Goal: Communication & Community: Ask a question

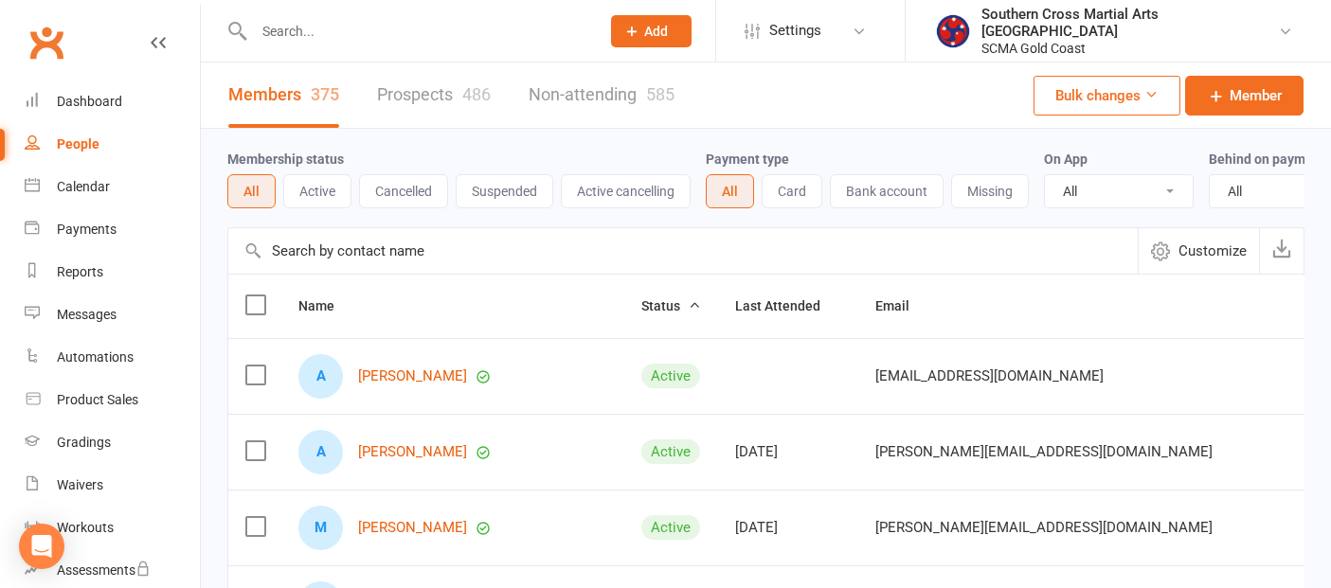
select select "100"
click at [81, 143] on div "People" at bounding box center [78, 143] width 43 height 15
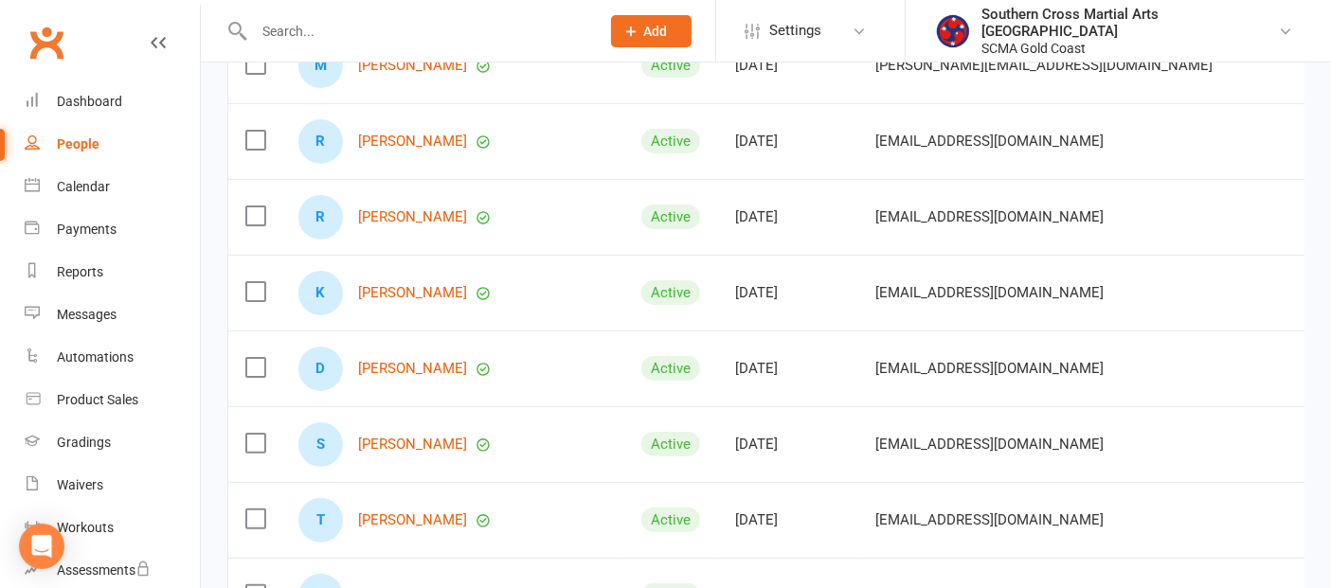
scroll to position [526, 0]
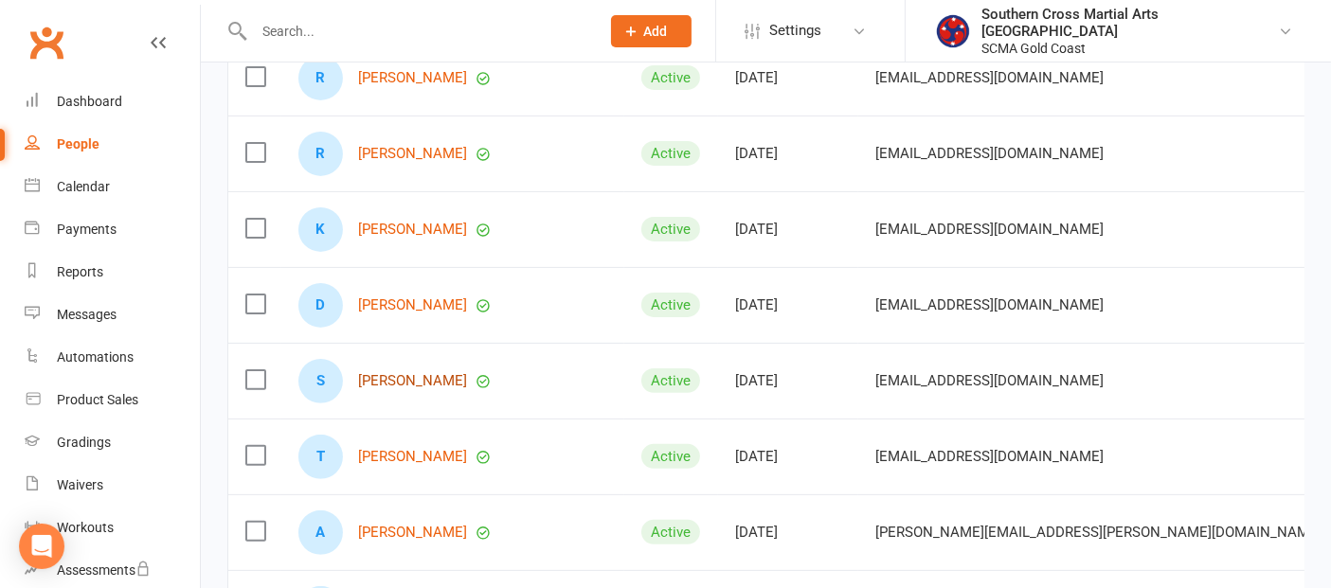
click at [419, 389] on link "[PERSON_NAME]" at bounding box center [412, 381] width 109 height 16
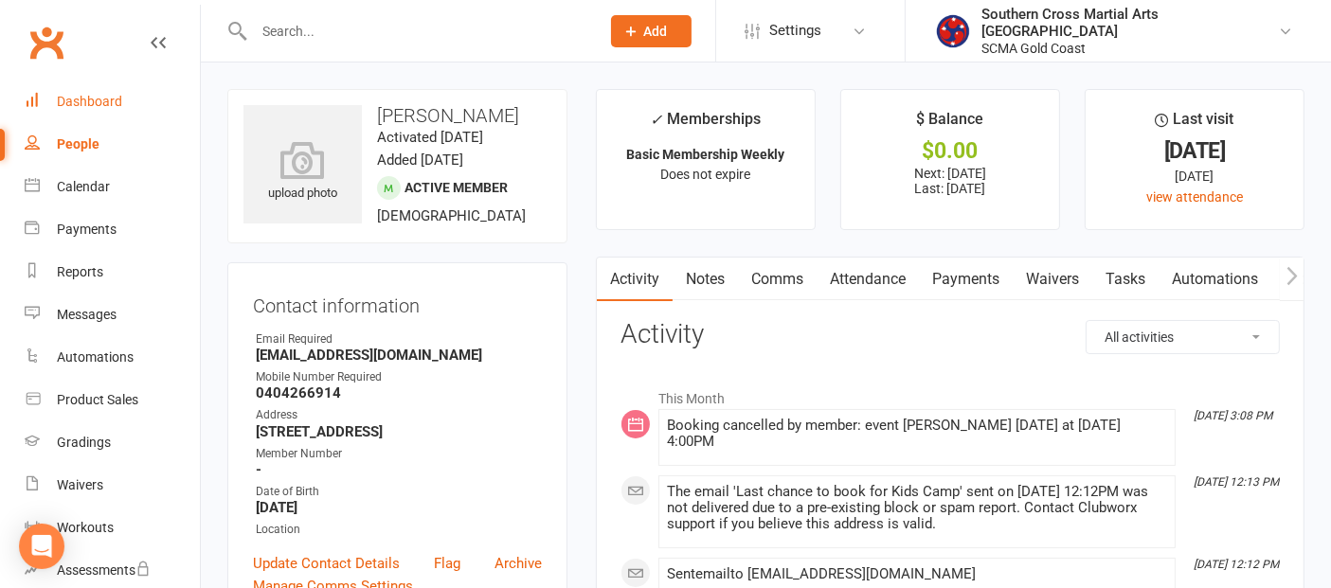
click at [97, 105] on div "Dashboard" at bounding box center [89, 101] width 65 height 15
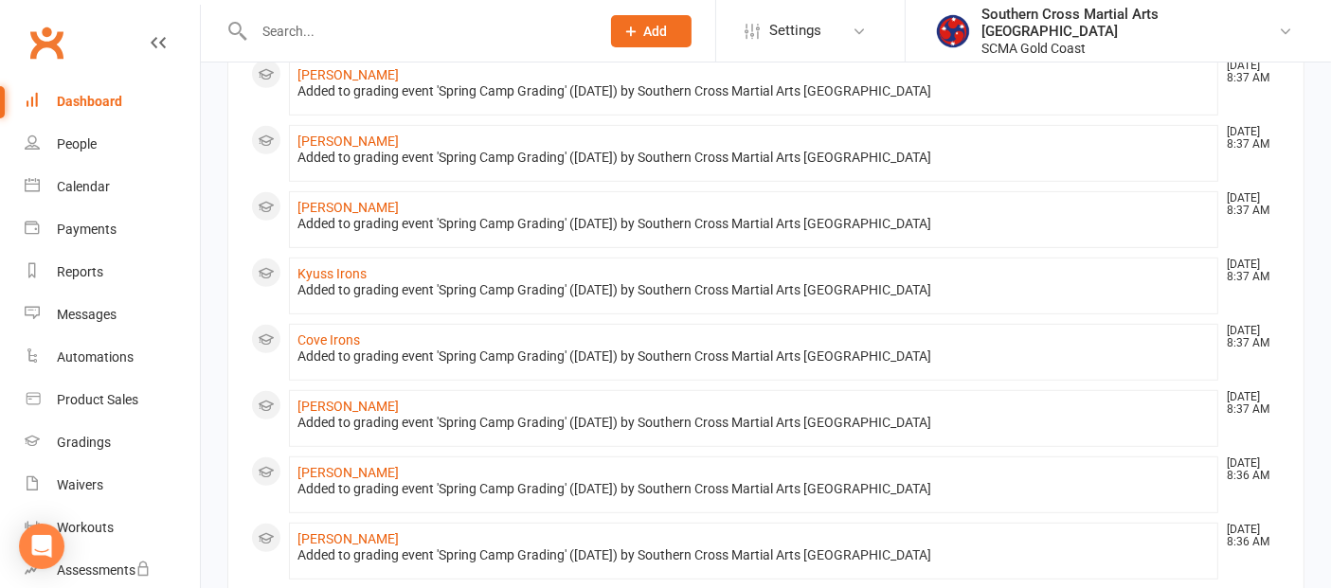
scroll to position [1056, 0]
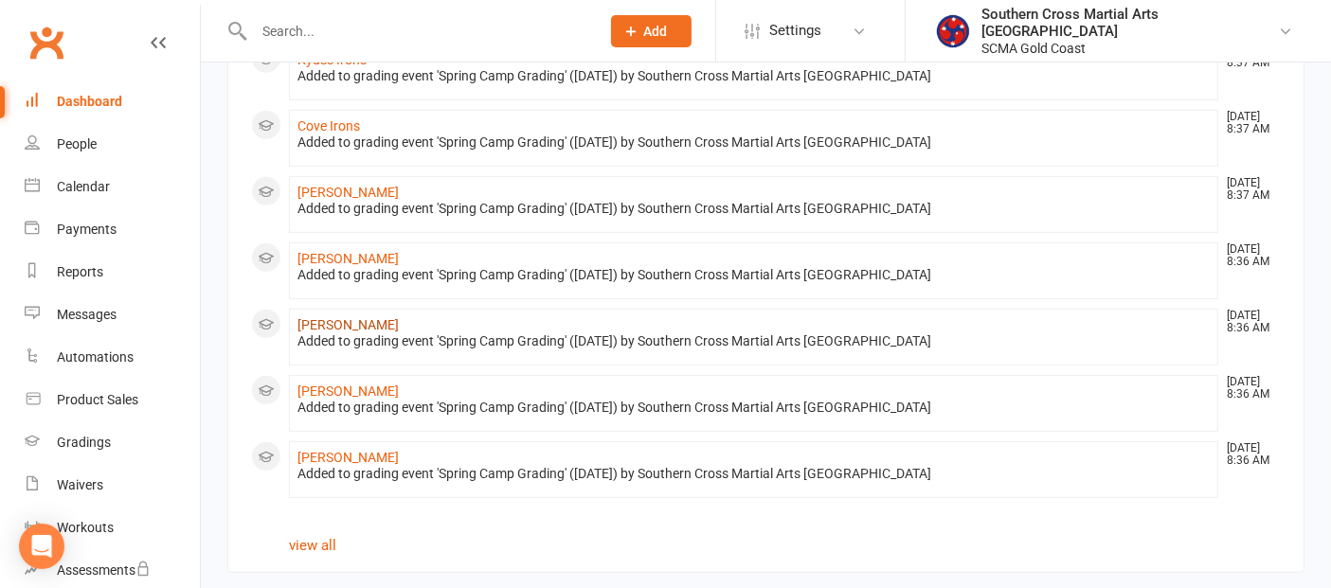
click at [346, 317] on link "[PERSON_NAME]" at bounding box center [348, 324] width 101 height 15
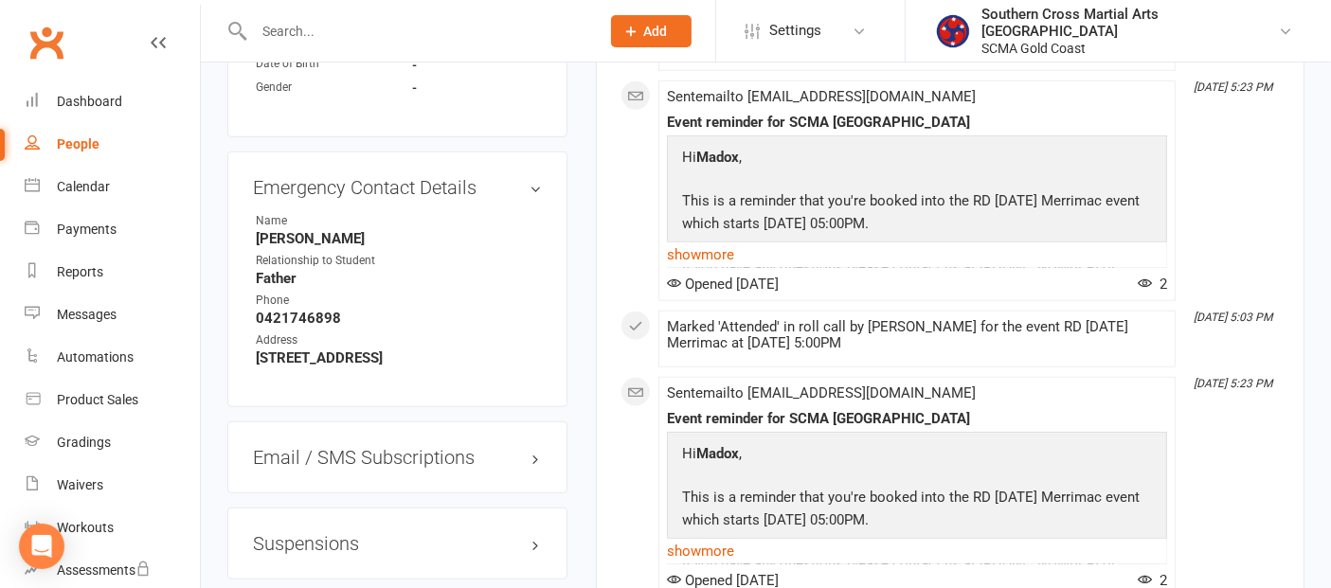
scroll to position [1579, 0]
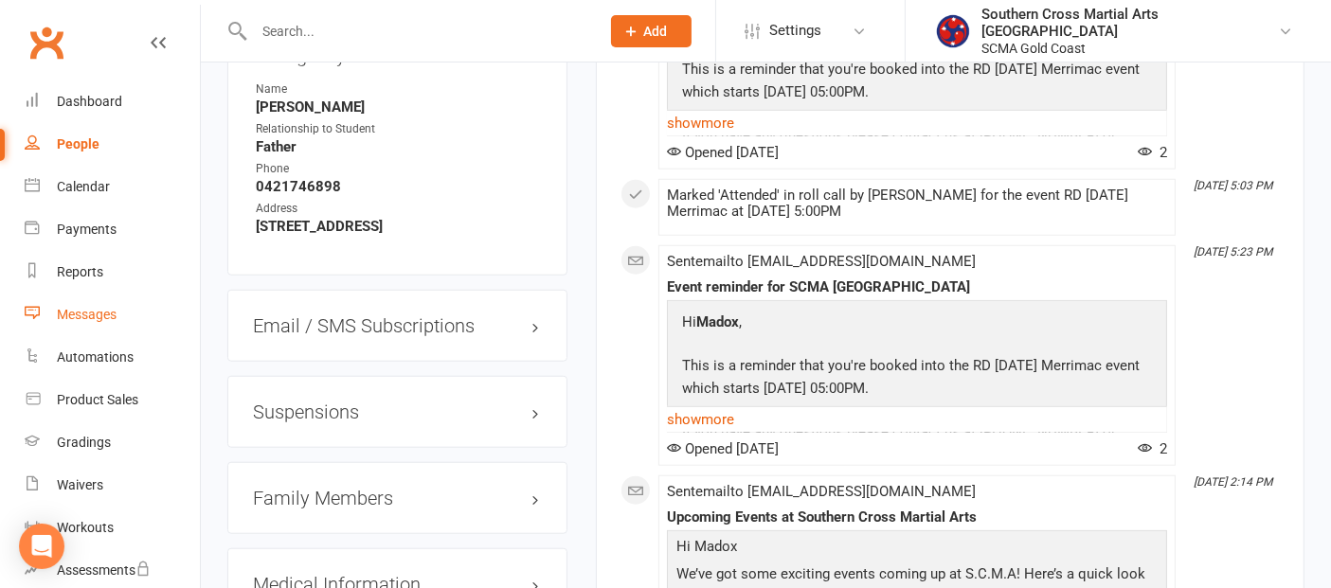
click at [97, 317] on div "Messages" at bounding box center [87, 314] width 60 height 15
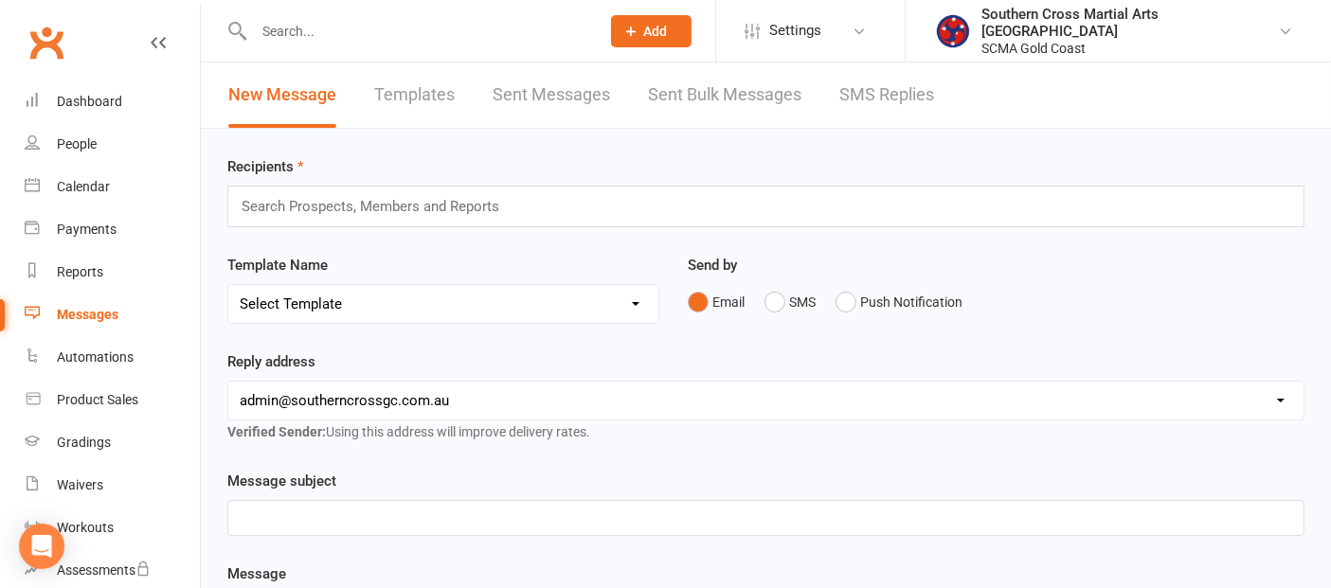
click at [404, 95] on link "Templates" at bounding box center [414, 95] width 81 height 65
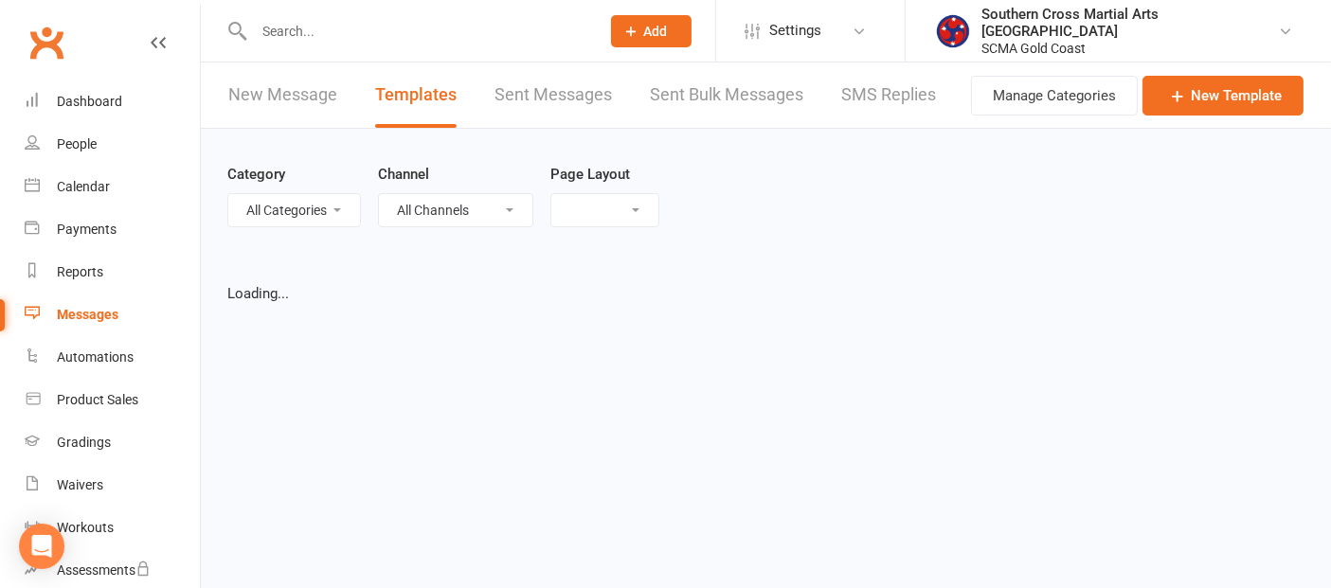
select select "grid"
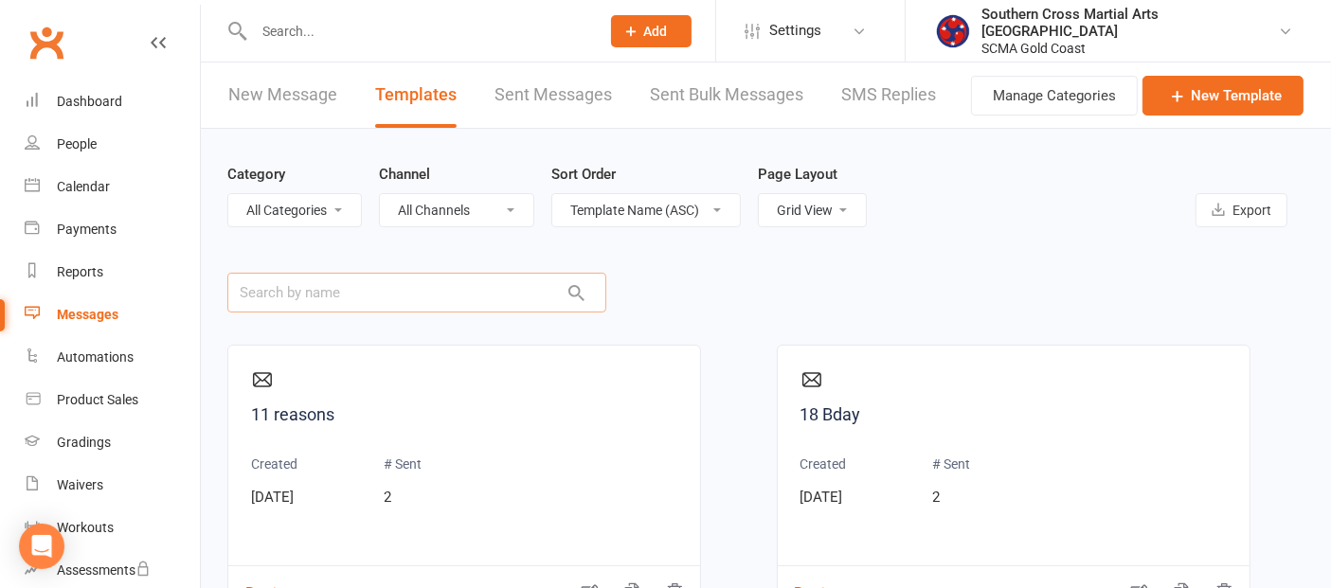
click at [401, 288] on input "text" at bounding box center [416, 293] width 379 height 40
type input "Red"
click at [376, 413] on link "2025 Red Dragons Update" at bounding box center [464, 415] width 426 height 27
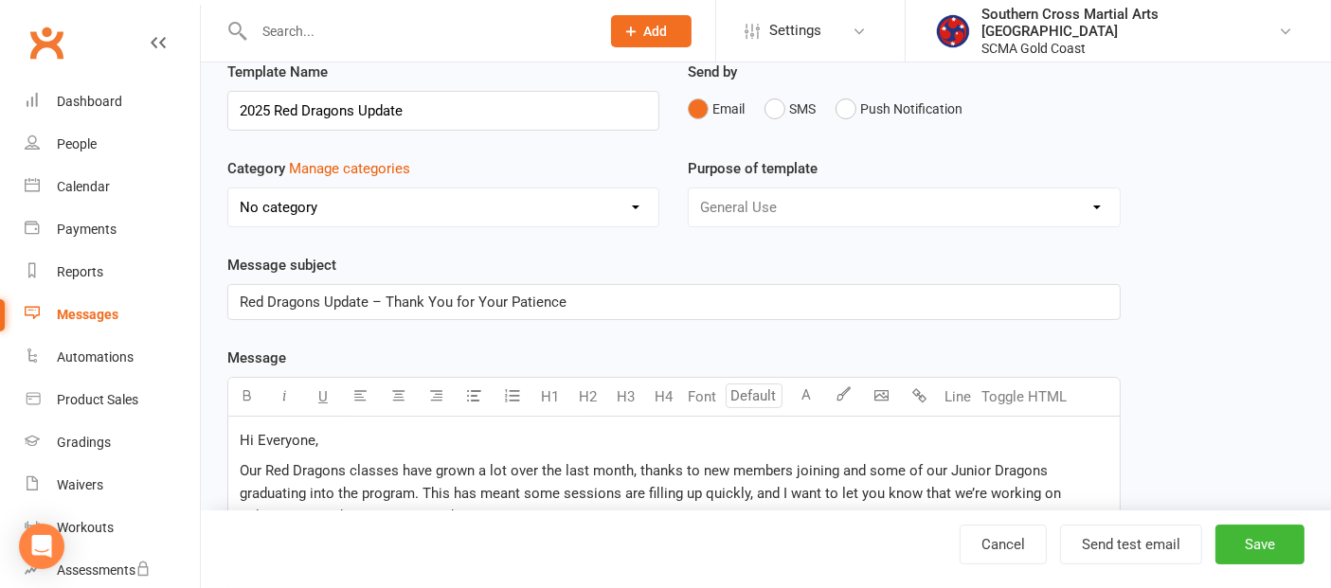
scroll to position [210, 0]
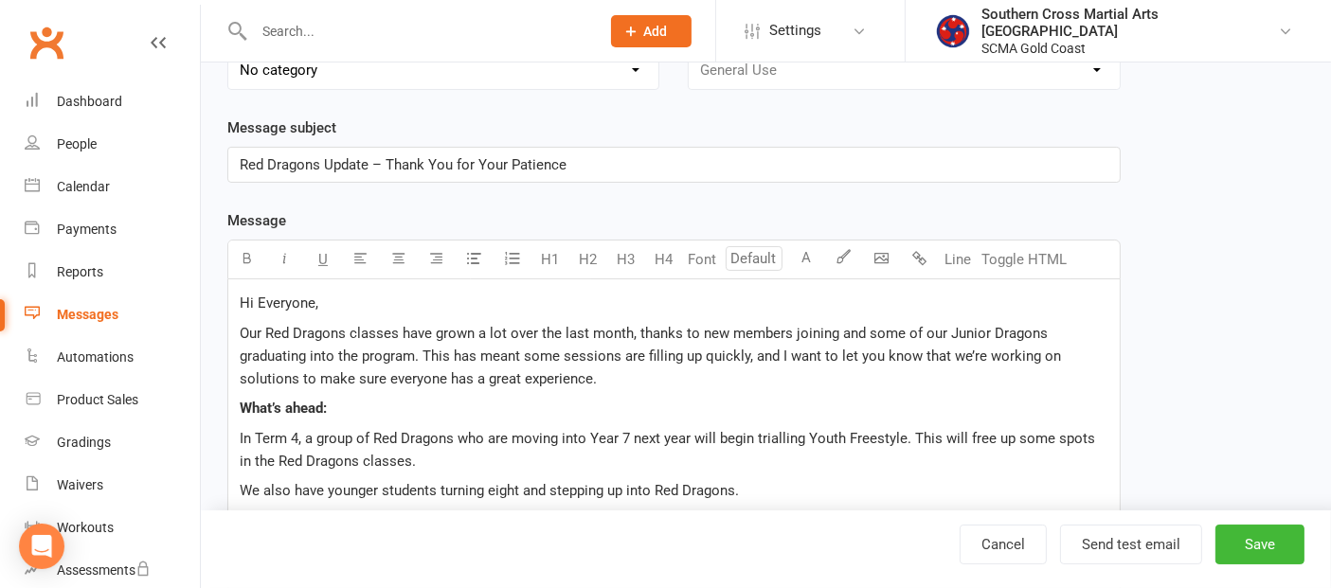
click at [341, 301] on p "Hi Everyone," at bounding box center [674, 303] width 869 height 23
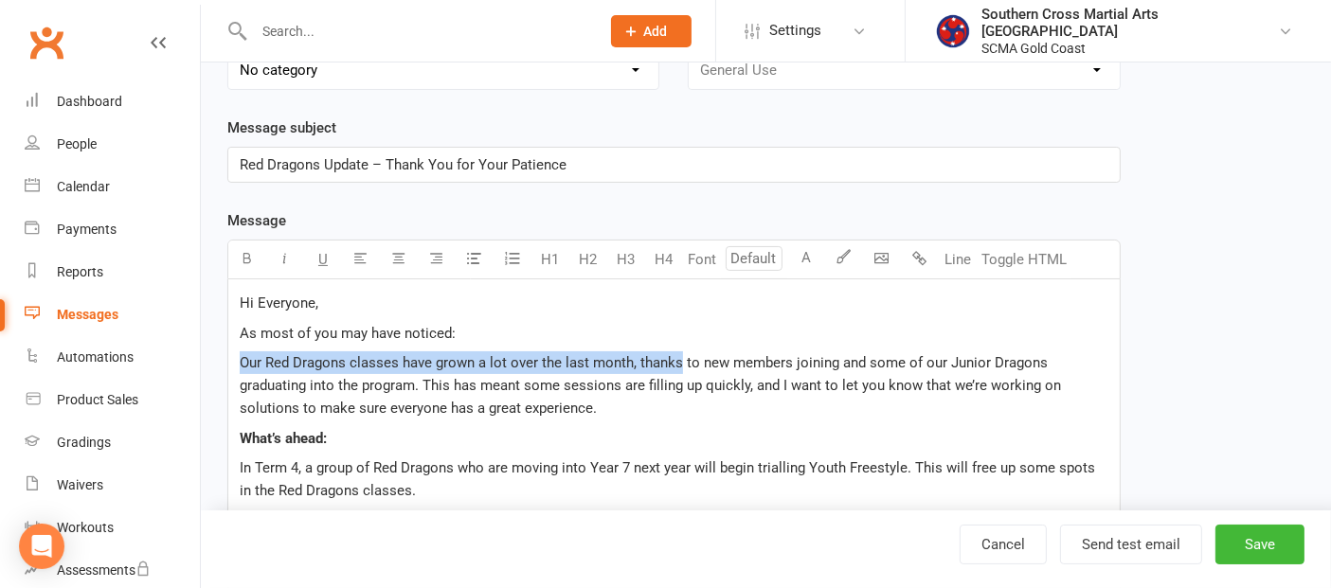
drag, startPoint x: 679, startPoint y: 362, endPoint x: 229, endPoint y: 366, distance: 449.2
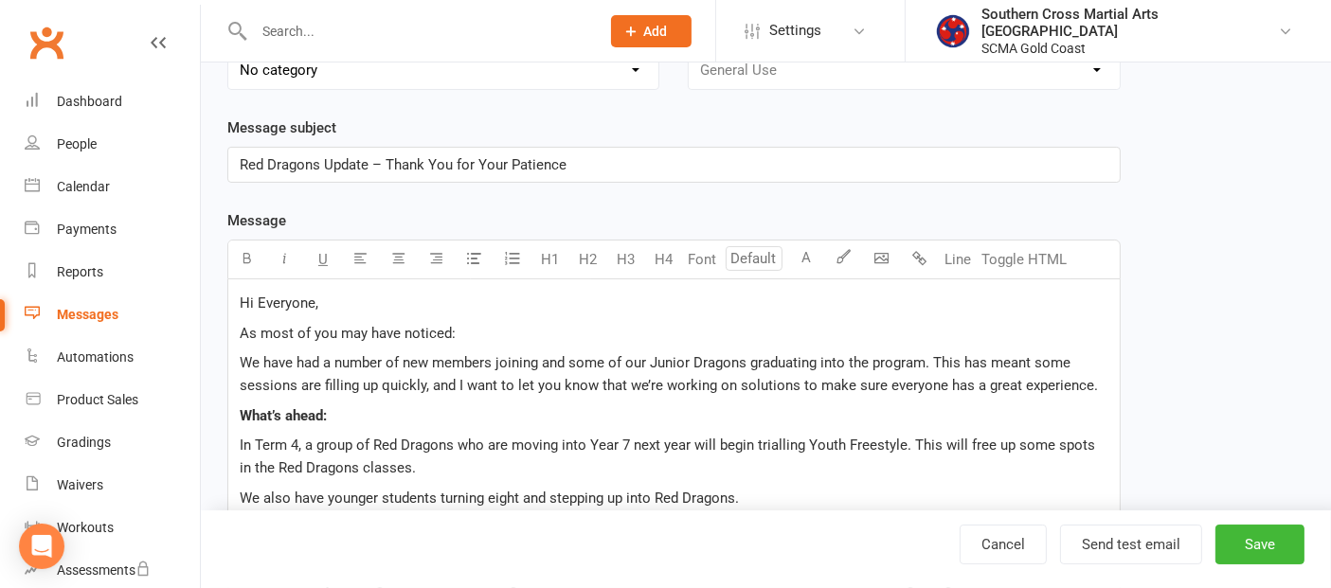
click at [542, 355] on span "We have had a number of new members joining and some of our Junior Dragons grad…" at bounding box center [669, 374] width 859 height 40
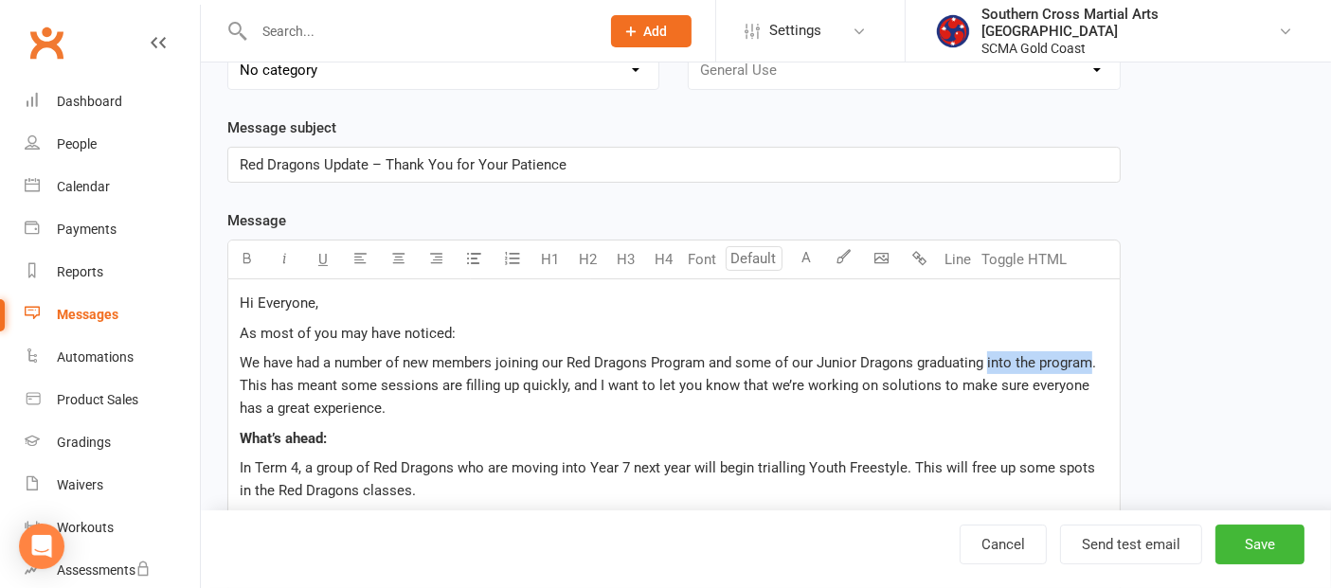
drag, startPoint x: 986, startPoint y: 360, endPoint x: 1085, endPoint y: 367, distance: 99.7
click at [1085, 367] on span "We have had a number of new members joining our Red Dragons Program and some of…" at bounding box center [670, 385] width 860 height 63
click at [1057, 367] on span "We have had a number of new members joining our Red Dragons Program and some of…" at bounding box center [670, 385] width 860 height 63
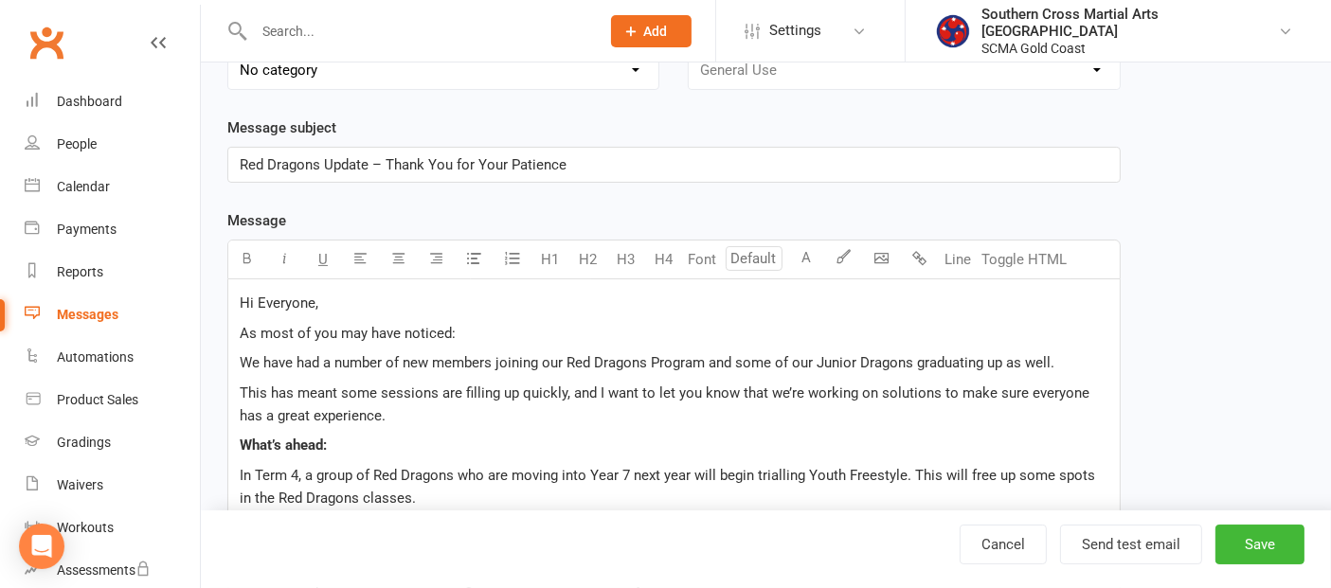
click at [1070, 363] on p "We have had a number of new members joining our Red Dragons Program and some of…" at bounding box center [674, 363] width 869 height 23
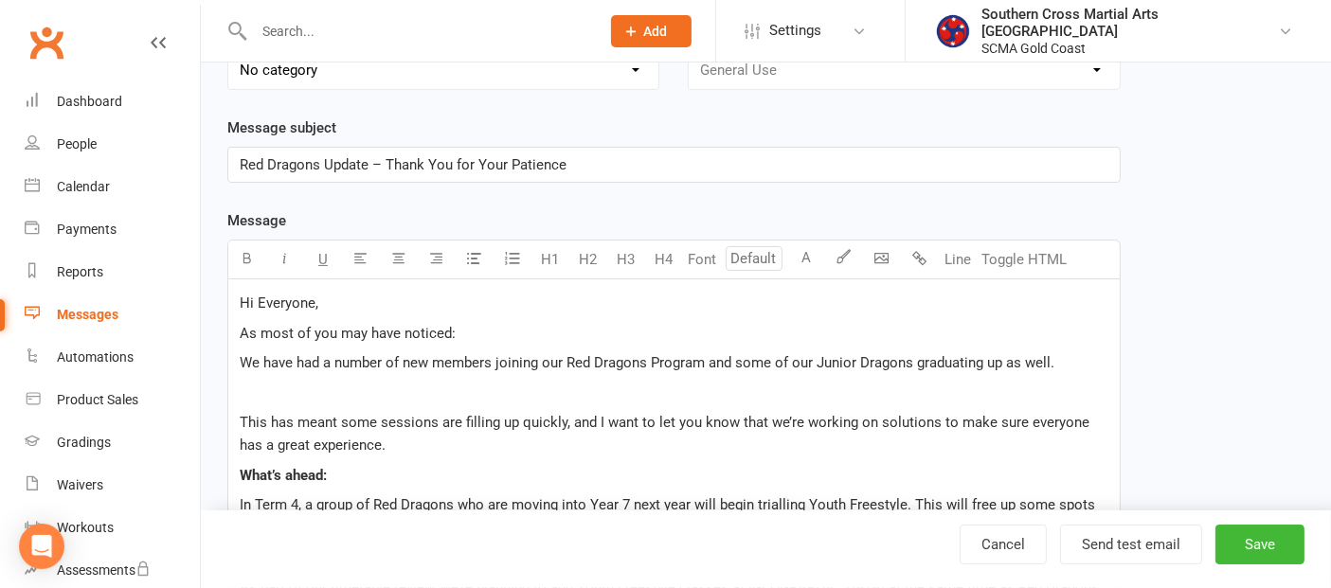
click at [381, 447] on p "This has meant some sessions are filling up quickly, and I want to let you know…" at bounding box center [674, 433] width 869 height 45
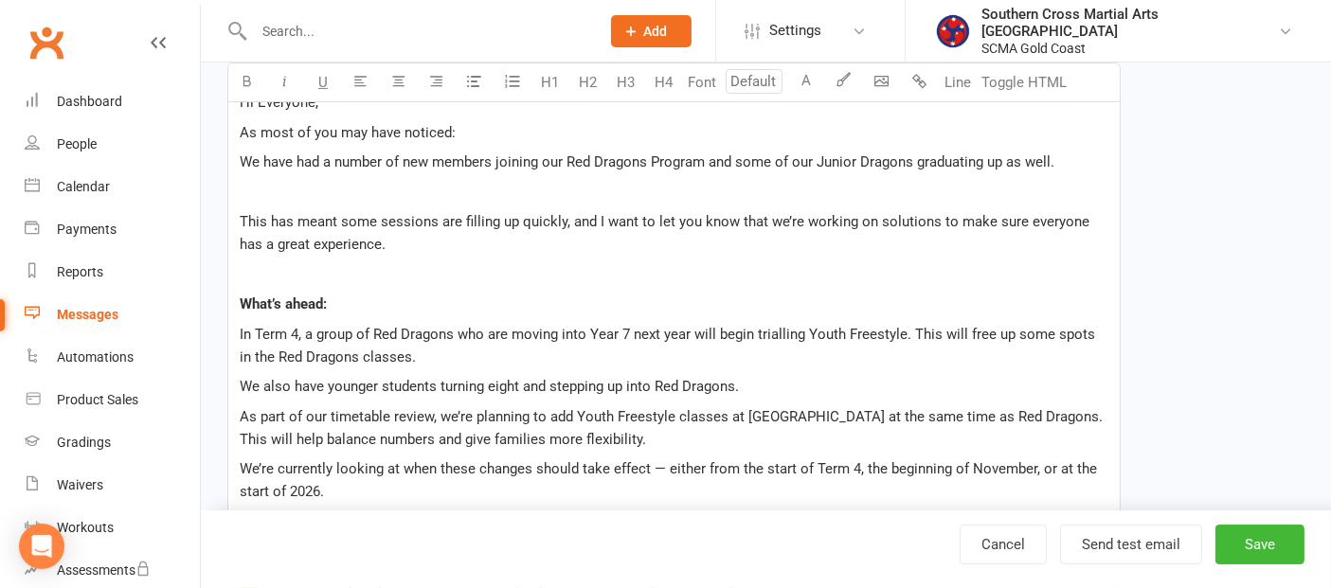
scroll to position [421, 0]
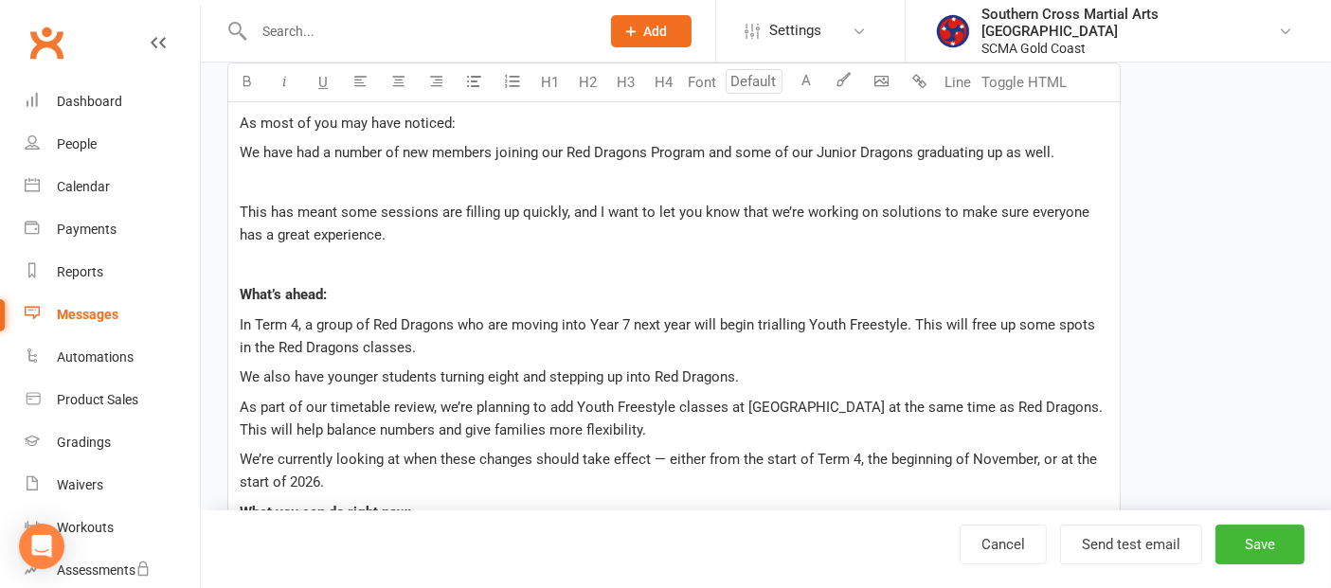
click at [242, 401] on span "As part of our timetable review, we’re planning to add Youth Freestyle classes …" at bounding box center [673, 419] width 867 height 40
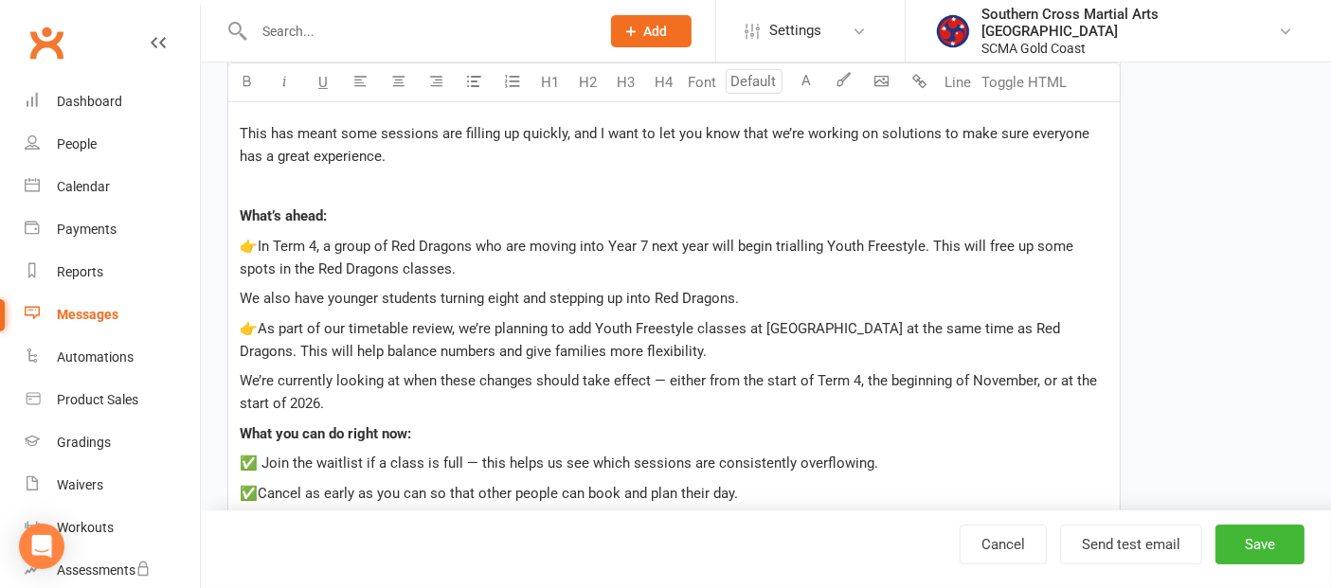
scroll to position [631, 0]
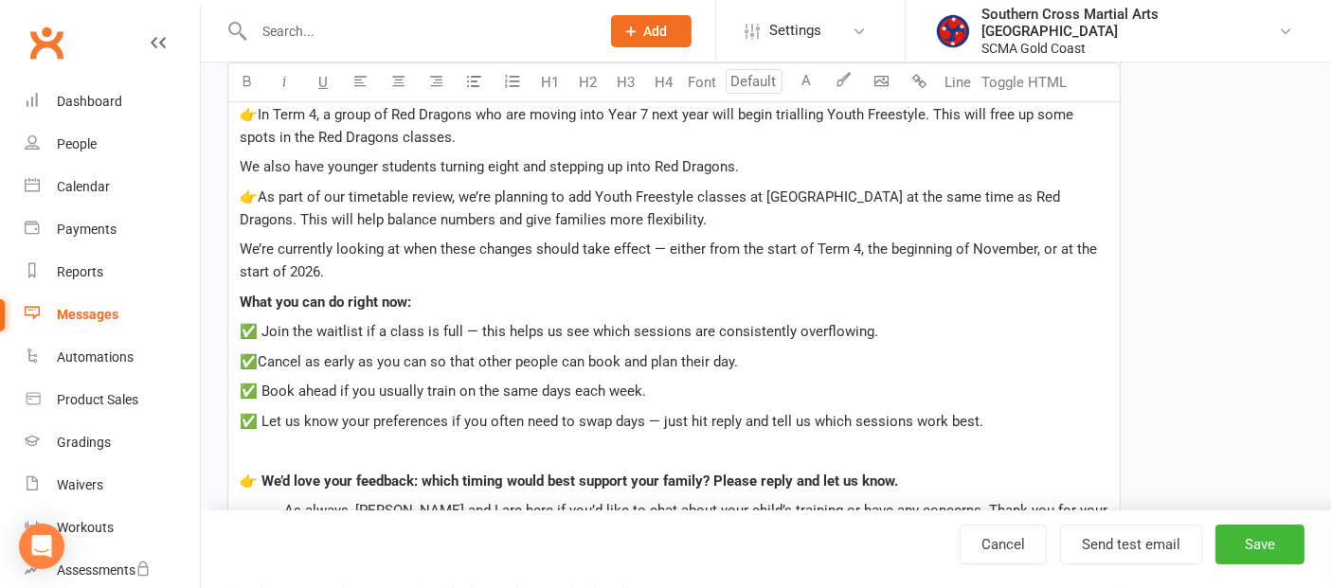
click at [584, 215] on span "👉As part of our timetable review, we’re planning to add Youth Freestyle classes…" at bounding box center [652, 209] width 824 height 40
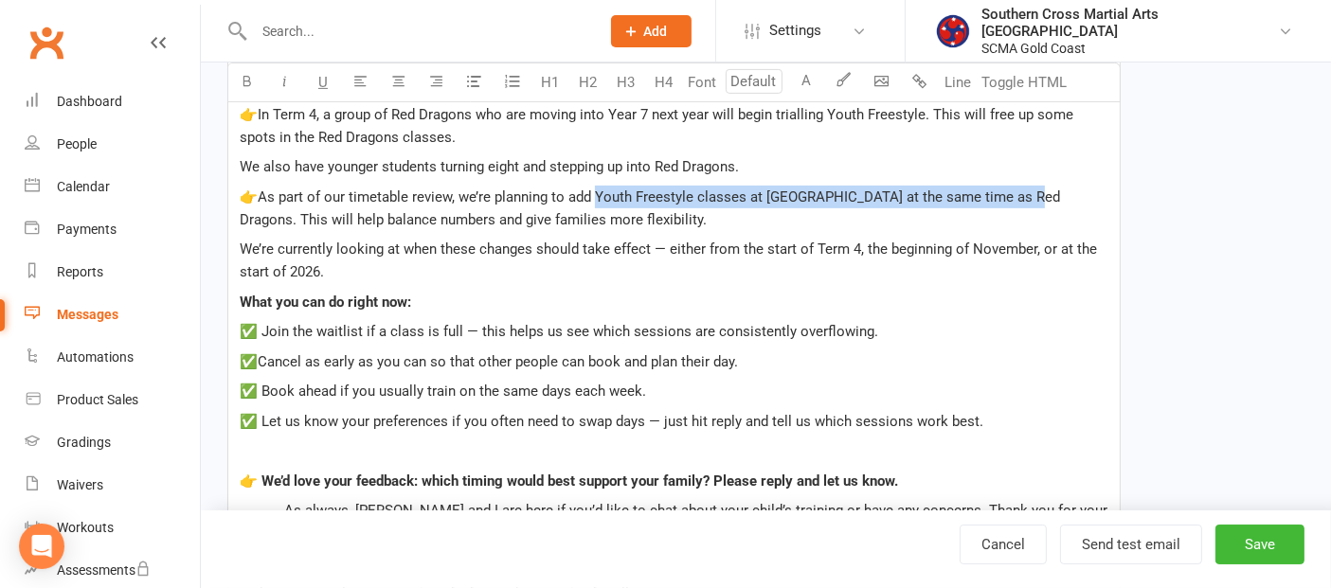
drag, startPoint x: 598, startPoint y: 189, endPoint x: 1022, endPoint y: 196, distance: 424.6
click at [1022, 196] on span "👉As part of our timetable review, we’re planning to add Youth Freestyle classes…" at bounding box center [652, 209] width 824 height 40
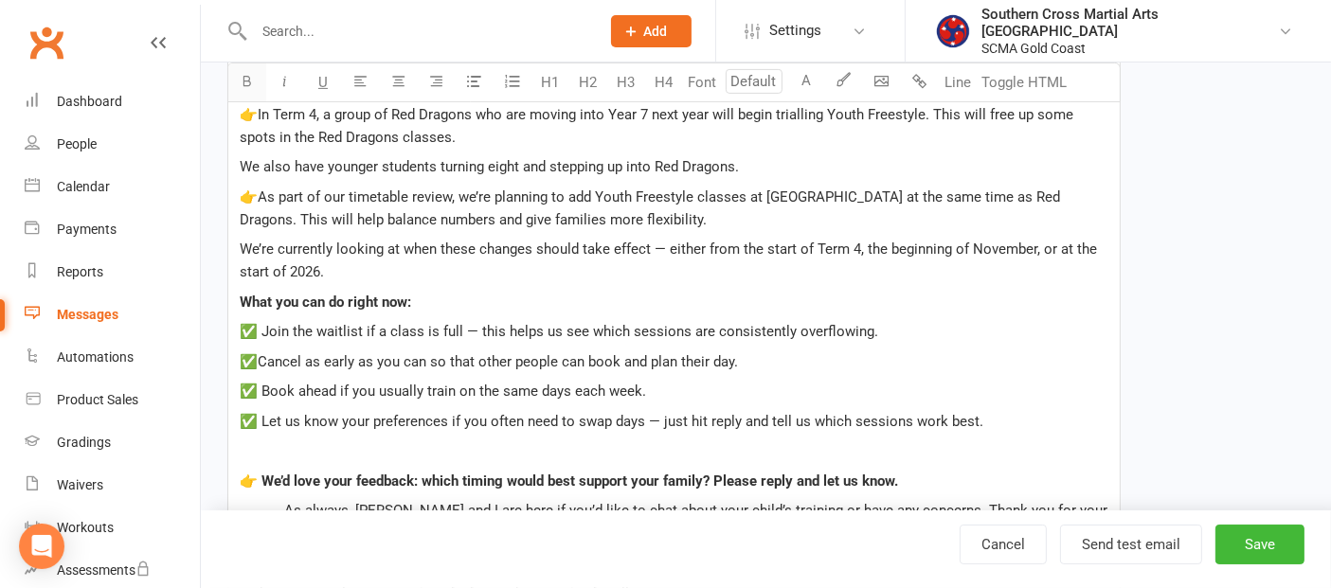
click at [249, 77] on icon "button" at bounding box center [248, 81] width 14 height 14
click at [477, 293] on p "What you can do right now:" at bounding box center [674, 302] width 869 height 23
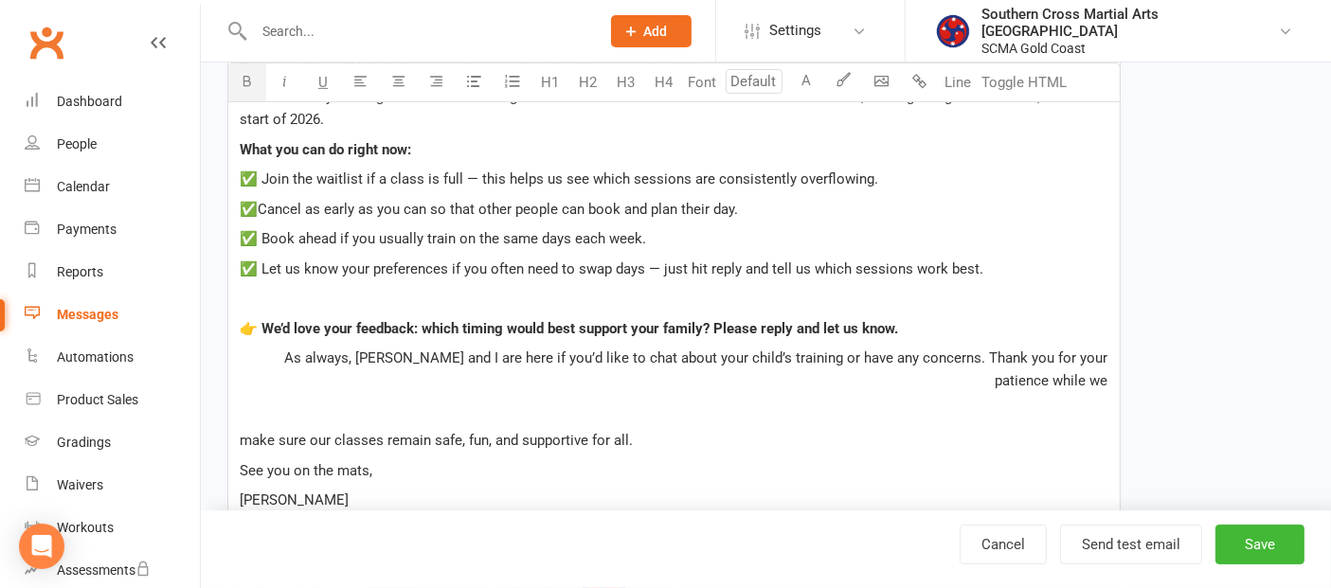
scroll to position [736, 0]
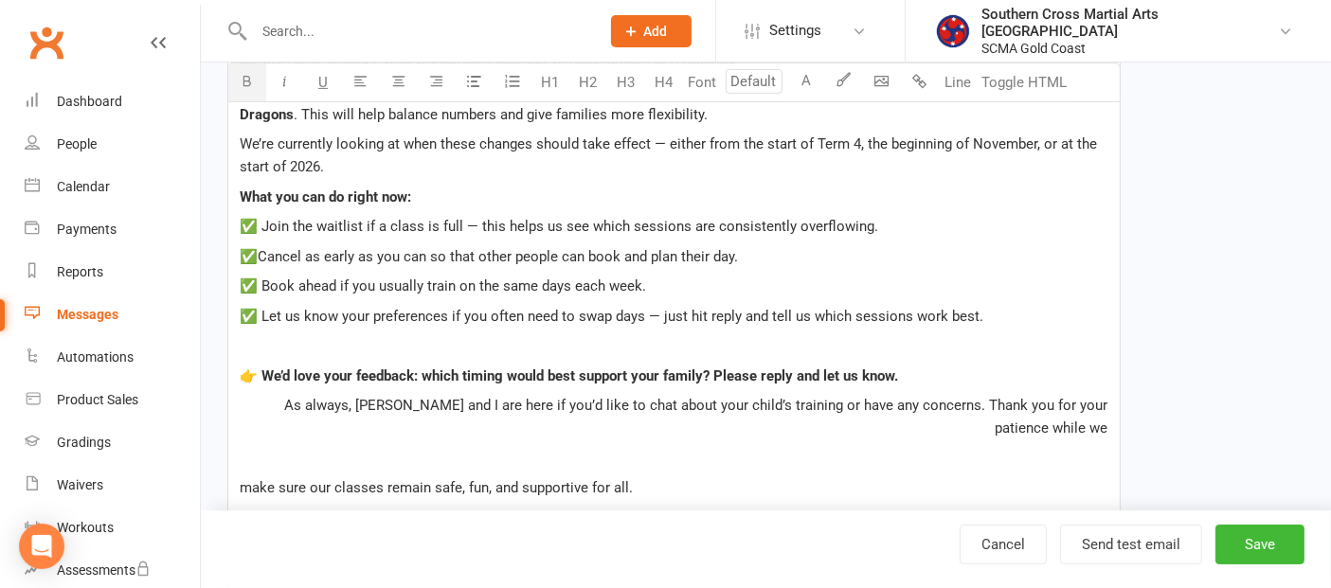
click at [896, 229] on p "✅ Join the waitlist if a class is full — this helps us see which sessions are c…" at bounding box center [674, 226] width 869 height 23
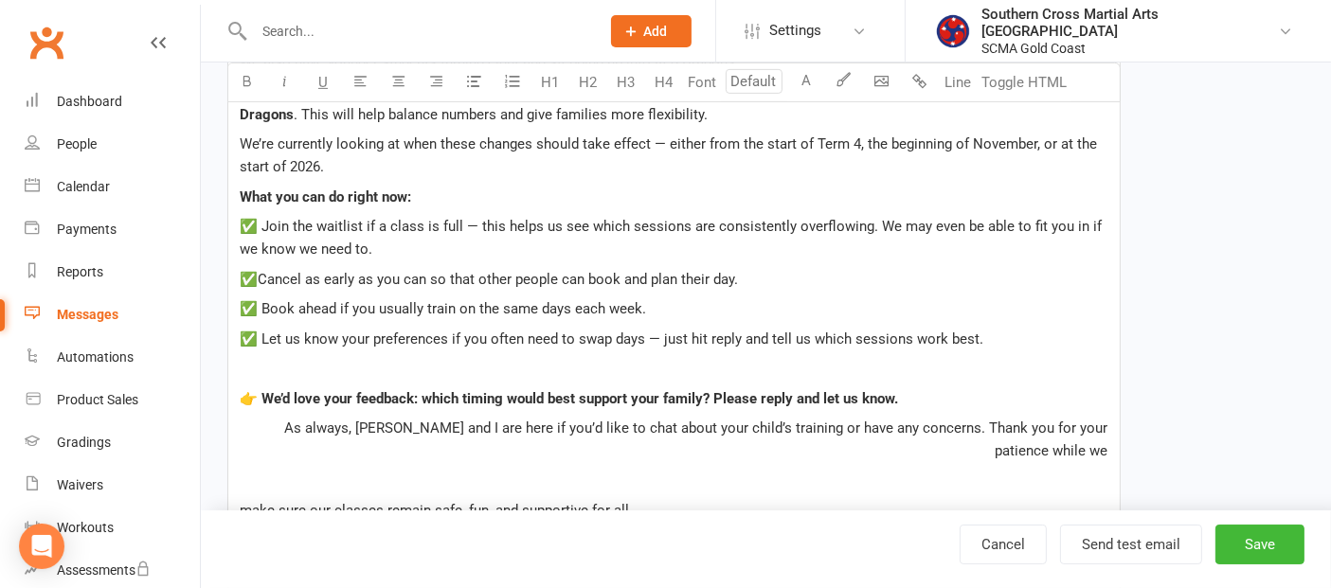
click at [693, 304] on p "✅ Book ahead if you usually train on the same days each week." at bounding box center [674, 309] width 869 height 23
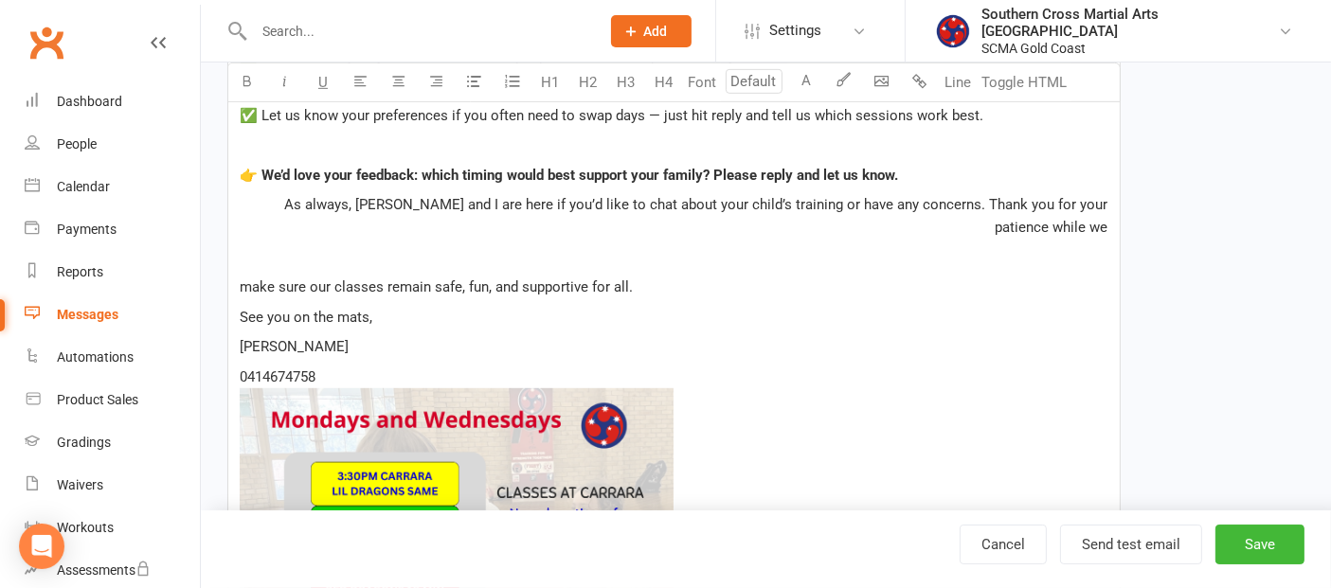
scroll to position [948, 0]
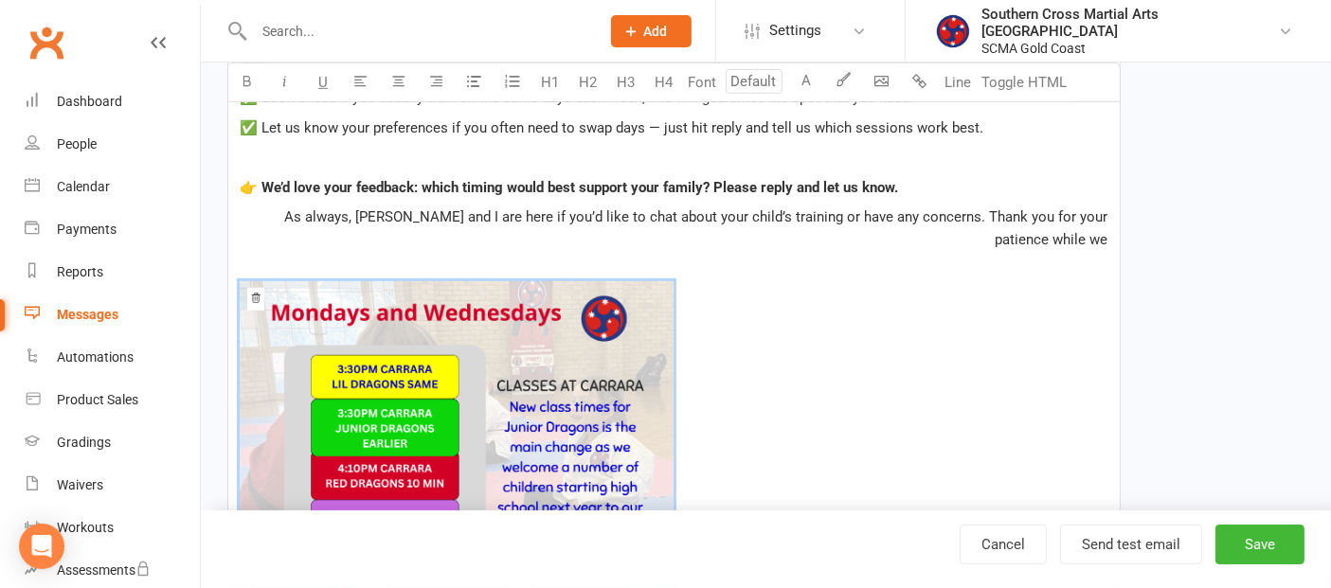
click at [910, 376] on span "﻿ 25% 50% 100% Reset" at bounding box center [674, 438] width 869 height 314
click at [638, 389] on img at bounding box center [457, 434] width 434 height 307
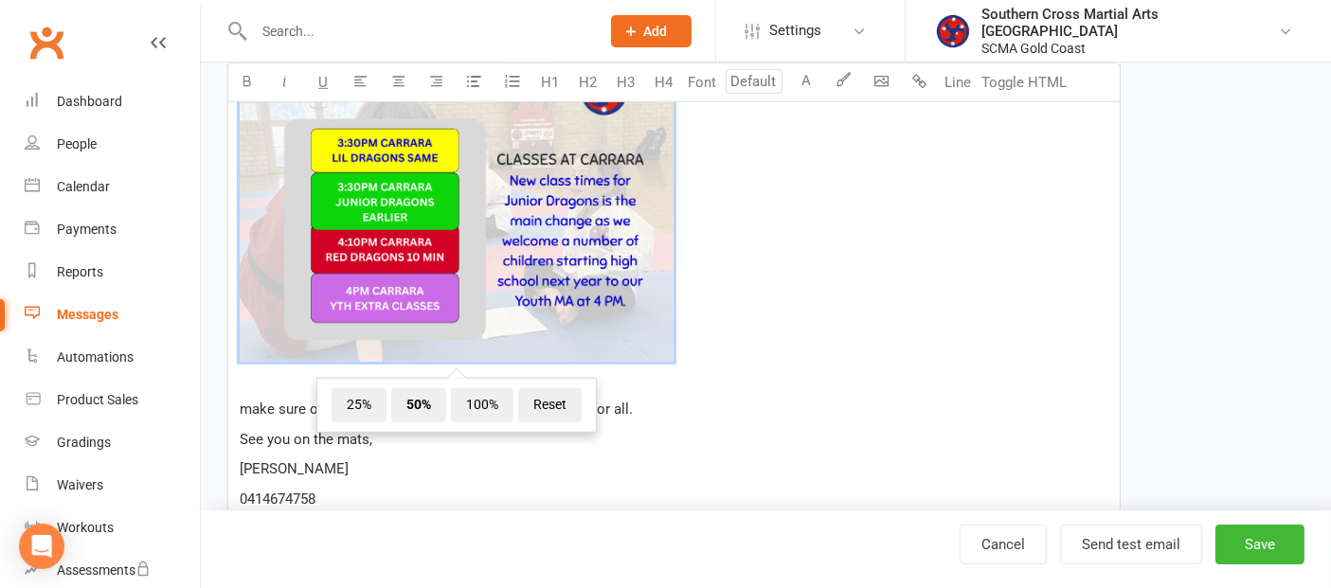
scroll to position [1368, 0]
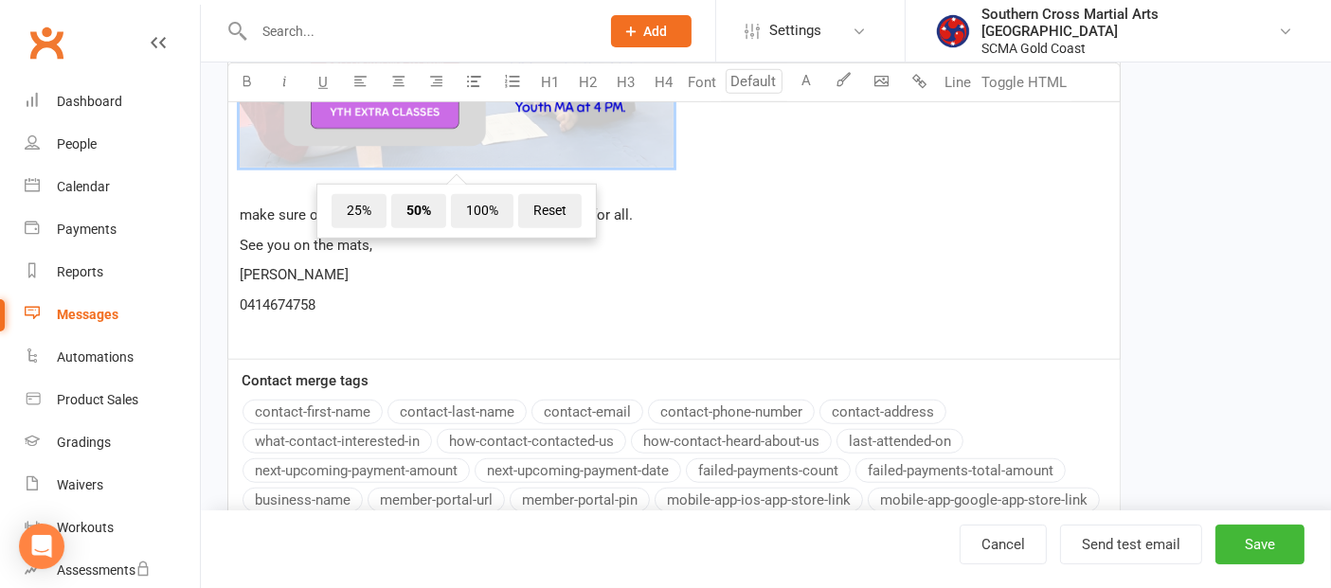
click at [755, 234] on p "See you on the mats," at bounding box center [674, 245] width 869 height 23
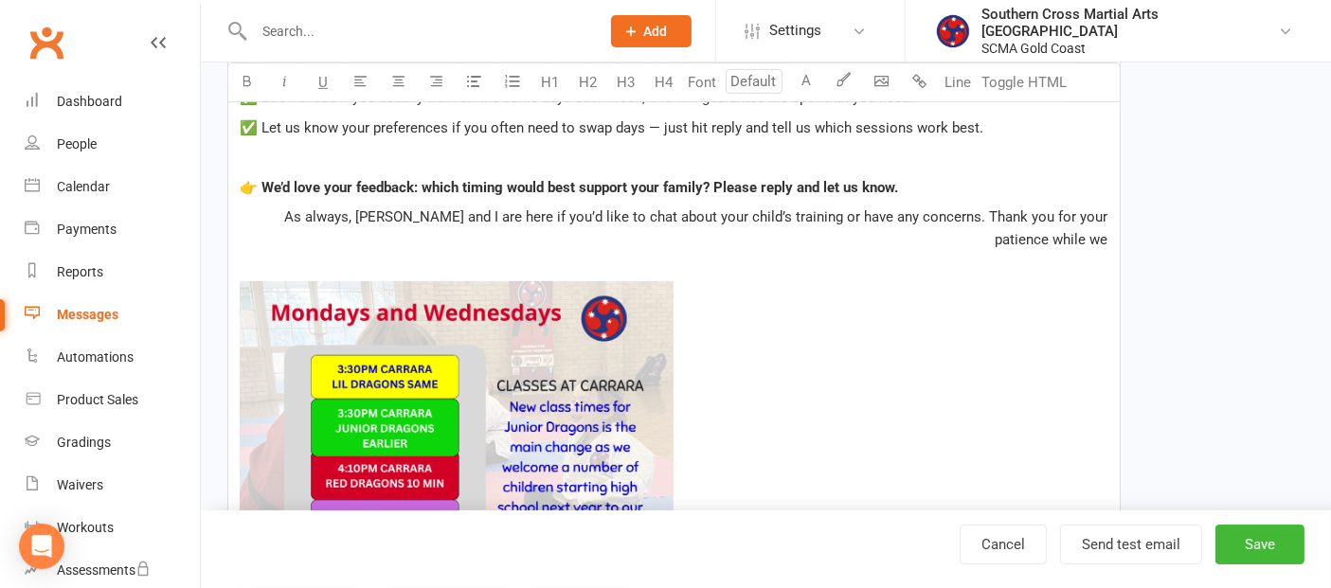
scroll to position [948, 0]
click at [757, 295] on span "﻿" at bounding box center [674, 438] width 869 height 314
click at [766, 281] on span "﻿ 25% 50% 100% Reset" at bounding box center [674, 438] width 869 height 314
click at [814, 281] on span "﻿ 25% 50% 100% Reset" at bounding box center [674, 438] width 869 height 314
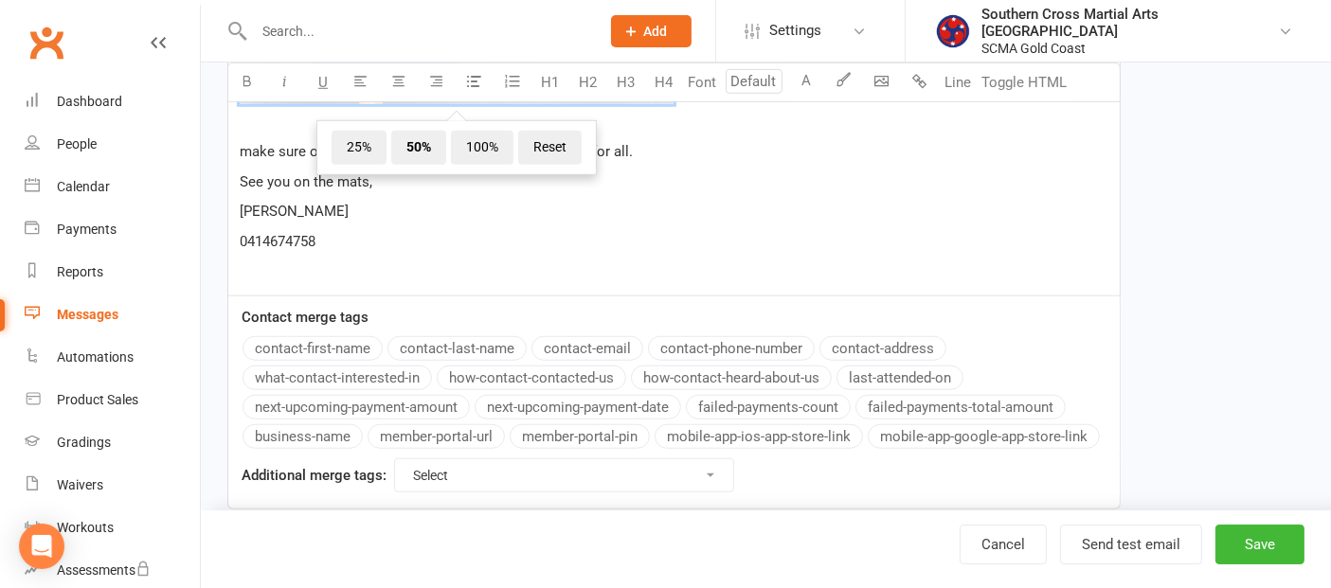
scroll to position [1442, 0]
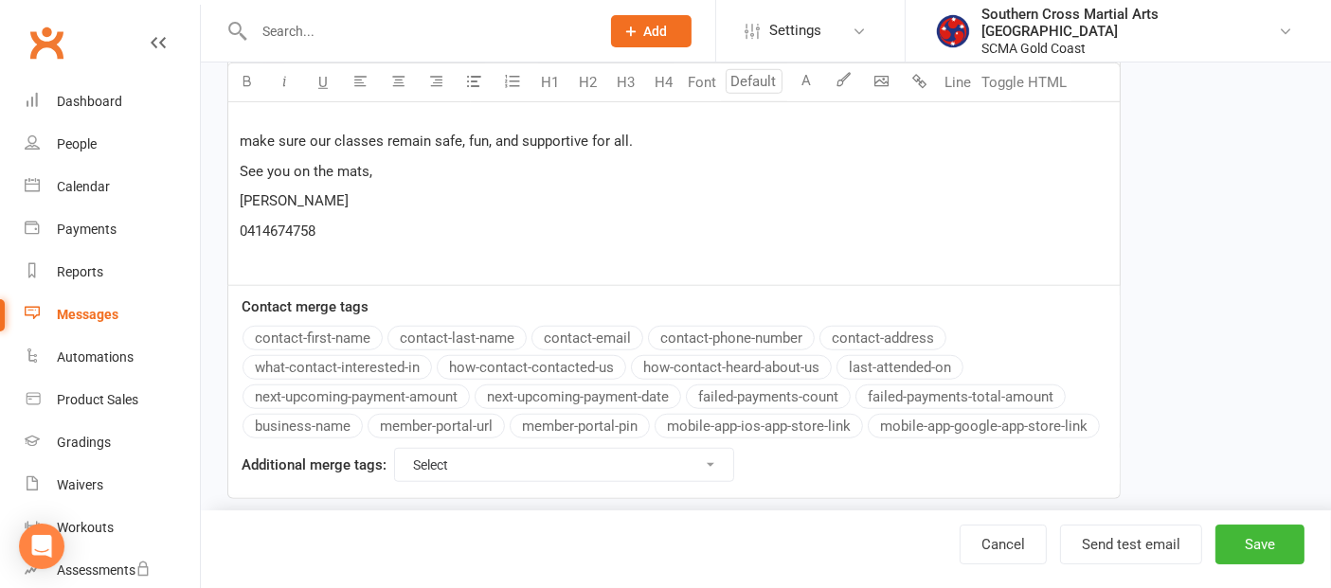
click at [790, 220] on p "0414674758" at bounding box center [674, 231] width 869 height 23
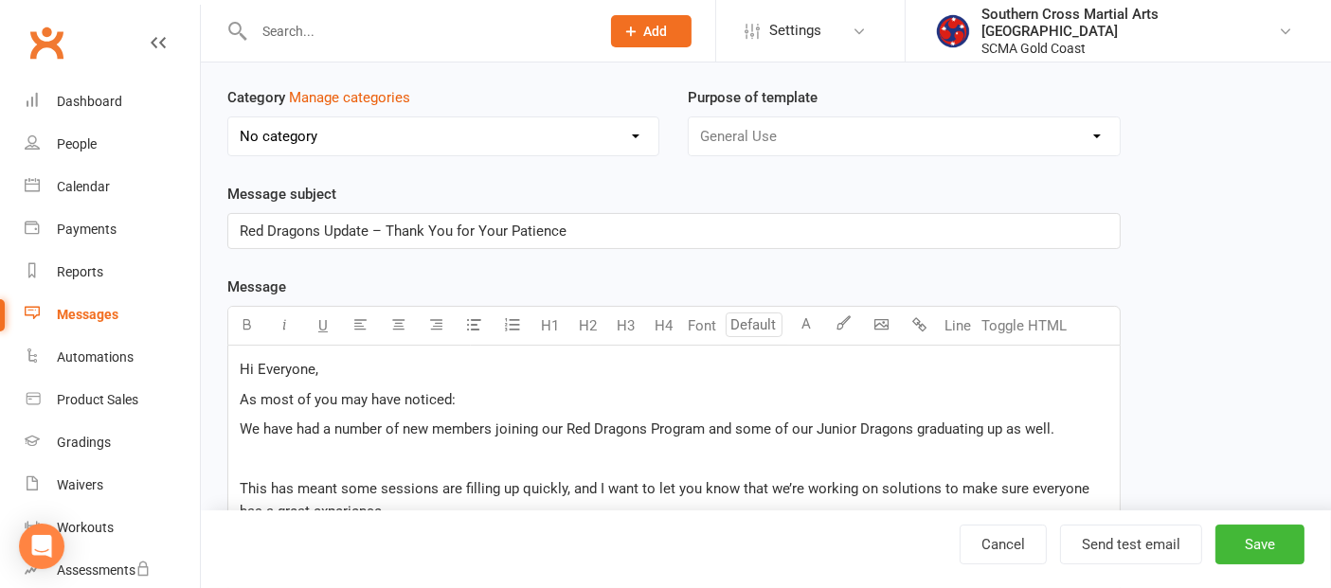
scroll to position [0, 0]
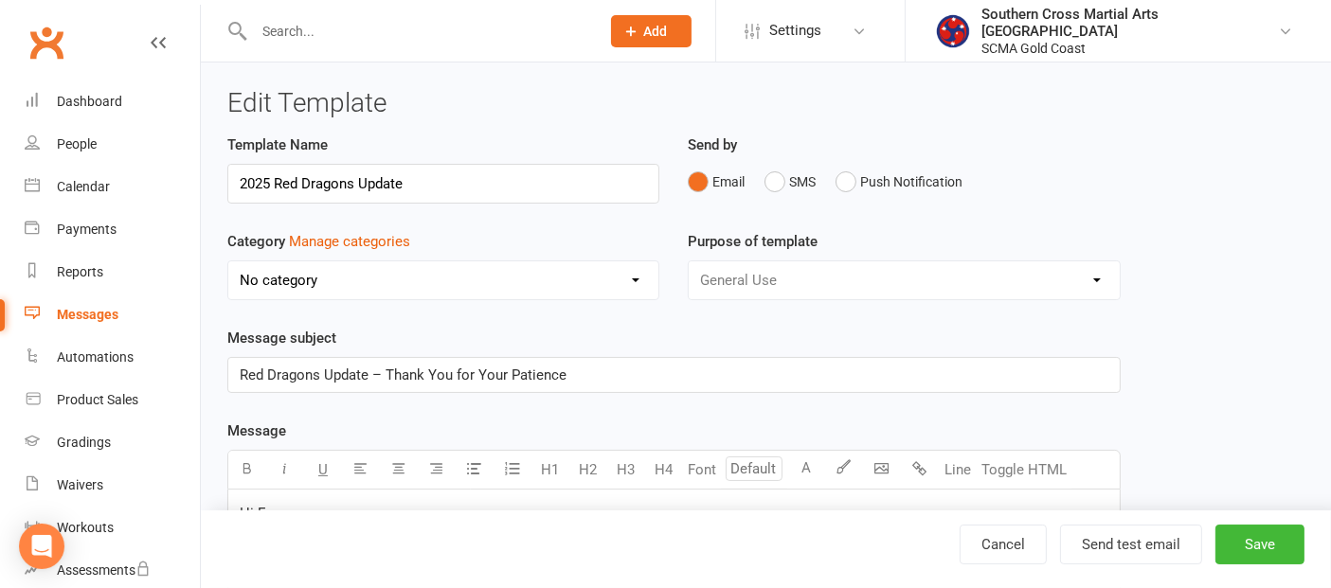
click at [577, 367] on p "Red Dragons Update – Thank You for Your Patience" at bounding box center [674, 375] width 869 height 23
drag, startPoint x: 577, startPoint y: 367, endPoint x: 326, endPoint y: 375, distance: 251.3
click at [326, 375] on p "Red Dragons Update – Thank You for Your Patience" at bounding box center [674, 375] width 869 height 23
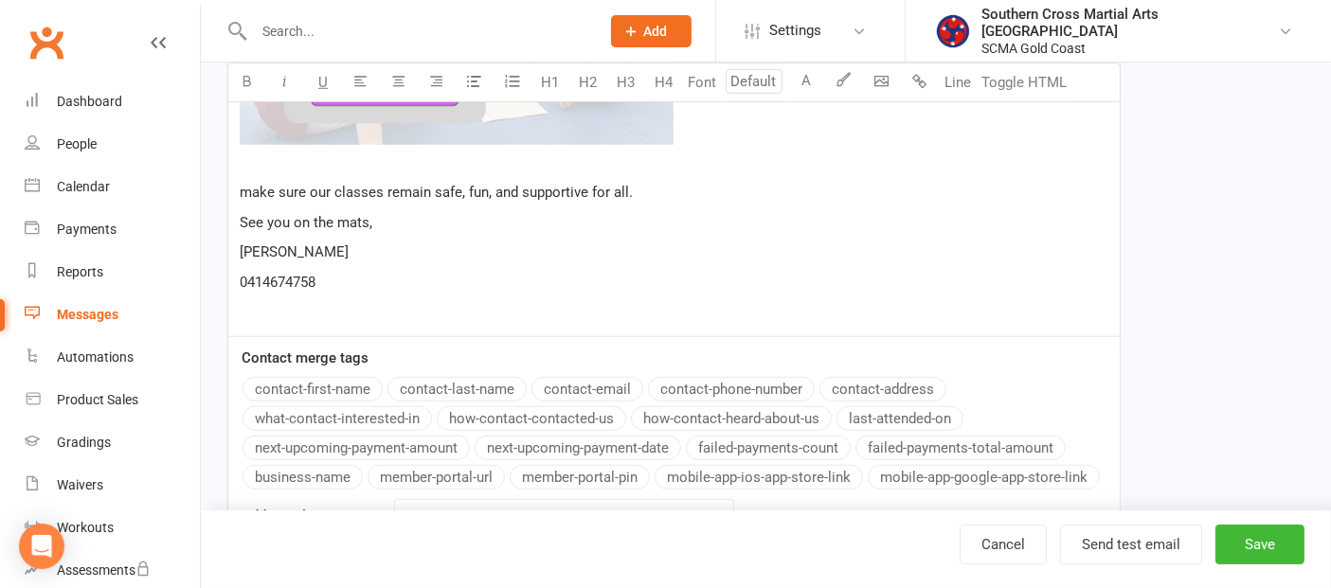
scroll to position [1442, 0]
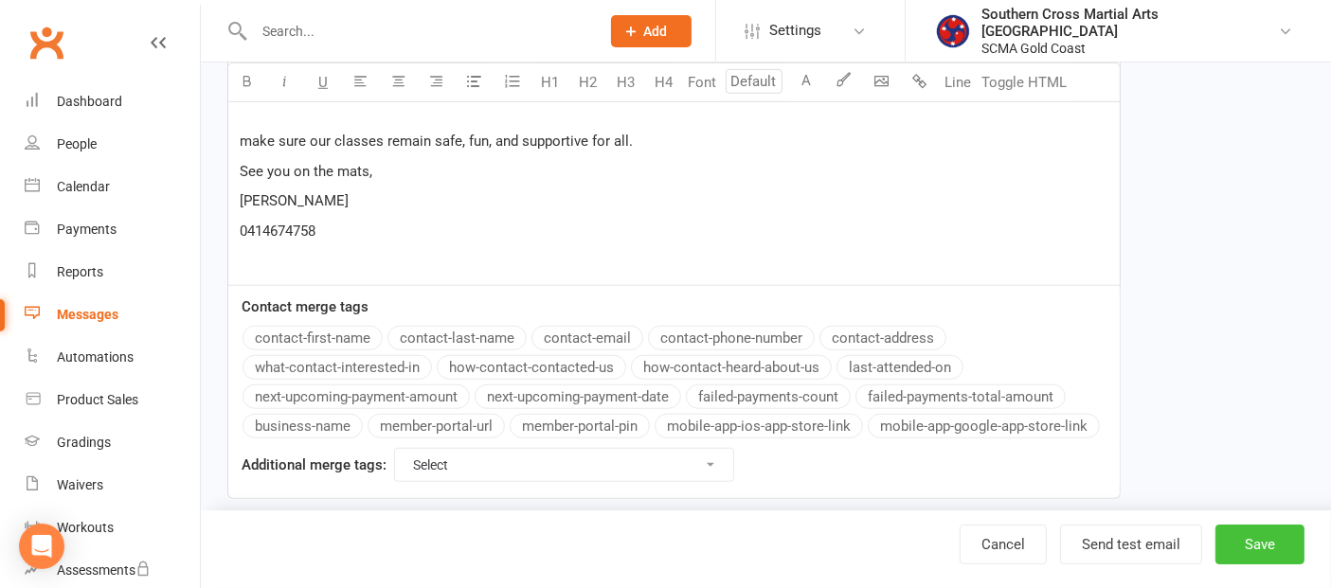
click at [1230, 540] on button "Save" at bounding box center [1260, 545] width 89 height 40
select select "grid"
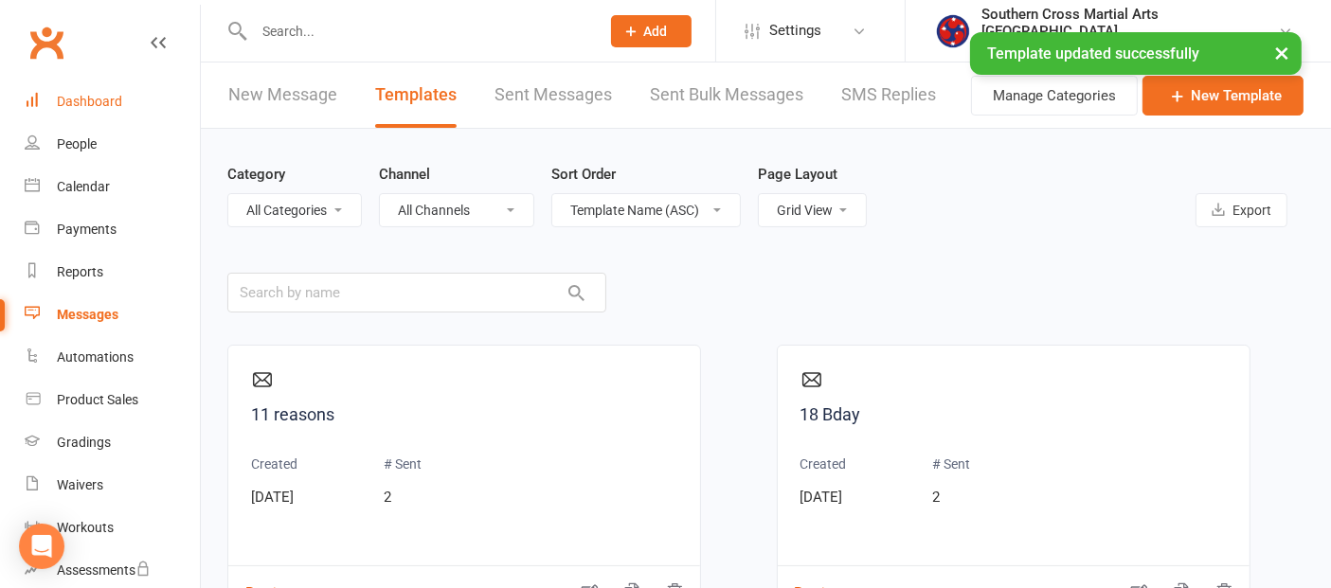
click at [73, 100] on div "Dashboard" at bounding box center [89, 101] width 65 height 15
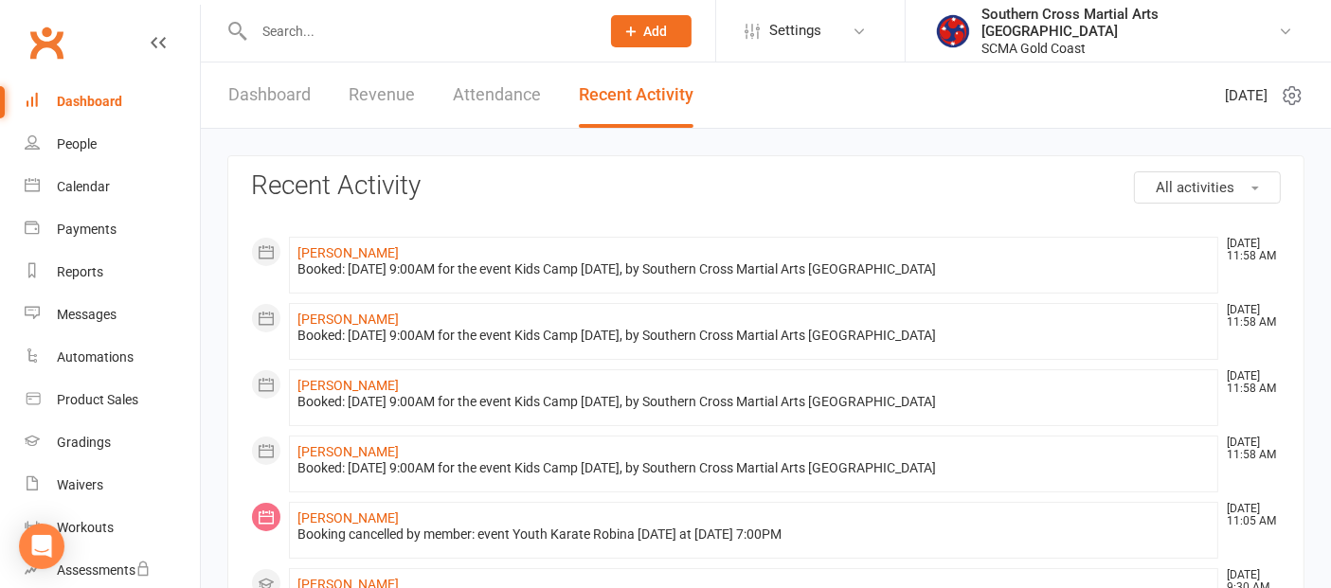
click at [71, 95] on div "Dashboard" at bounding box center [89, 101] width 65 height 15
click at [295, 105] on link "Dashboard" at bounding box center [269, 95] width 82 height 65
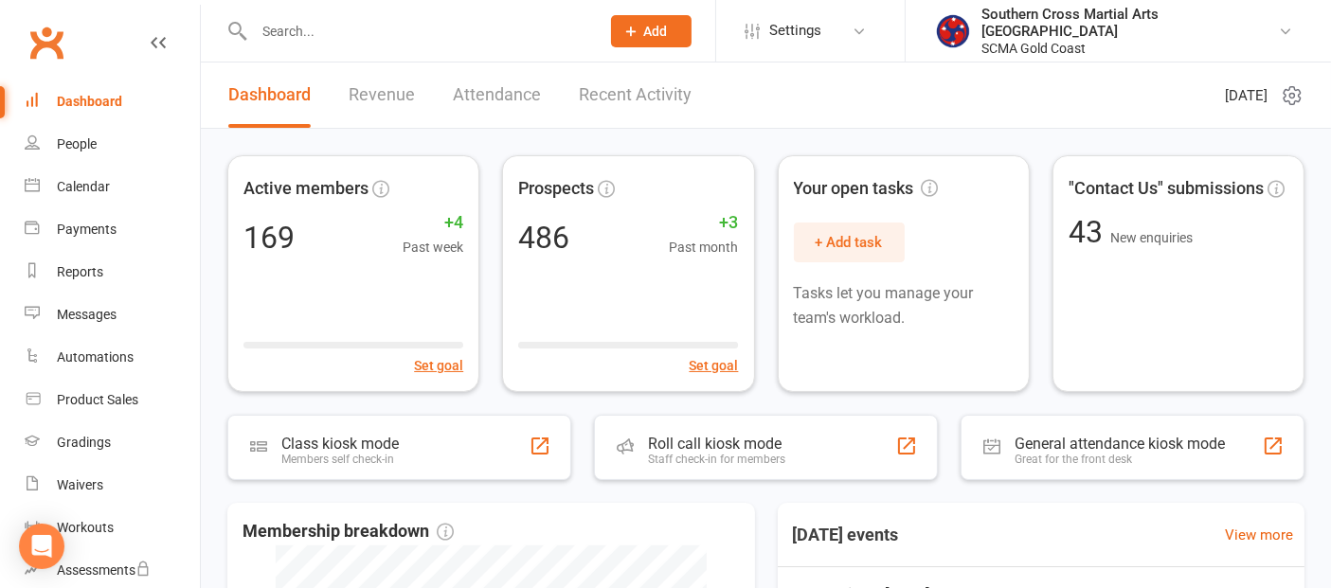
click at [635, 103] on link "Recent Activity" at bounding box center [635, 95] width 113 height 65
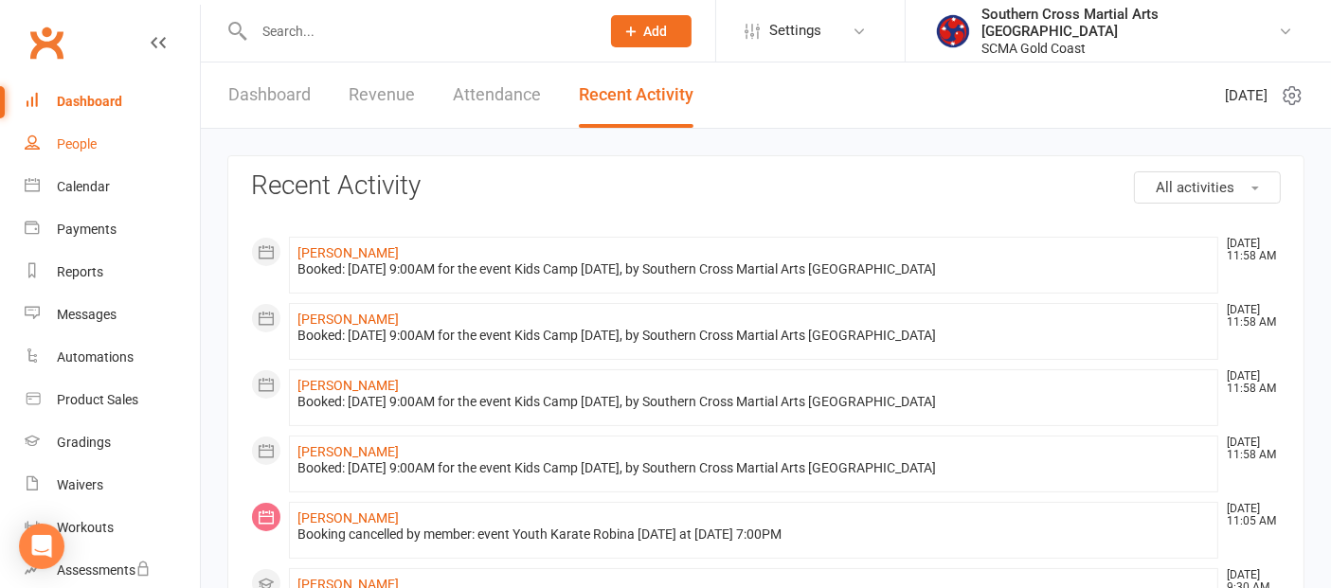
click at [83, 136] on div "People" at bounding box center [77, 143] width 40 height 15
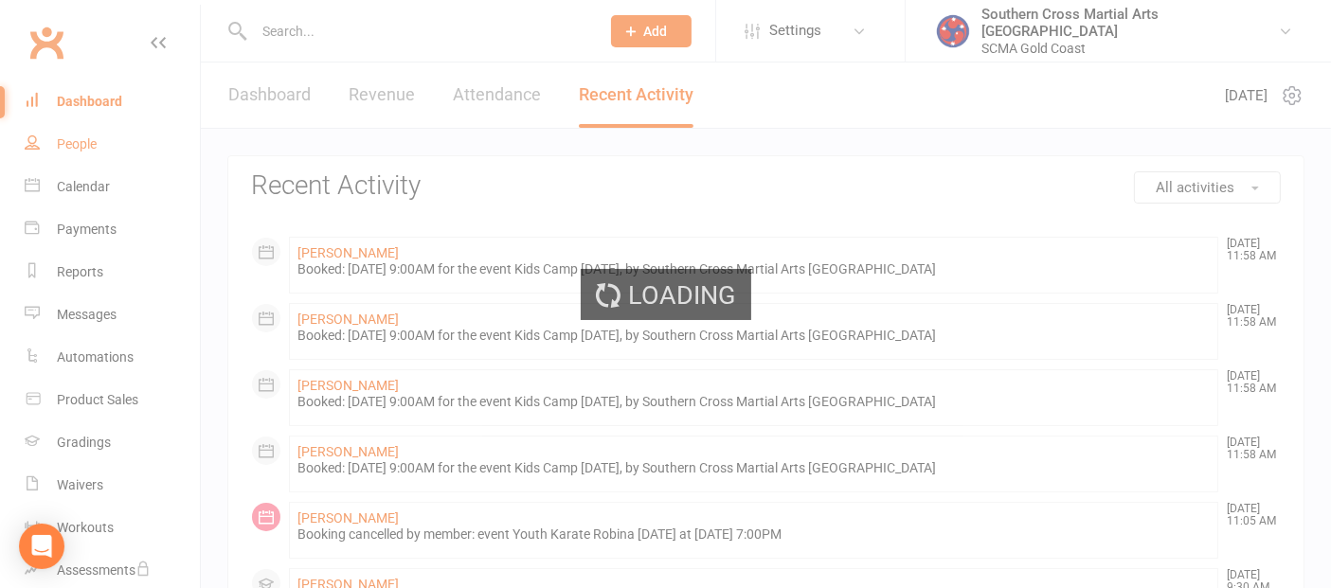
select select "100"
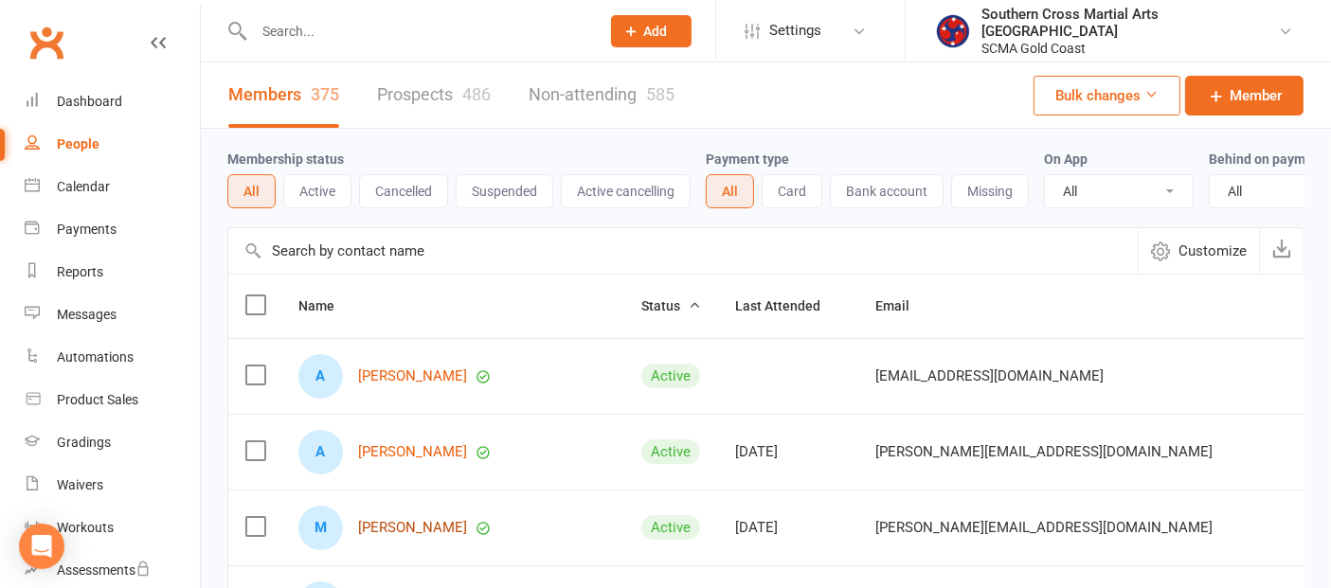
click at [405, 536] on link "[PERSON_NAME]" at bounding box center [412, 528] width 109 height 16
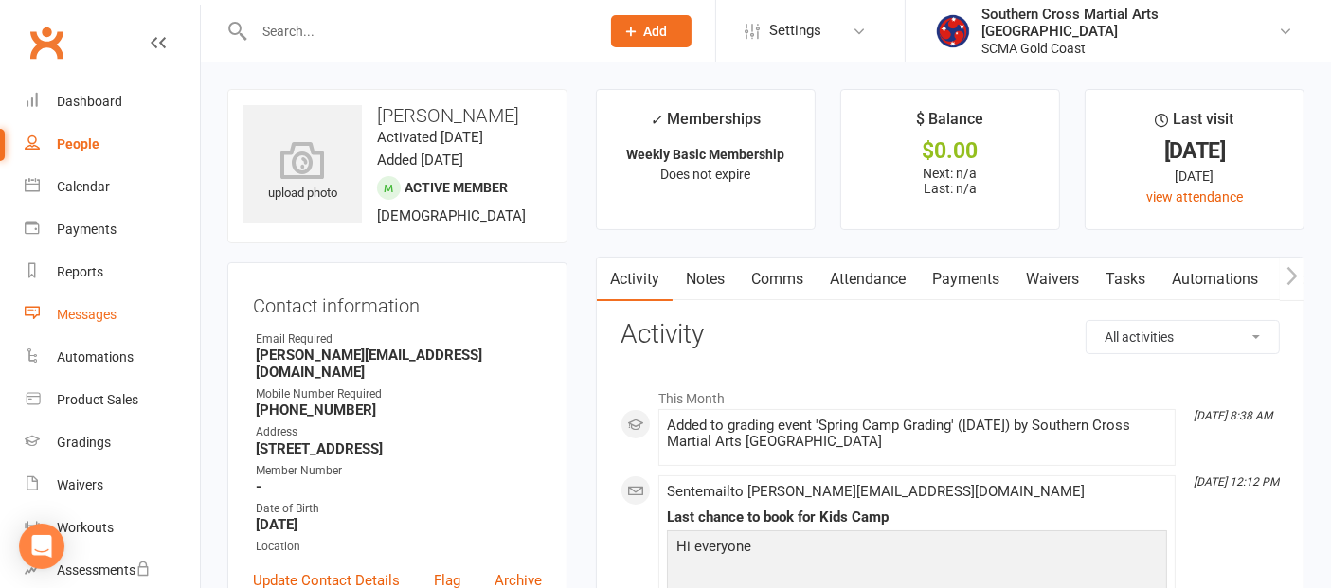
click at [105, 320] on div "Messages" at bounding box center [87, 314] width 60 height 15
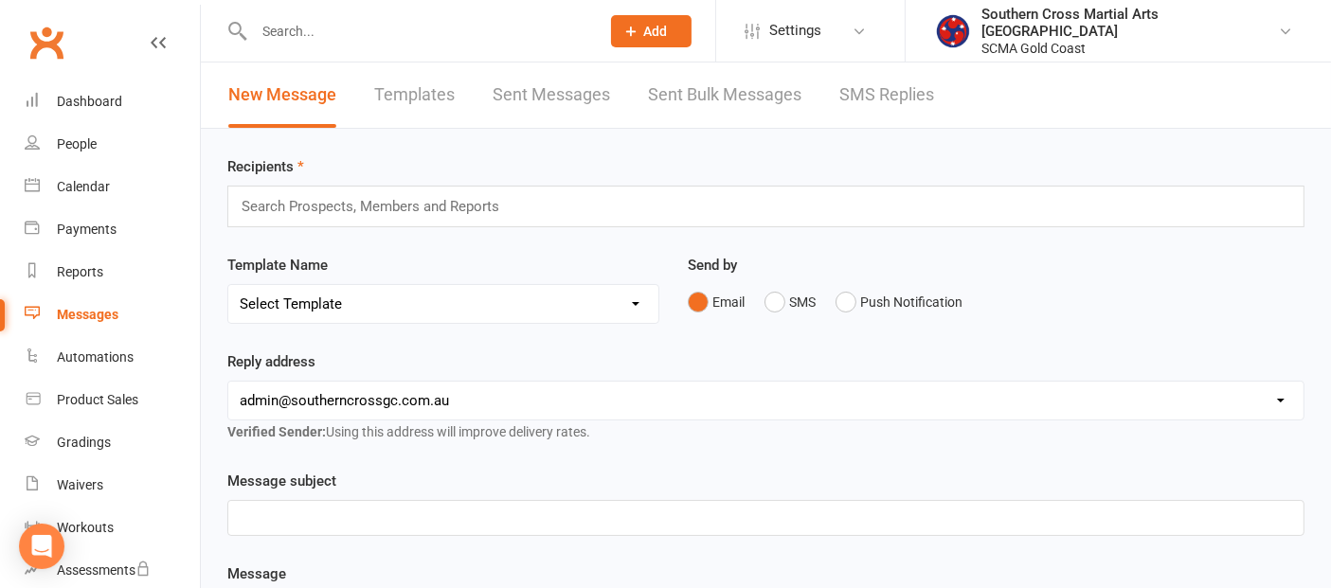
click at [429, 90] on link "Templates" at bounding box center [414, 95] width 81 height 65
select select "grid"
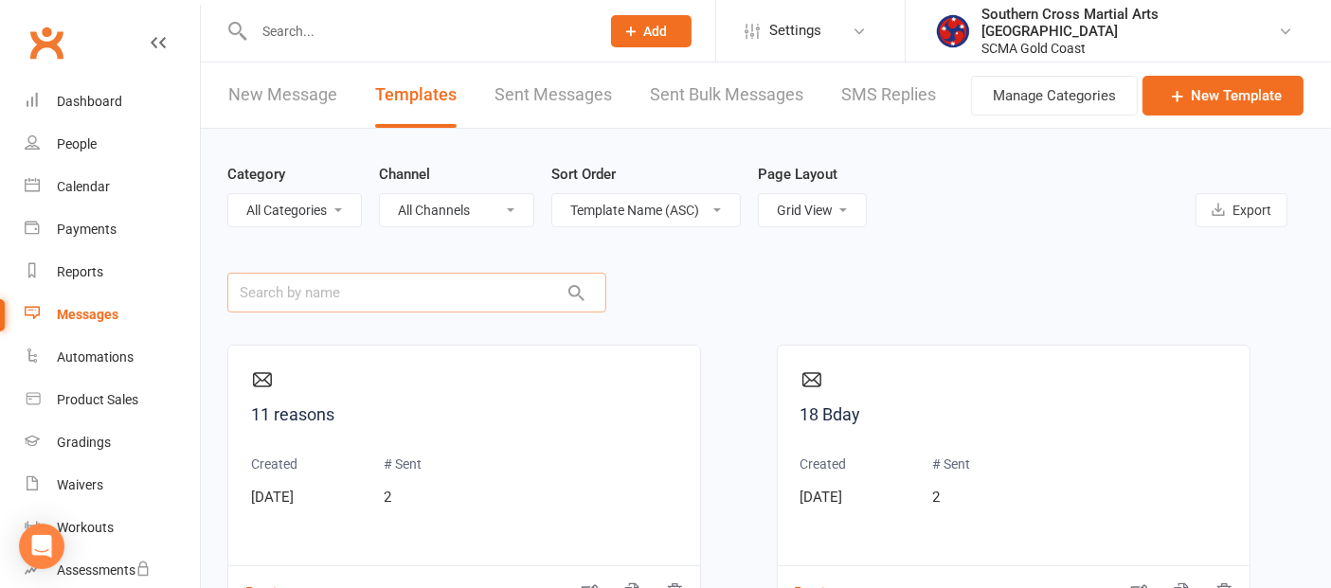
click at [379, 279] on input "text" at bounding box center [416, 293] width 379 height 40
type input "Red"
click at [365, 402] on link "2025 Red Dragons Update" at bounding box center [464, 415] width 426 height 27
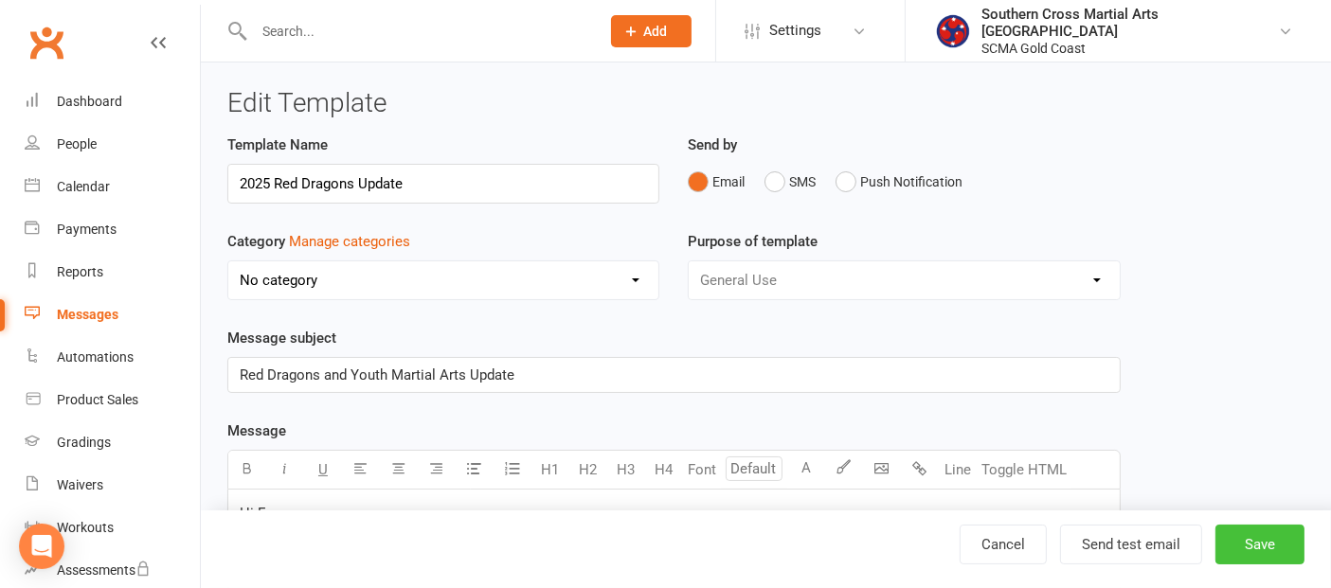
click at [1259, 553] on button "Save" at bounding box center [1260, 545] width 89 height 40
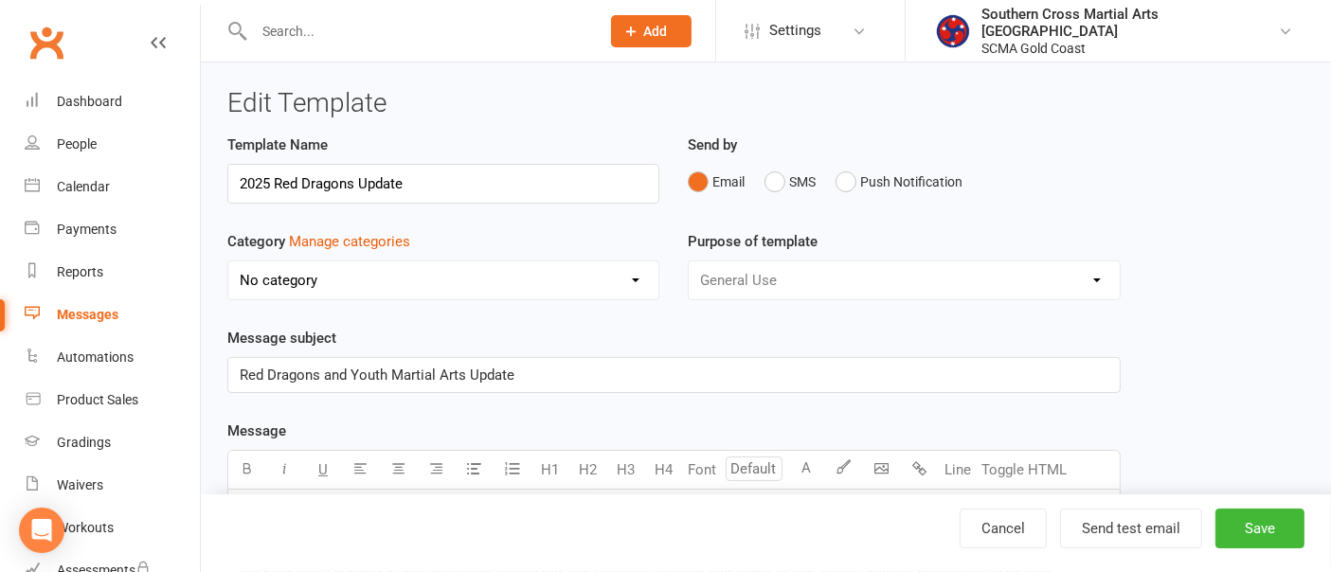
select select "grid"
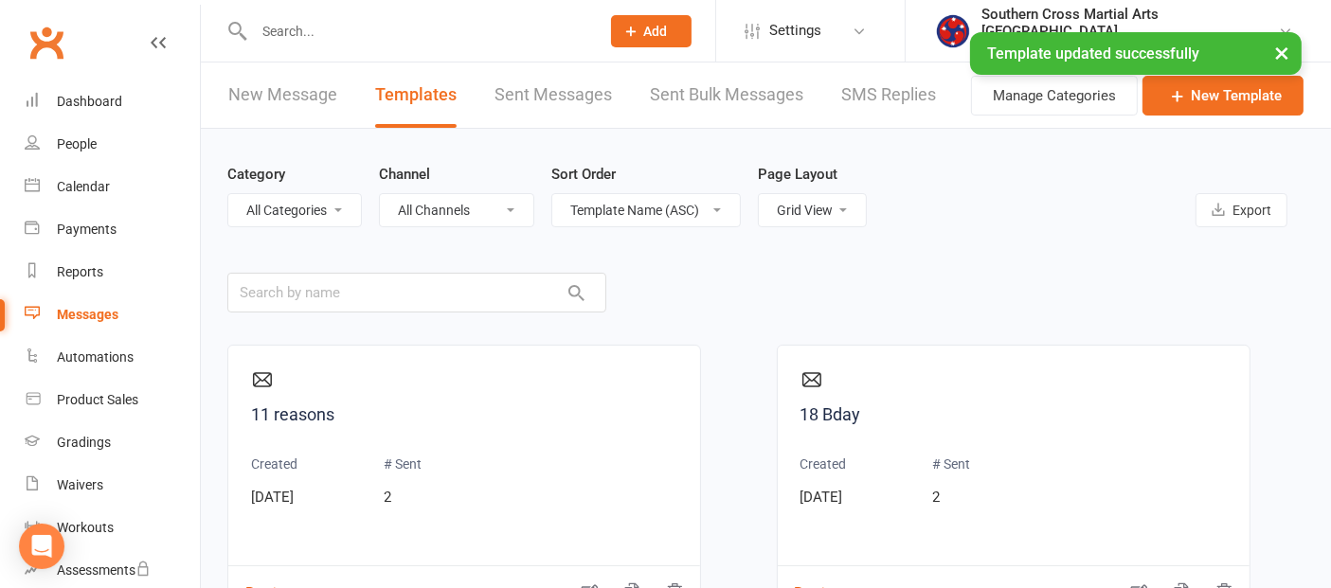
click at [303, 102] on link "New Message" at bounding box center [282, 95] width 109 height 65
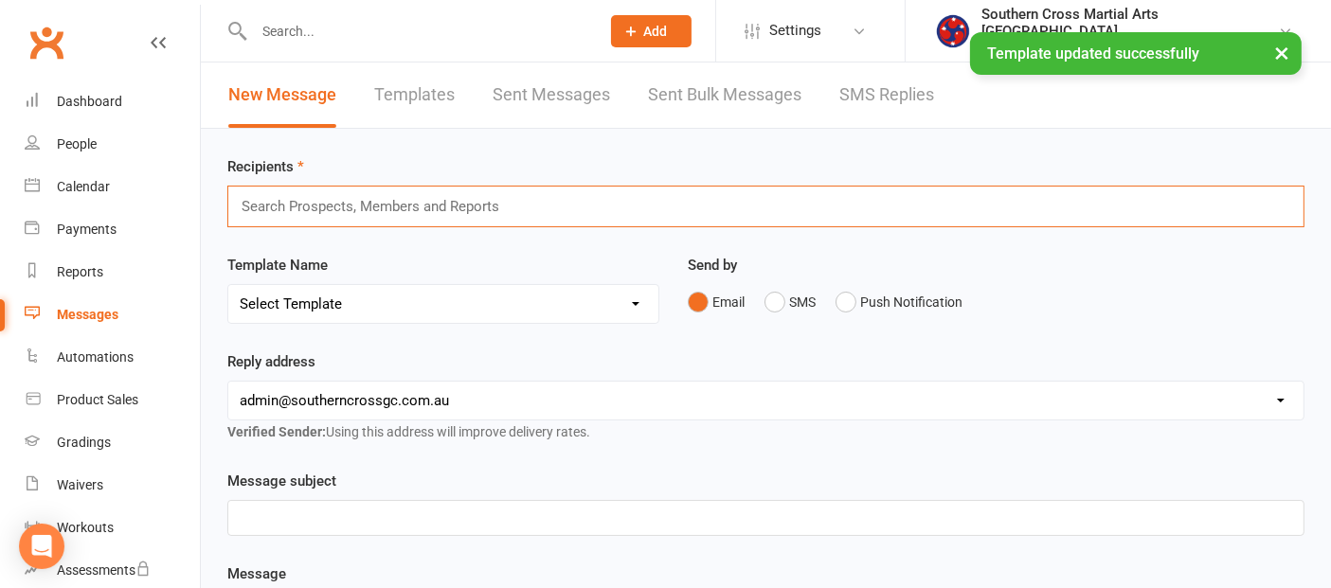
click at [313, 211] on input "text" at bounding box center [379, 206] width 278 height 25
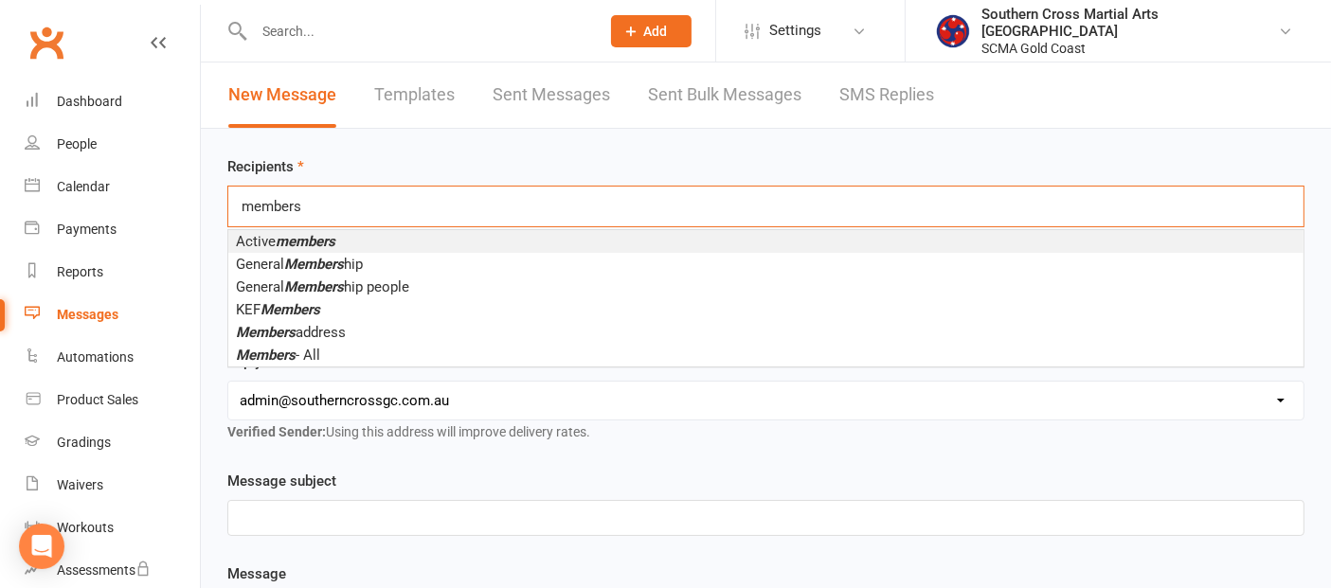
type input "members"
click at [303, 242] on em "members" at bounding box center [306, 241] width 60 height 17
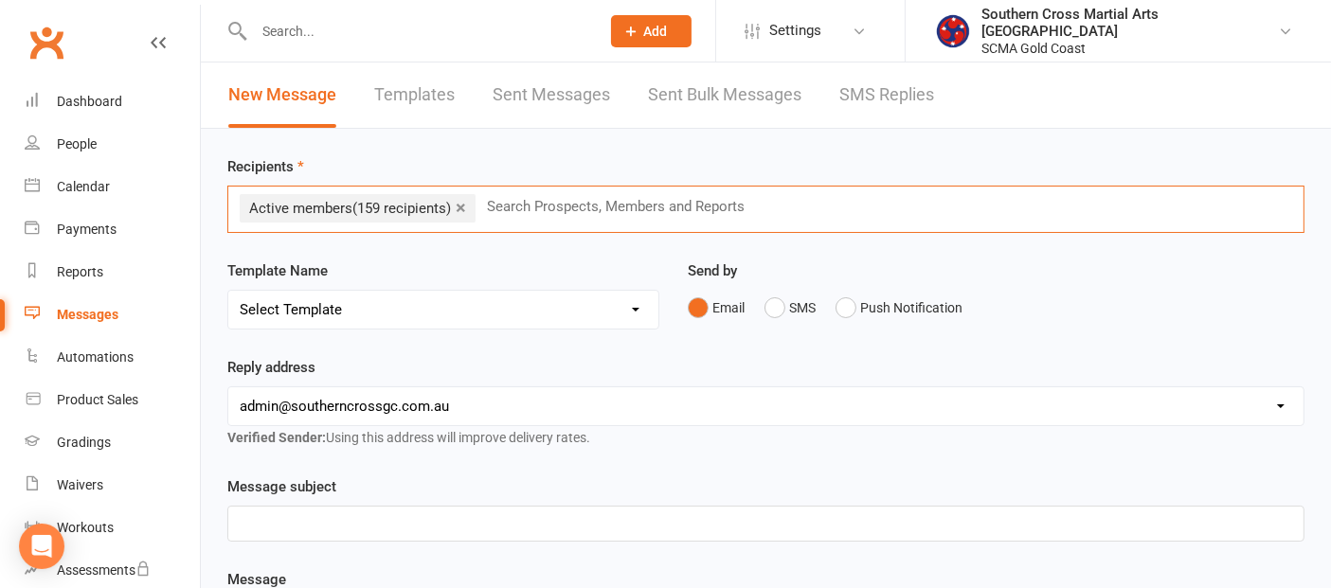
click at [611, 313] on select "Select Template [Email] 11 reasons [Email] 18 Bday [Email] 1 Week no training […" at bounding box center [443, 310] width 430 height 38
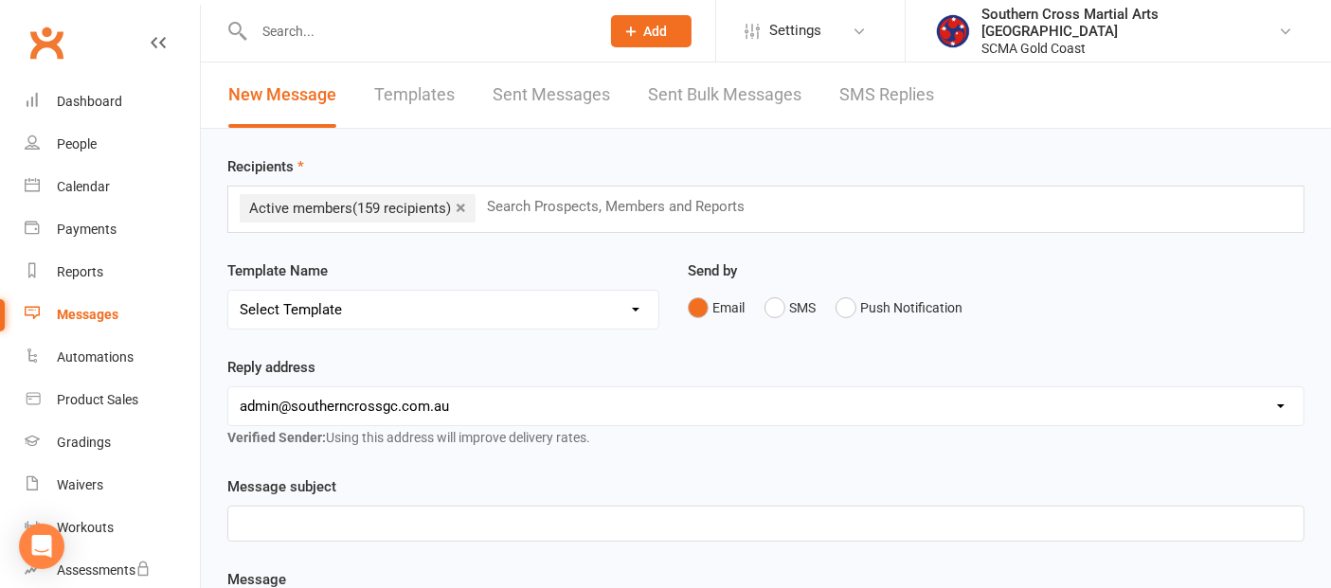
select select "4"
click at [228, 291] on select "Select Template [Email] 11 reasons [Email] 18 Bday [Email] 1 Week no training […" at bounding box center [443, 310] width 430 height 38
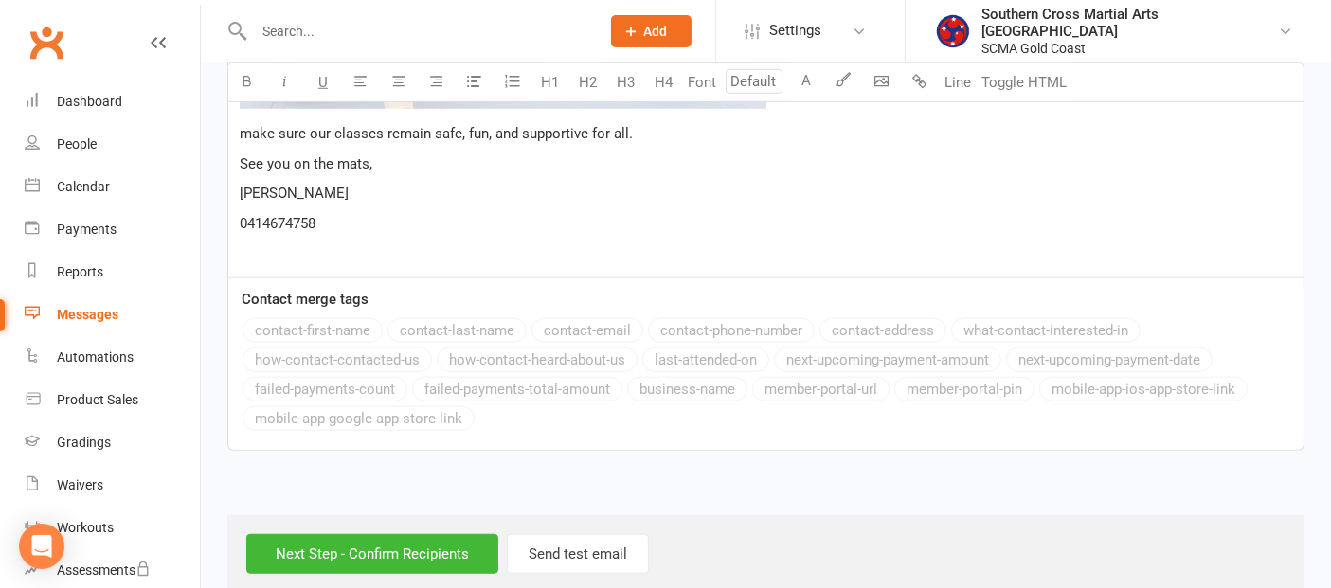
scroll to position [1552, 0]
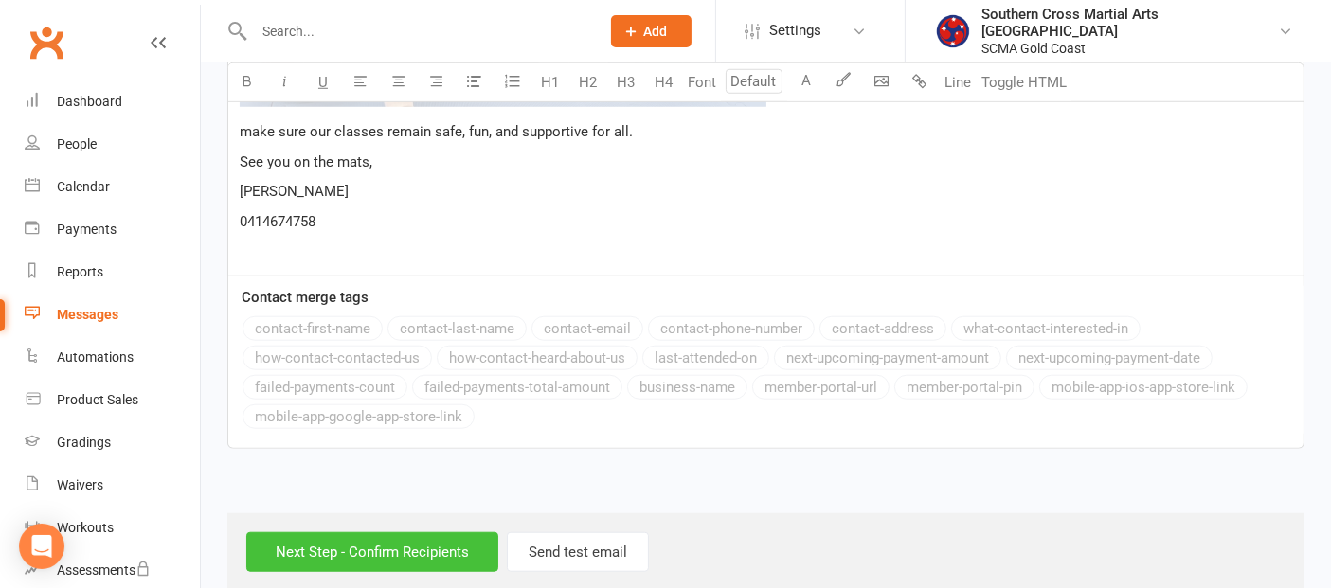
click at [398, 533] on input "Next Step - Confirm Recipients" at bounding box center [372, 553] width 252 height 40
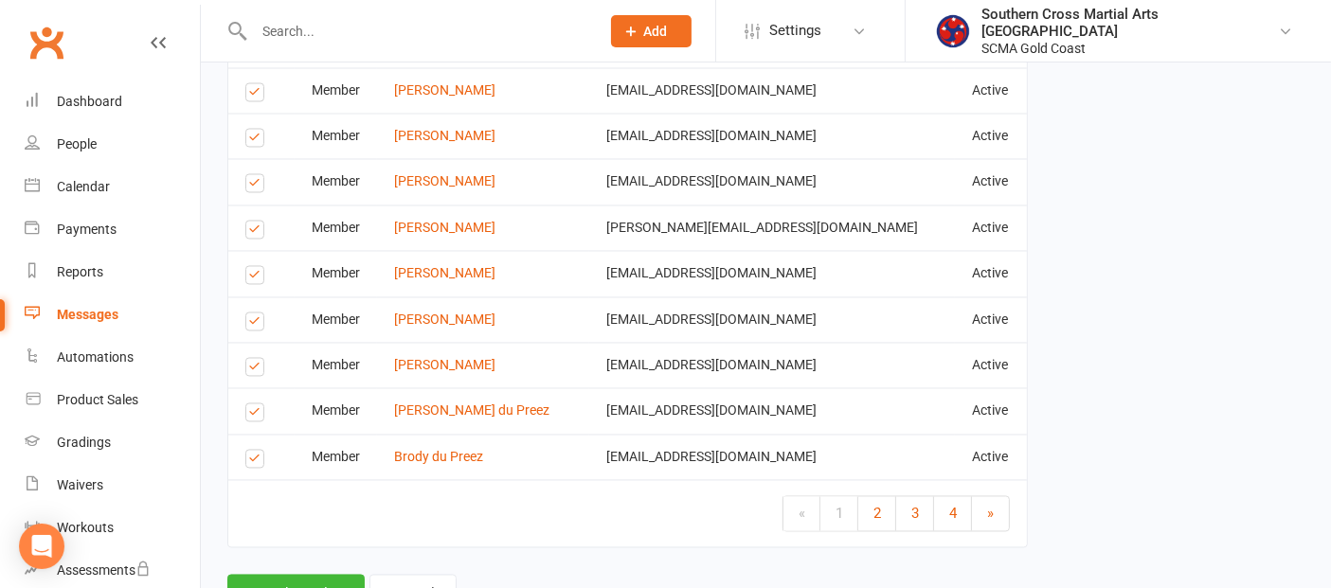
scroll to position [3581, 0]
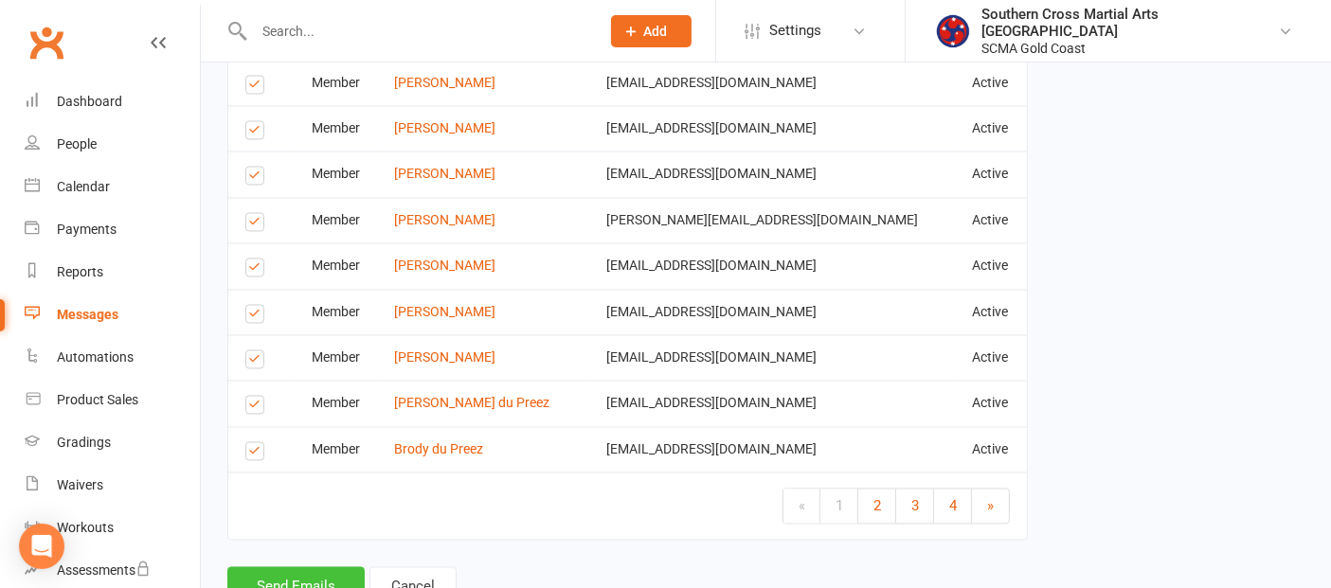
click at [324, 568] on button "Send Emails" at bounding box center [295, 588] width 137 height 40
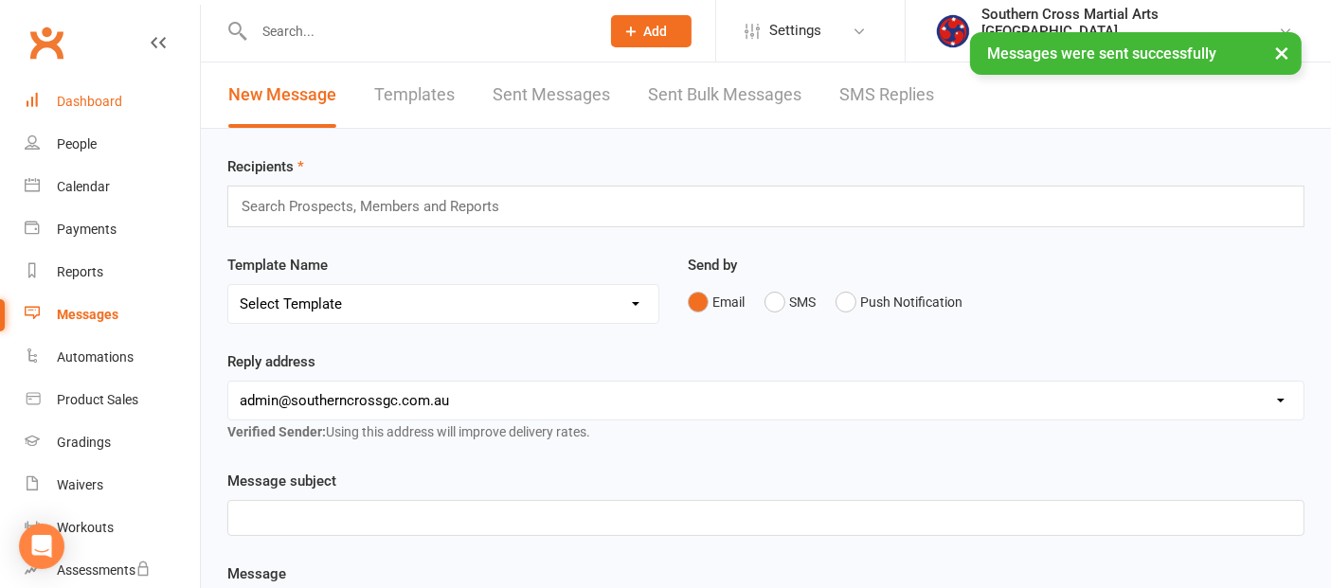
click at [54, 97] on link "Dashboard" at bounding box center [112, 102] width 175 height 43
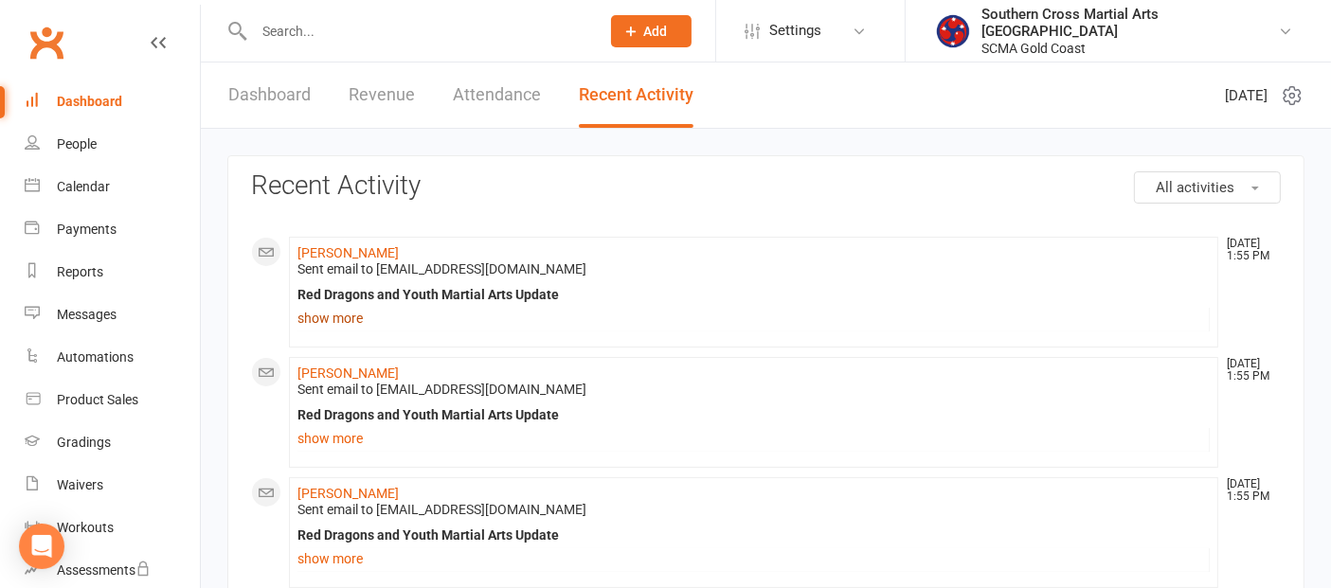
click at [339, 317] on link "show more" at bounding box center [754, 318] width 913 height 27
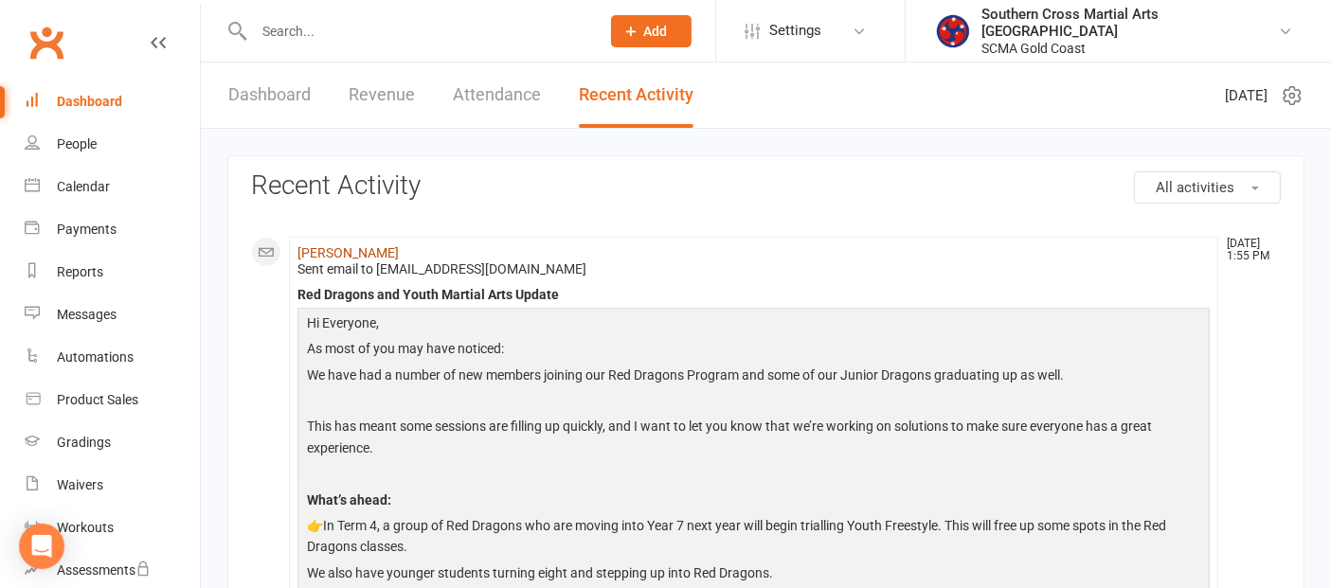
click at [362, 256] on link "[PERSON_NAME]" at bounding box center [348, 252] width 101 height 15
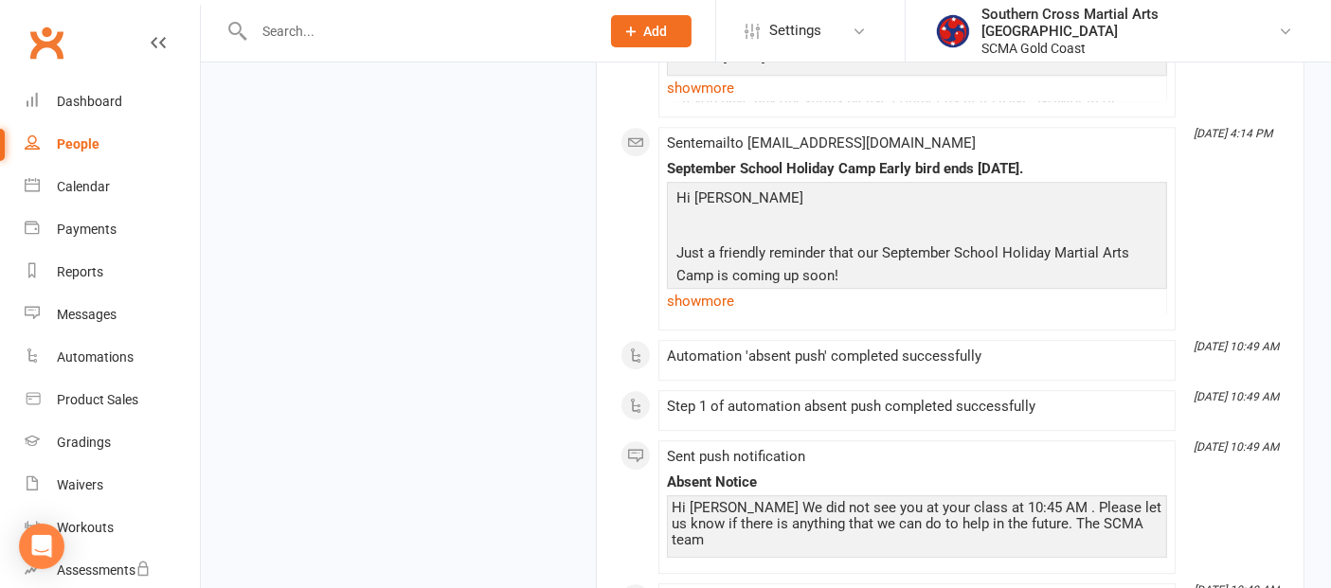
scroll to position [5429, 0]
click at [49, 535] on icon "Open Intercom Messenger" at bounding box center [41, 546] width 25 height 25
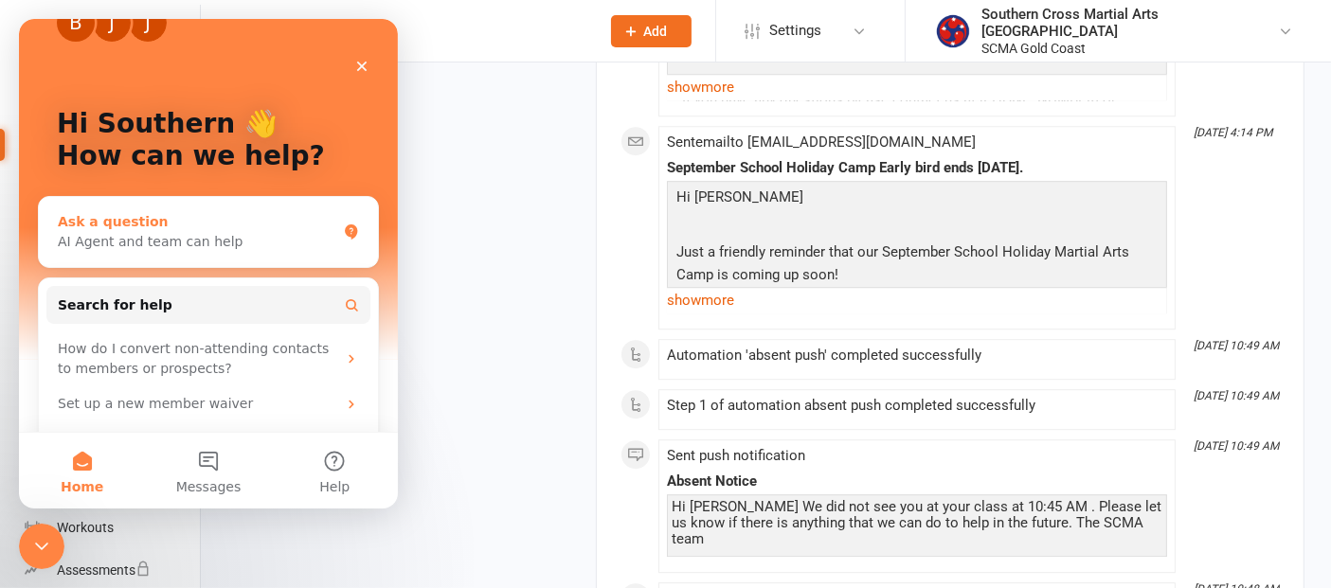
scroll to position [0, 0]
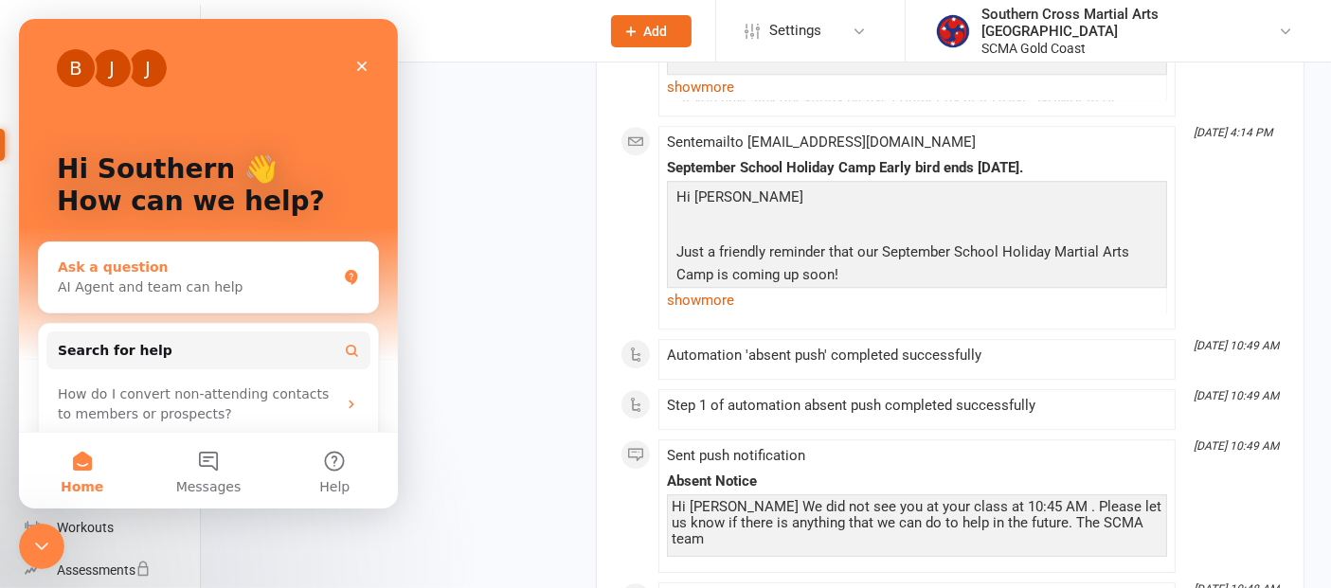
click at [137, 286] on div "AI Agent and team can help" at bounding box center [197, 288] width 279 height 20
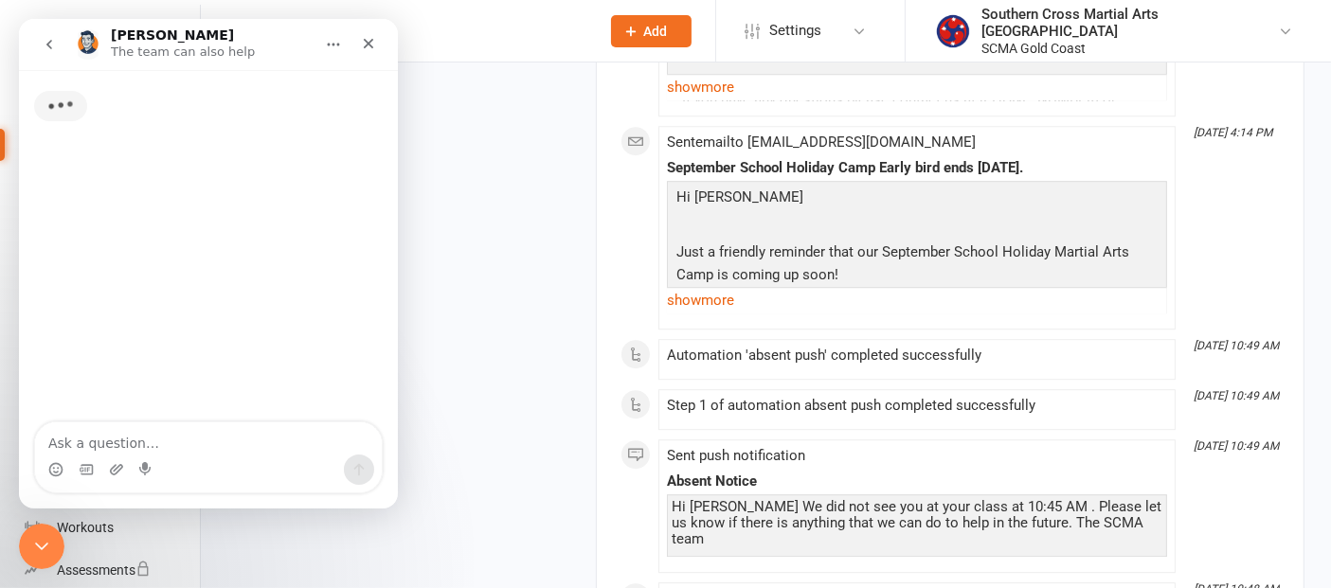
click at [106, 433] on textarea "Ask a question…" at bounding box center [208, 439] width 347 height 32
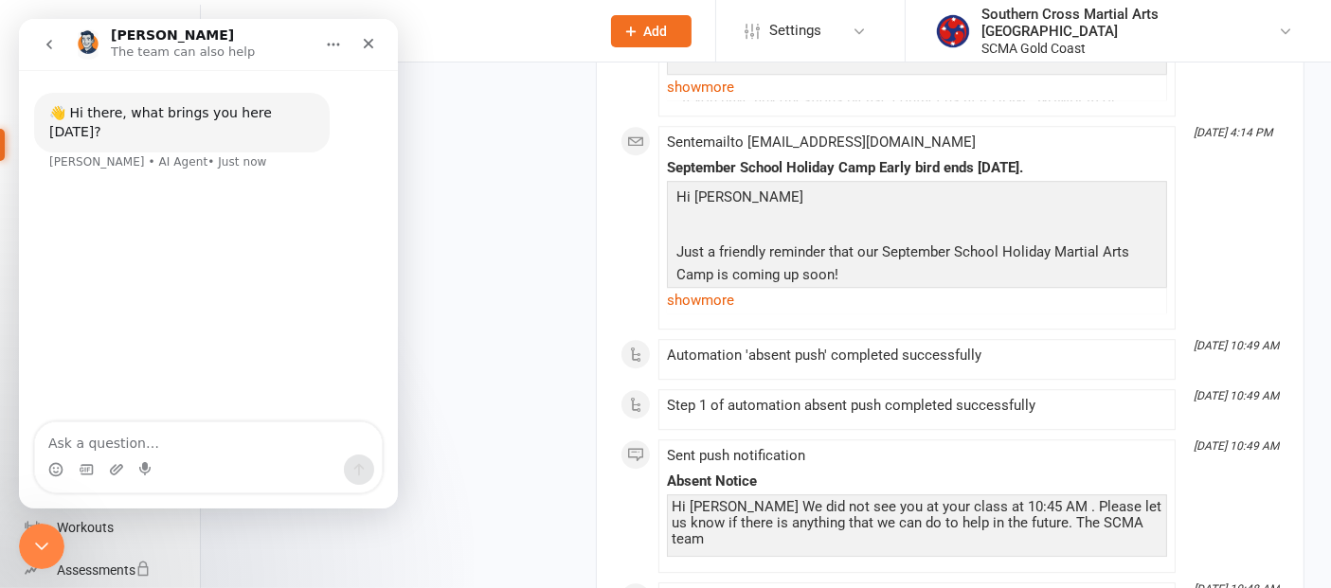
type textarea "Hi Team I have another Email bouncing Reported as spam or blocked [PERSON_NAME]…"
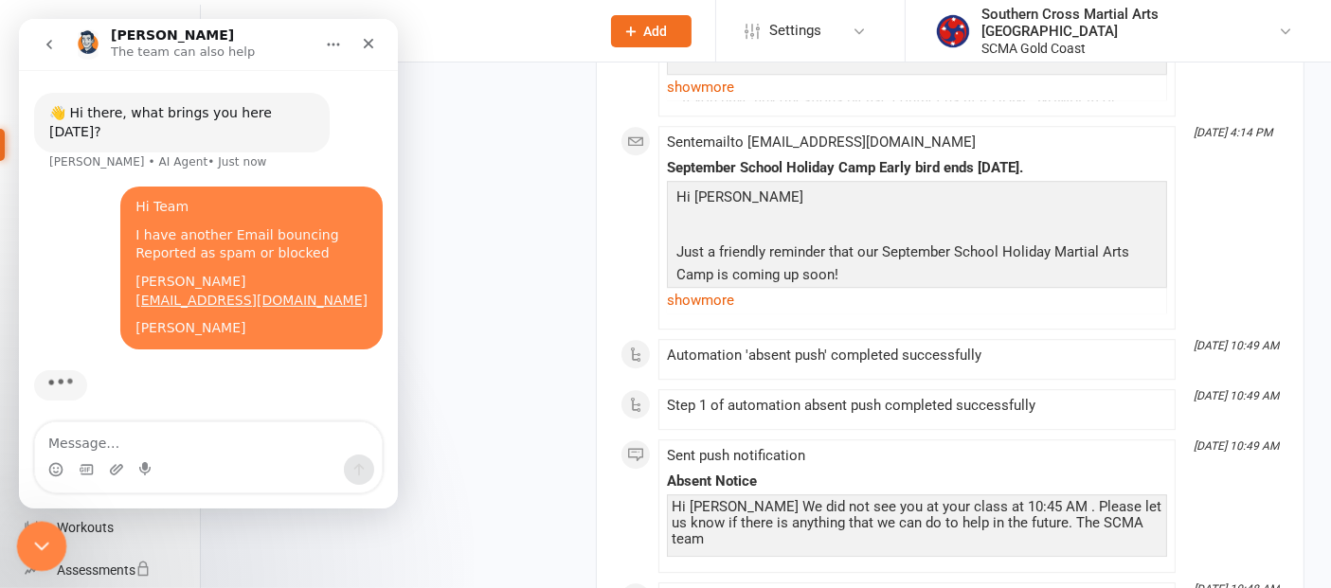
click at [46, 533] on icon "Close Intercom Messenger" at bounding box center [38, 544] width 23 height 23
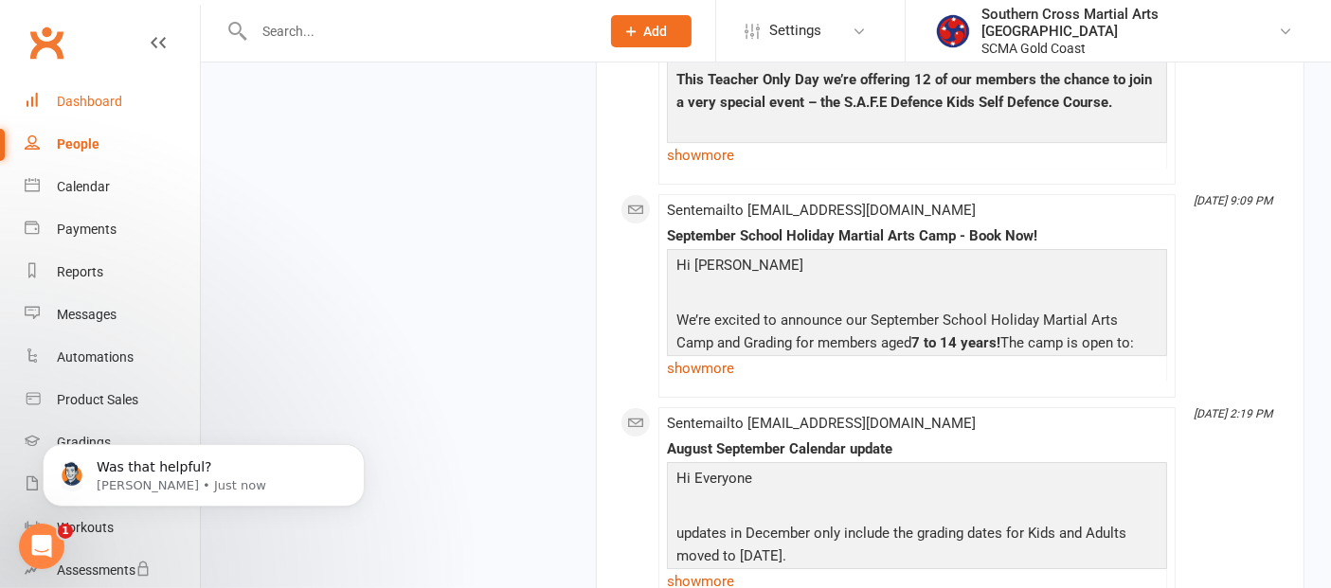
click at [108, 110] on link "Dashboard" at bounding box center [112, 102] width 175 height 43
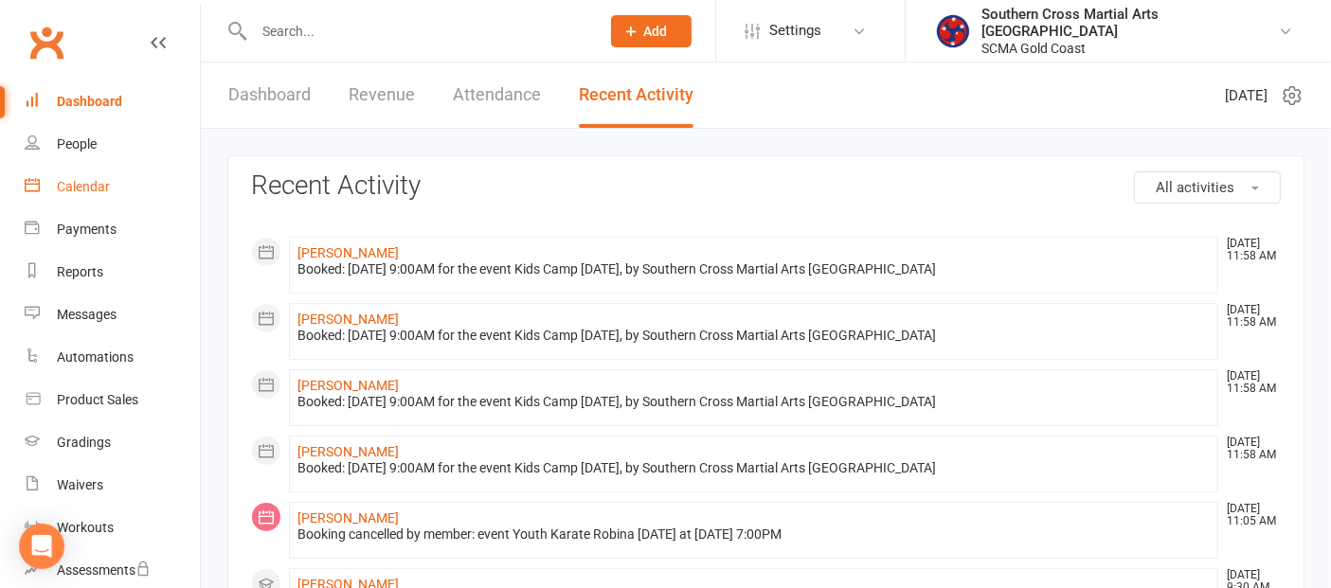
click at [64, 192] on div "Calendar" at bounding box center [83, 186] width 53 height 15
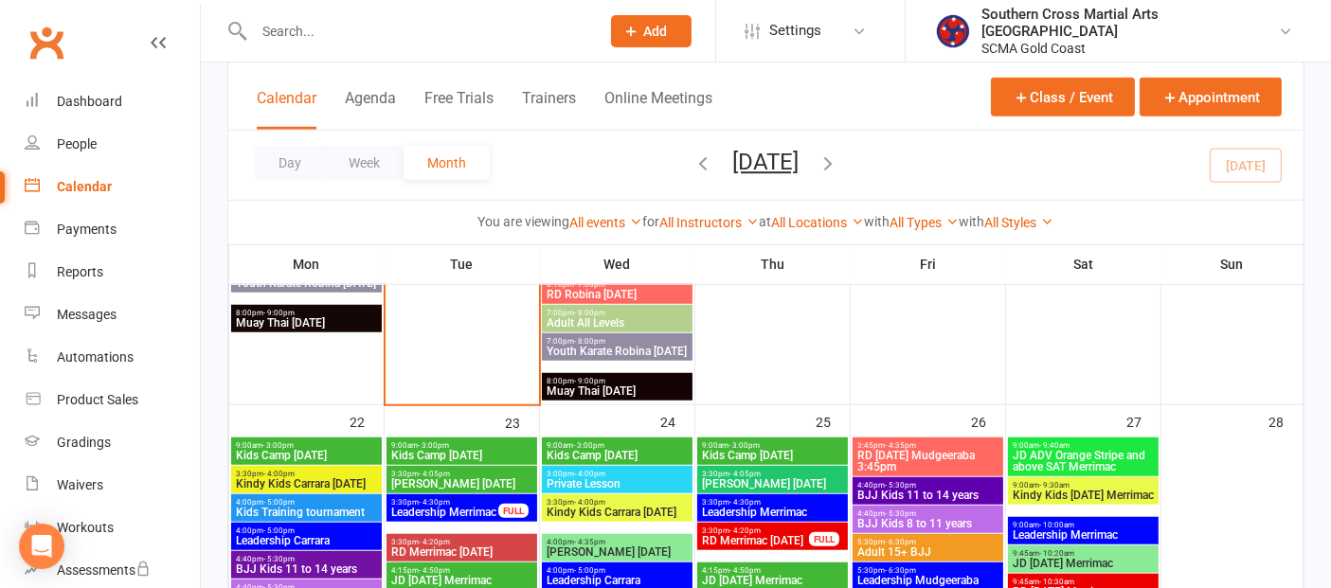
scroll to position [1579, 0]
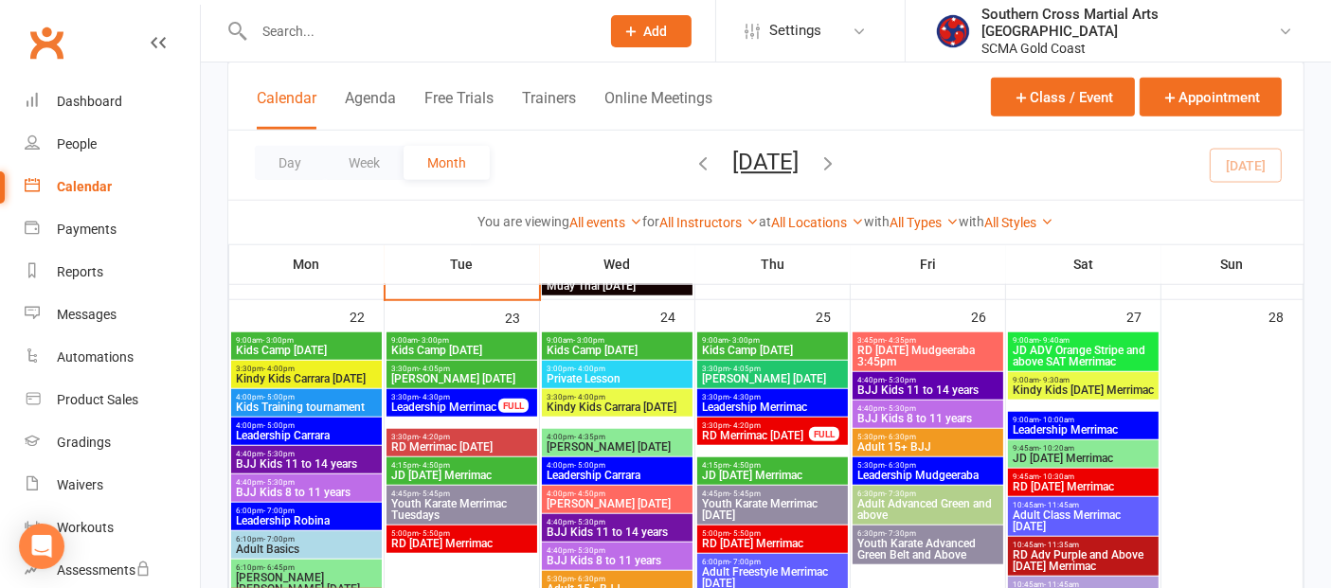
click at [318, 459] on span "BJJ Kids 11 to 14 years" at bounding box center [306, 464] width 143 height 11
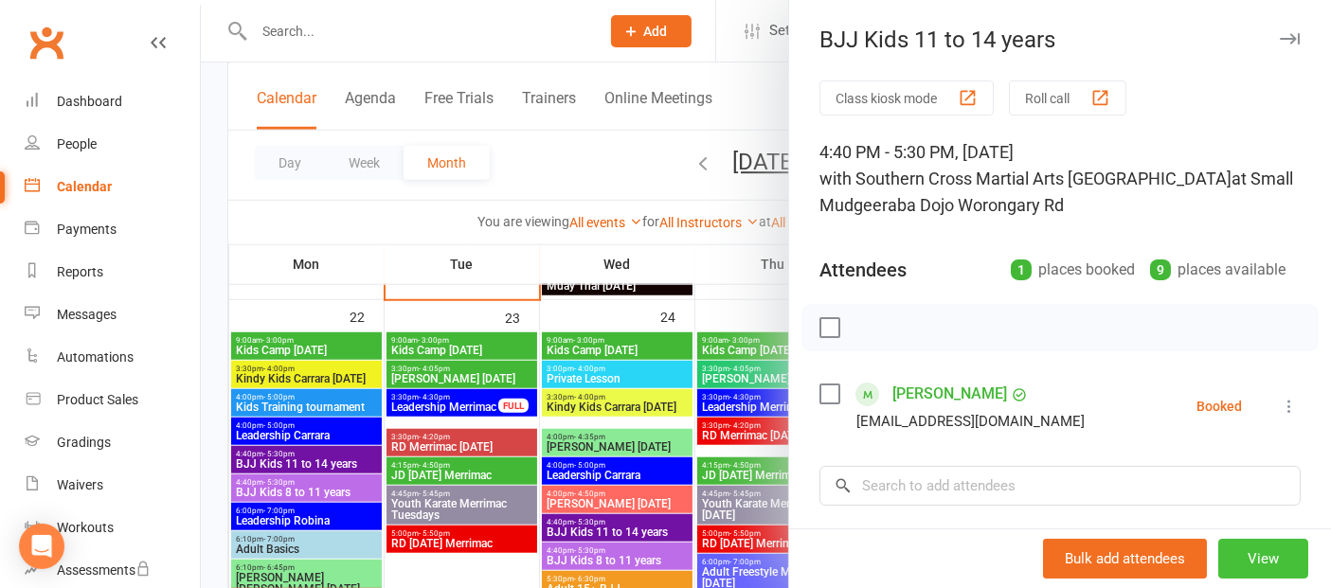
click at [1219, 551] on button "View" at bounding box center [1264, 559] width 90 height 40
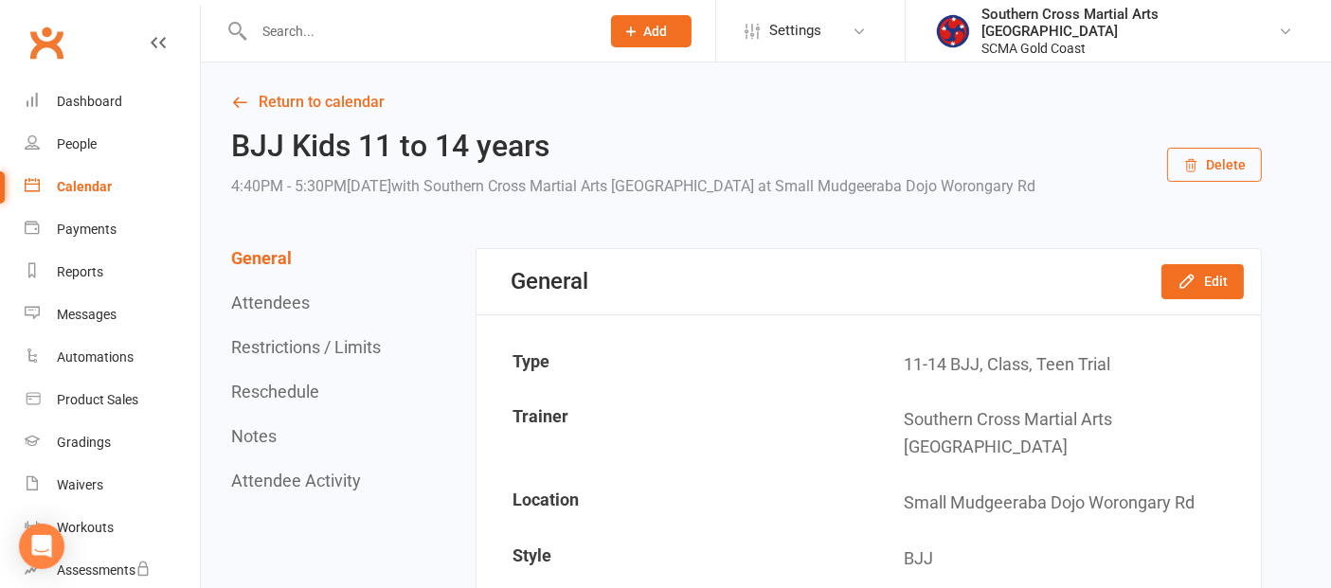
click at [1199, 172] on icon "button" at bounding box center [1191, 165] width 15 height 15
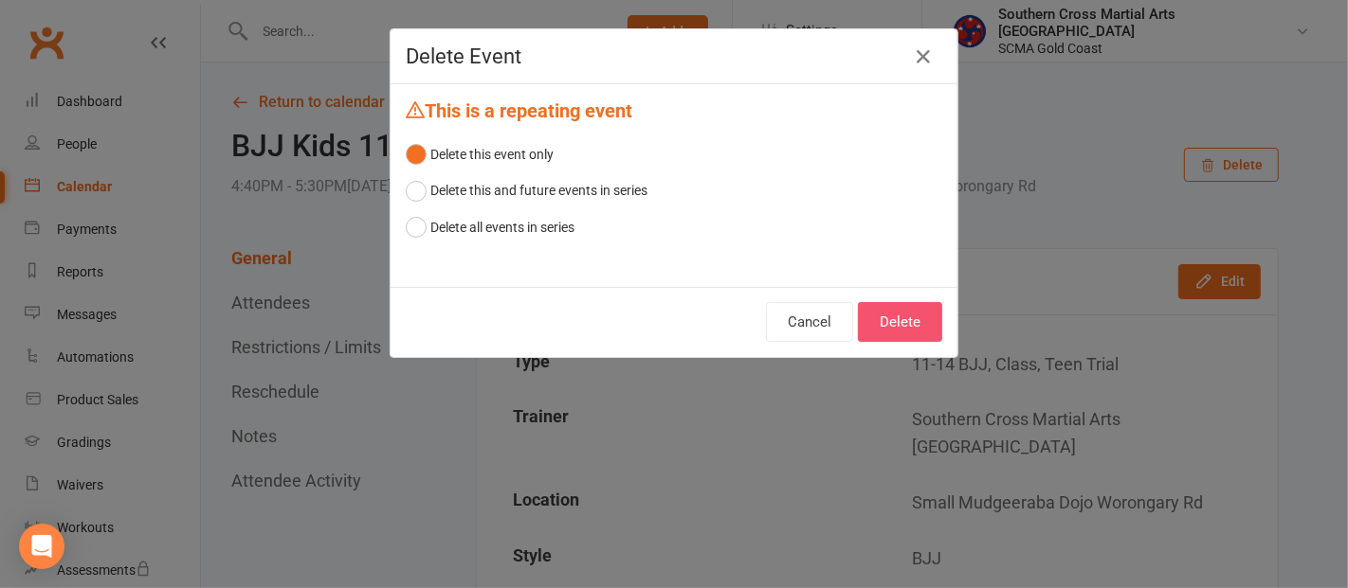
click at [872, 313] on button "Delete" at bounding box center [900, 322] width 84 height 40
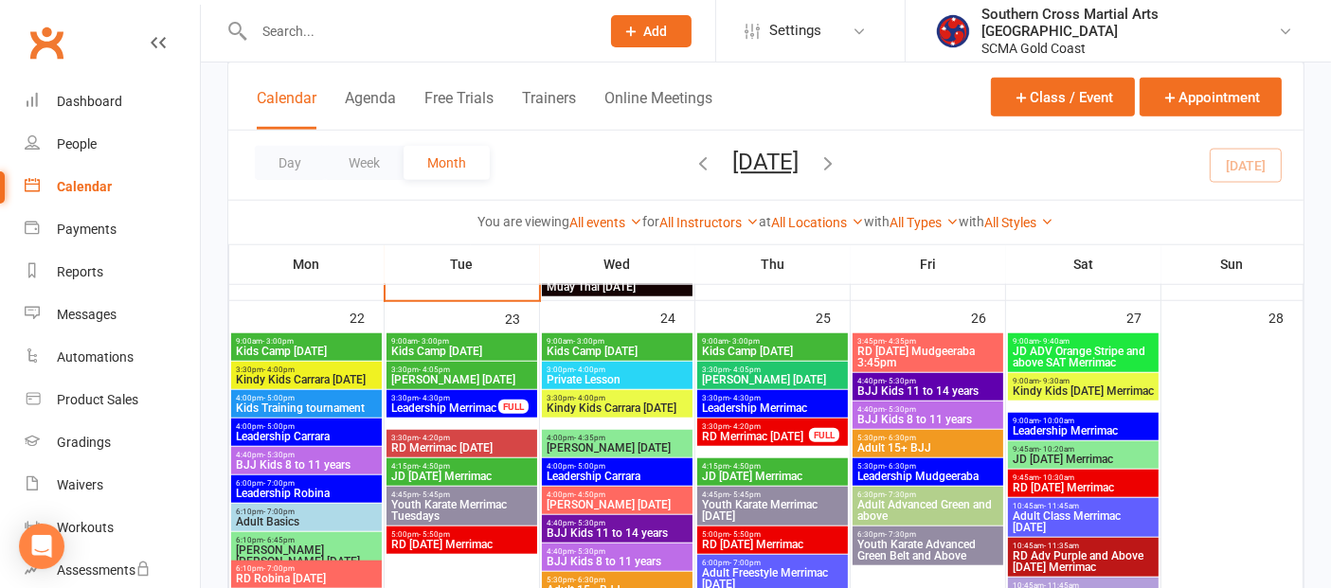
scroll to position [1579, 0]
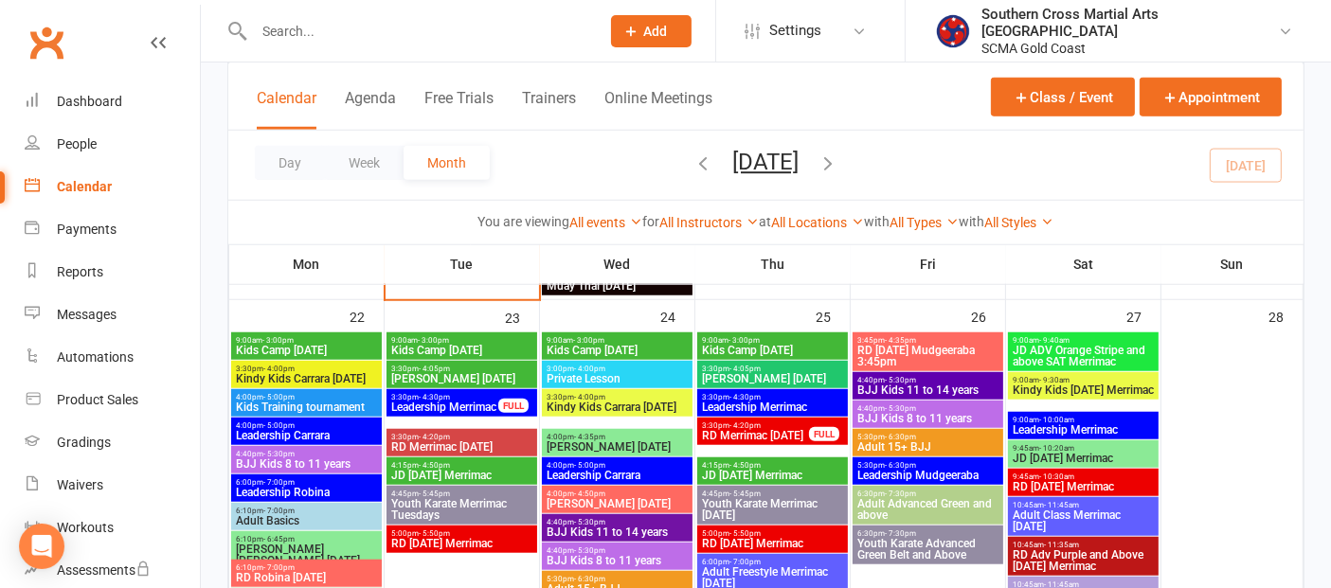
click at [334, 459] on span "BJJ Kids 8 to 11 years" at bounding box center [306, 464] width 143 height 11
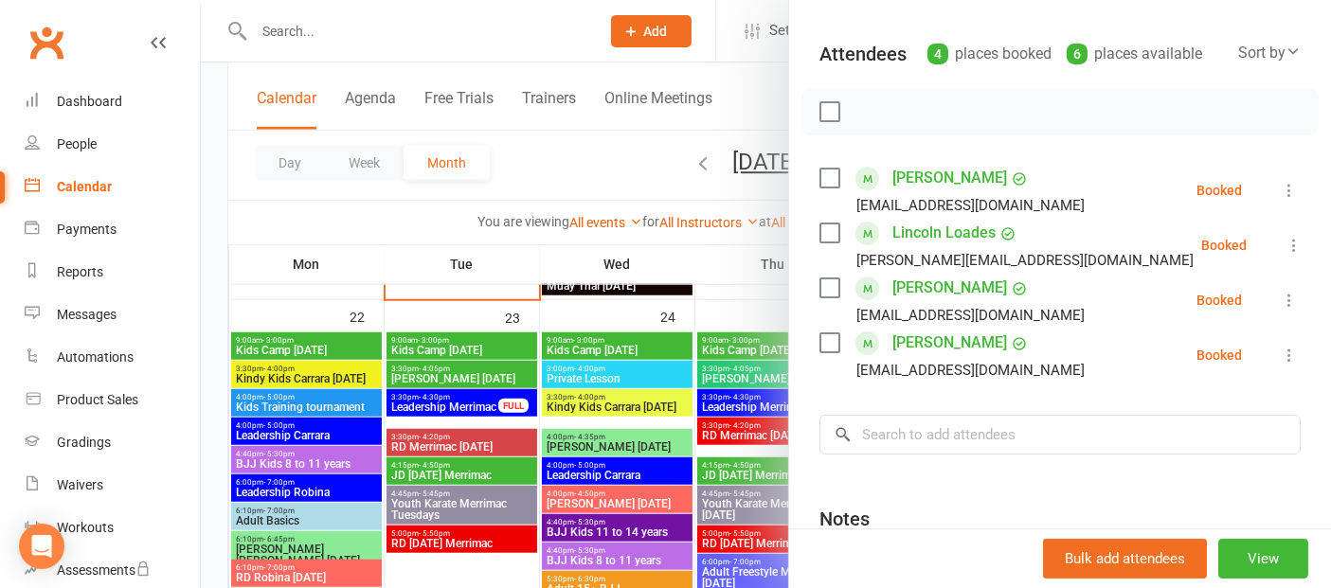
scroll to position [197, 0]
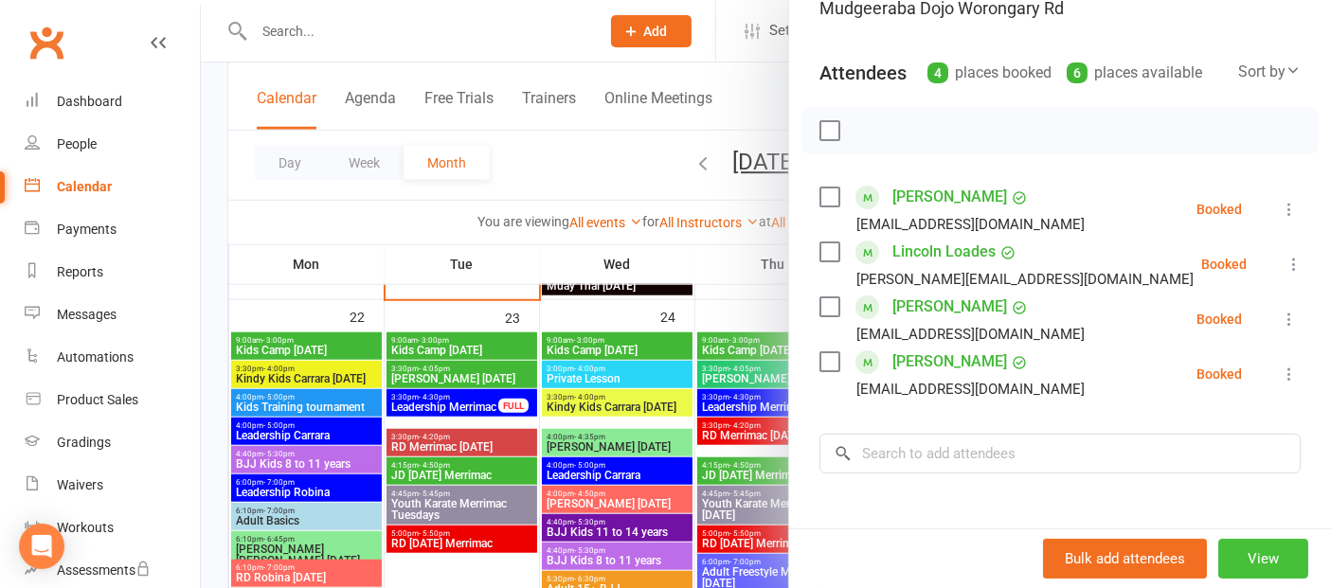
click at [1228, 548] on button "View" at bounding box center [1264, 559] width 90 height 40
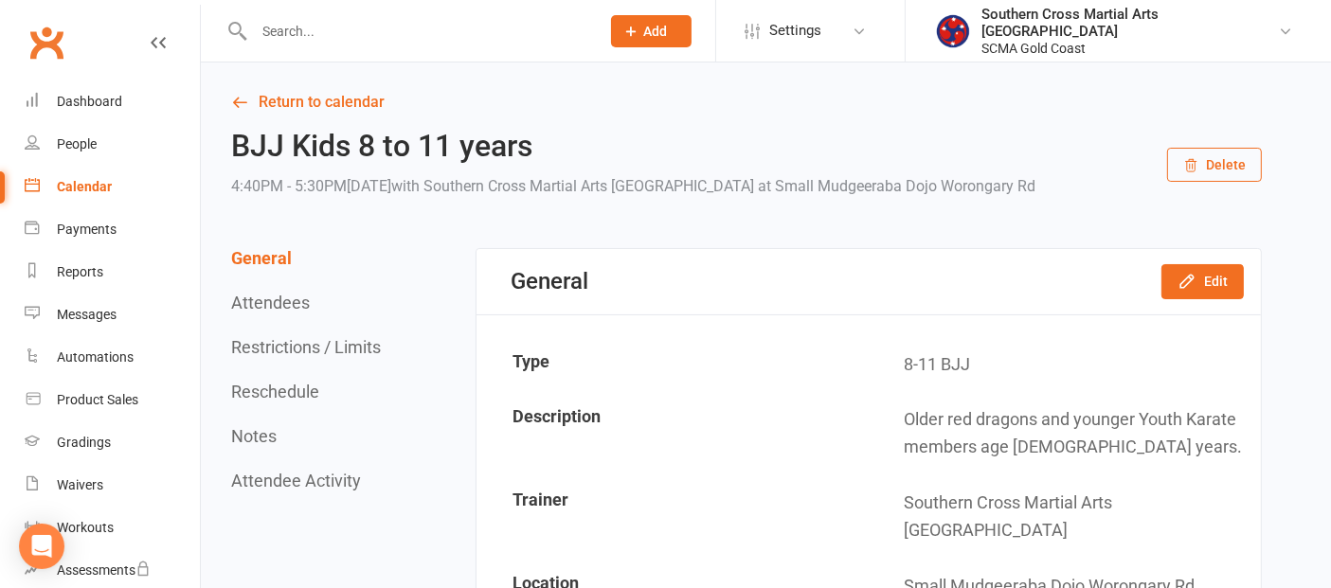
click at [1197, 166] on icon "button" at bounding box center [1191, 166] width 10 height 12
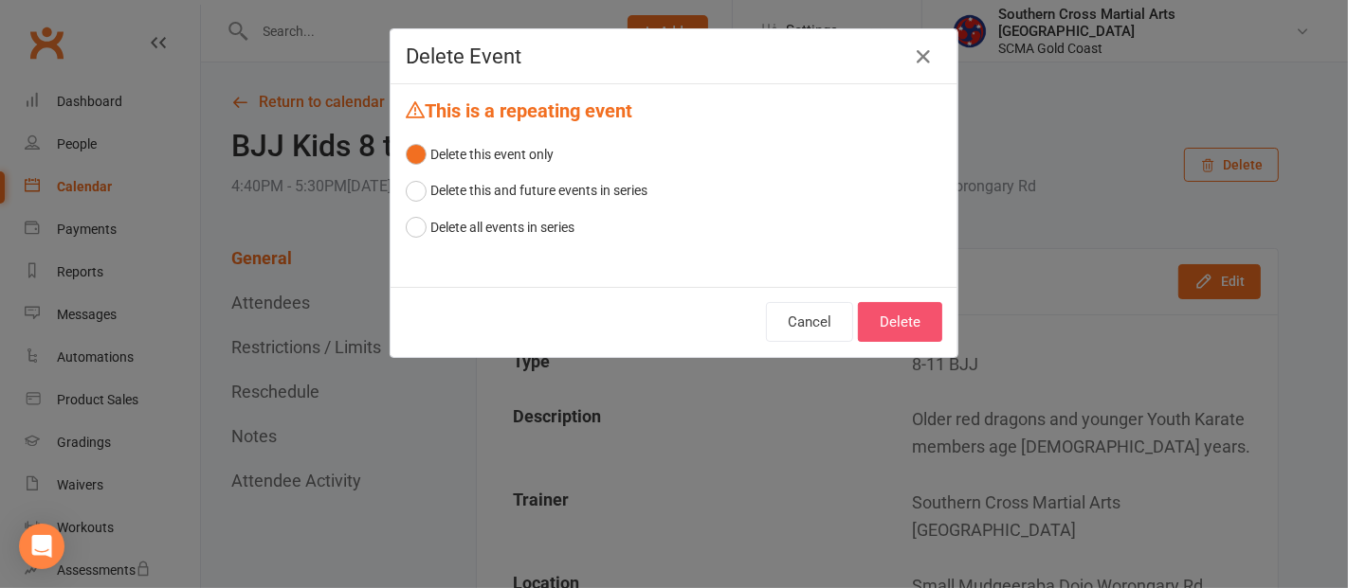
click at [863, 315] on button "Delete" at bounding box center [900, 322] width 84 height 40
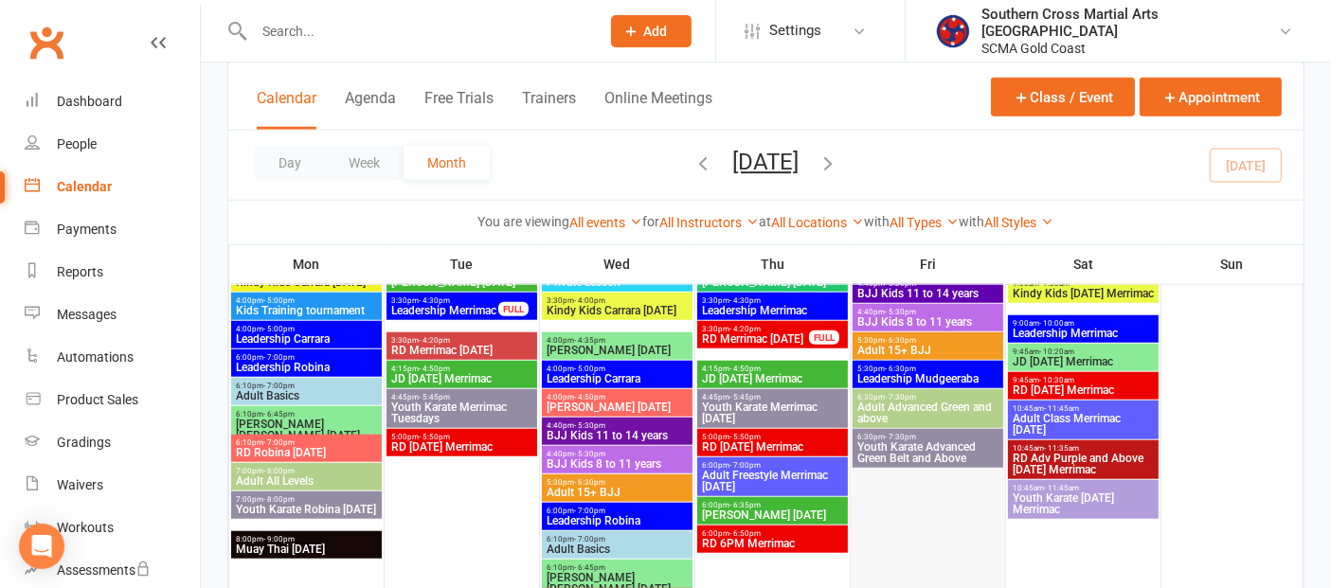
scroll to position [1684, 0]
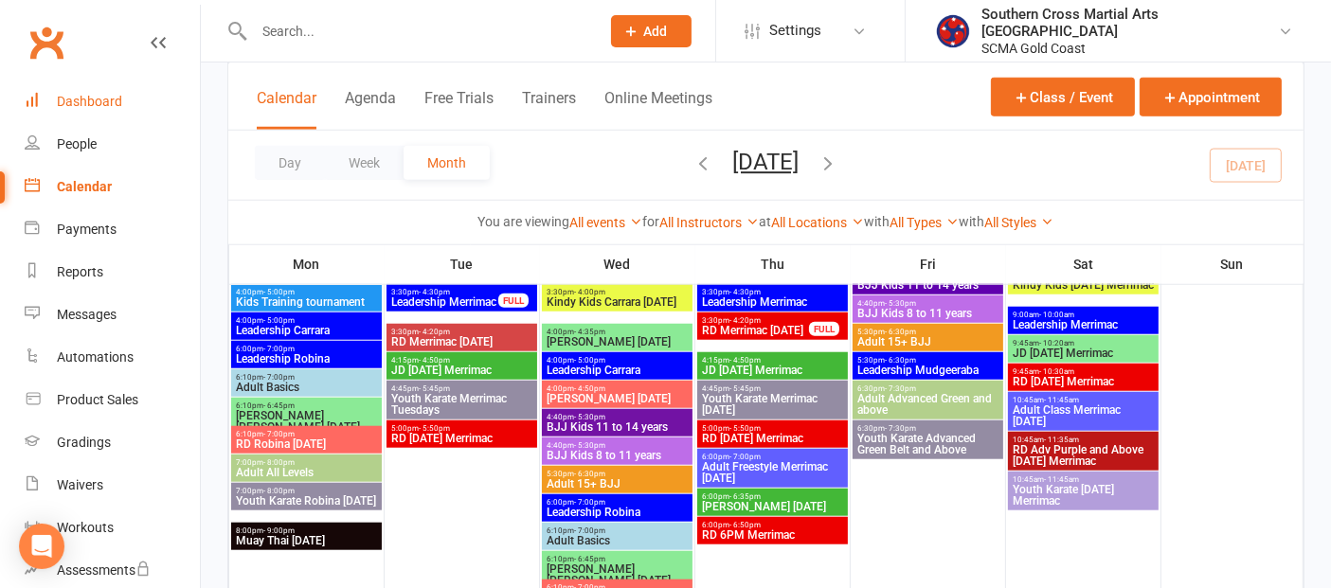
click at [108, 104] on div "Dashboard" at bounding box center [89, 101] width 65 height 15
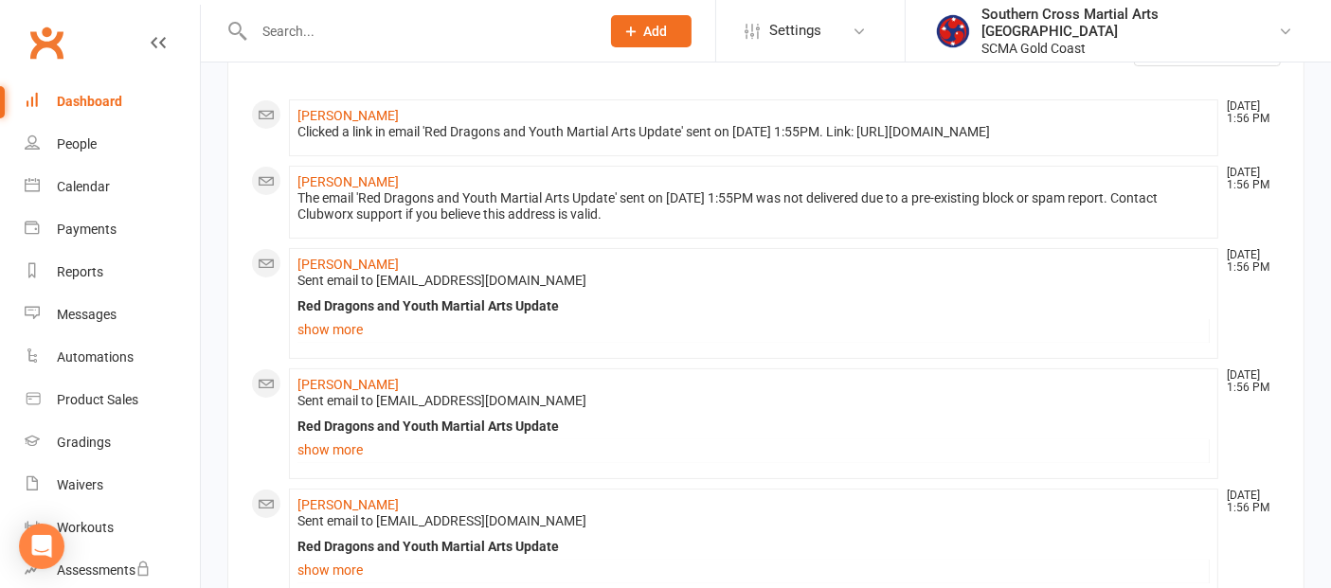
scroll to position [105, 0]
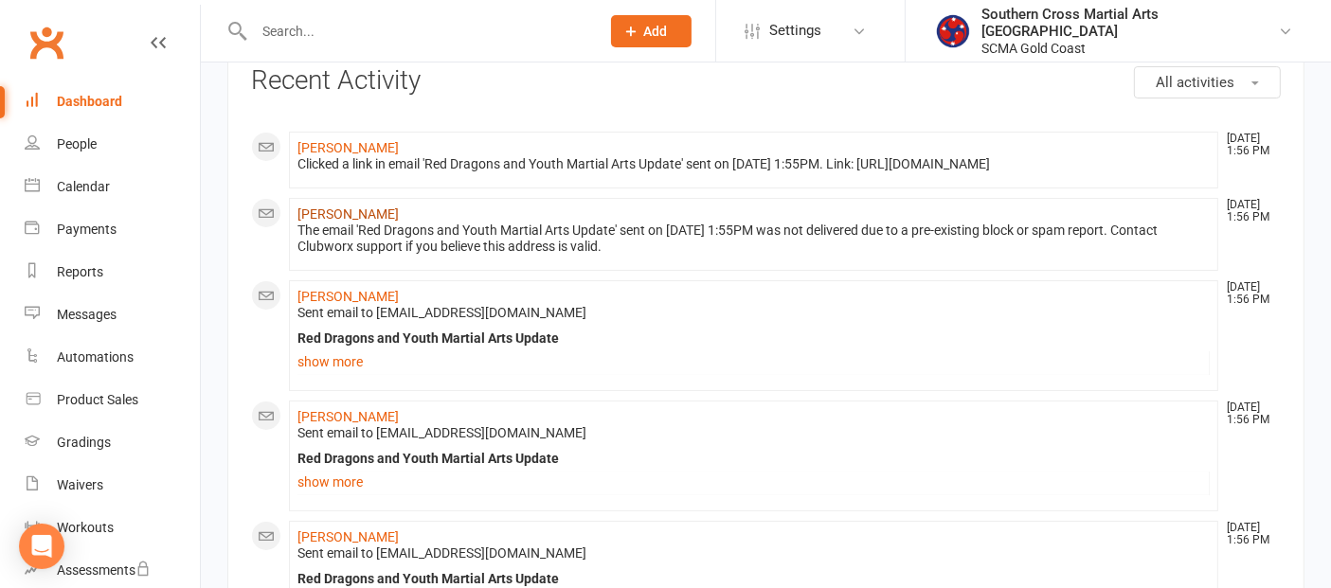
click at [376, 222] on link "[PERSON_NAME]" at bounding box center [348, 214] width 101 height 15
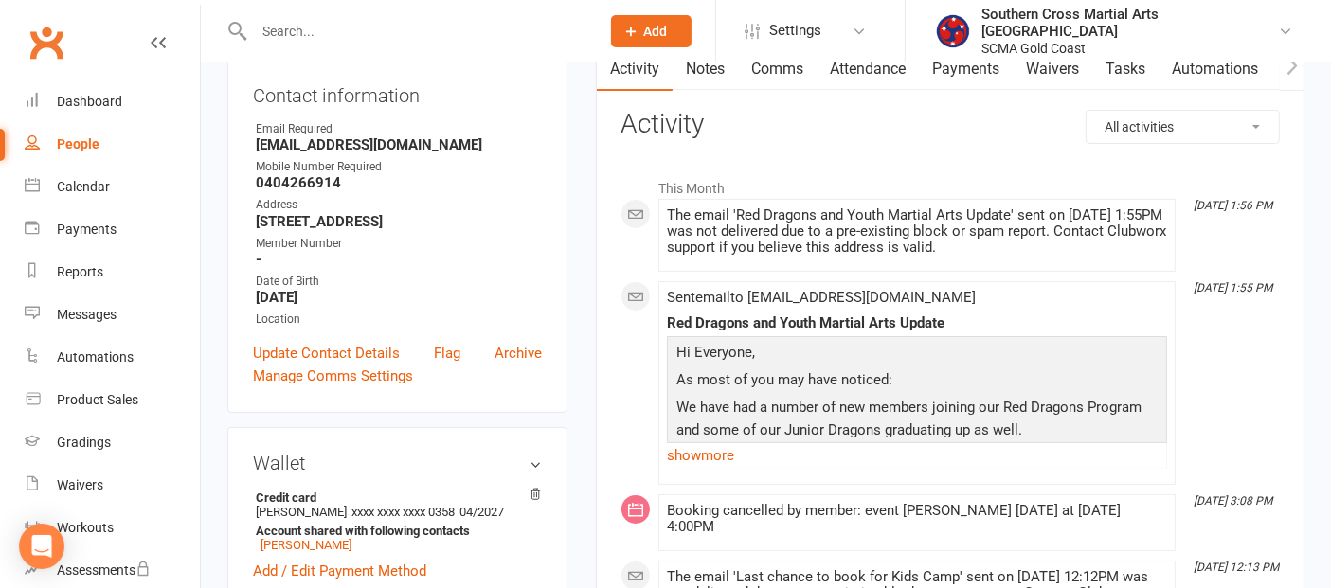
scroll to position [105, 0]
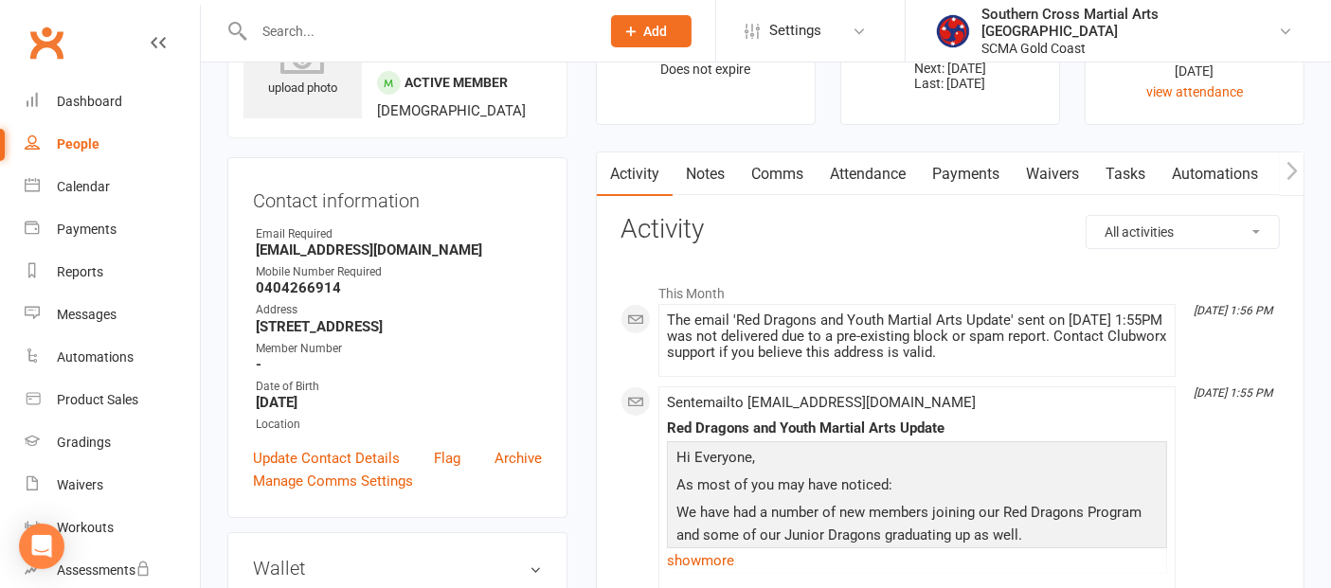
click at [418, 249] on strong "[EMAIL_ADDRESS][DOMAIN_NAME]" at bounding box center [399, 250] width 286 height 17
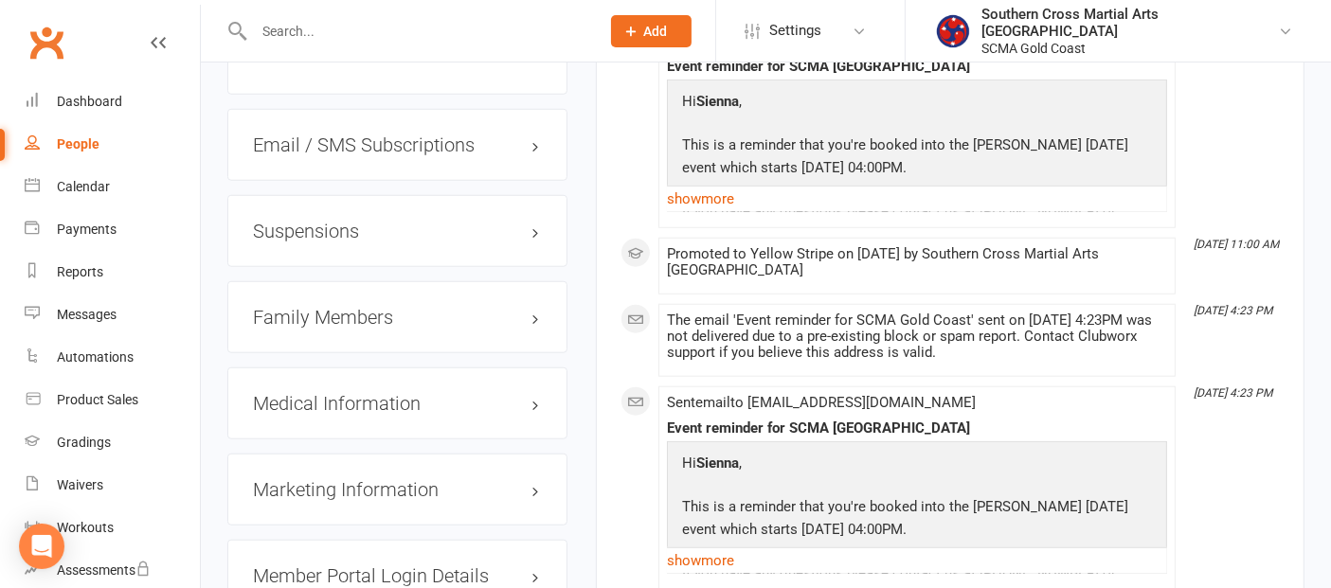
scroll to position [1684, 0]
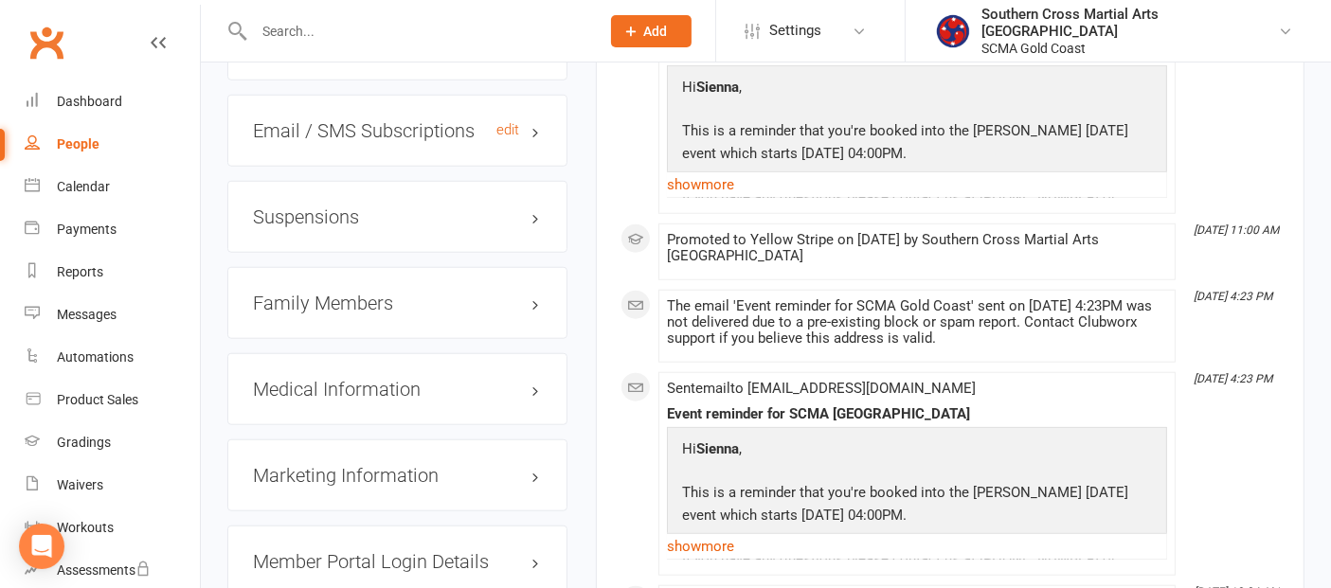
click at [445, 124] on h3 "Email / SMS Subscriptions edit" at bounding box center [397, 130] width 289 height 21
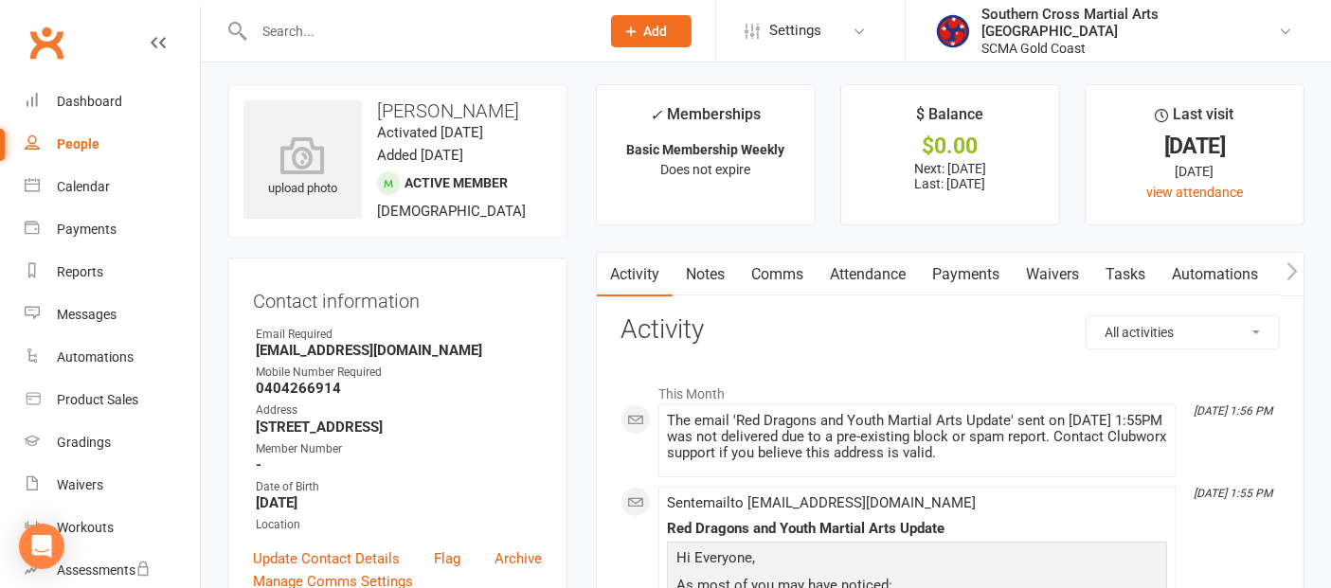
scroll to position [0, 0]
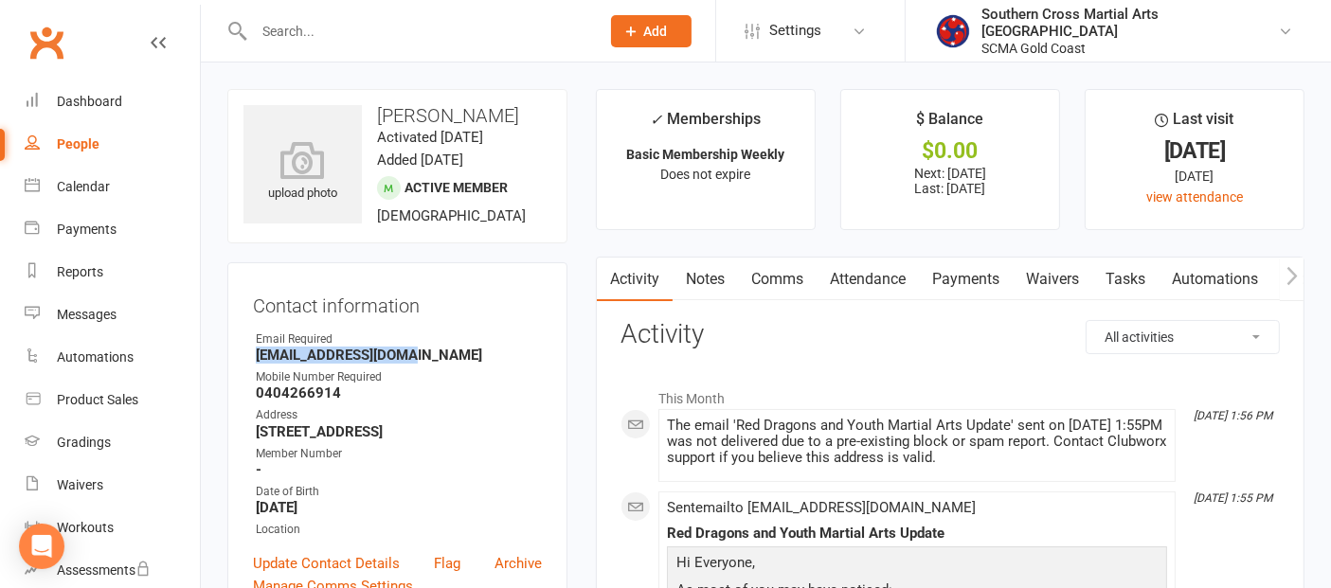
drag, startPoint x: 417, startPoint y: 354, endPoint x: 248, endPoint y: 363, distance: 168.9
click at [248, 363] on div "Contact information Owner Email Required Nifty111@hotmail.com Mobile Number Req…" at bounding box center [397, 442] width 340 height 361
copy strong "[EMAIL_ADDRESS][DOMAIN_NAME]"
click at [42, 558] on div "Open Intercom Messenger" at bounding box center [42, 547] width 50 height 50
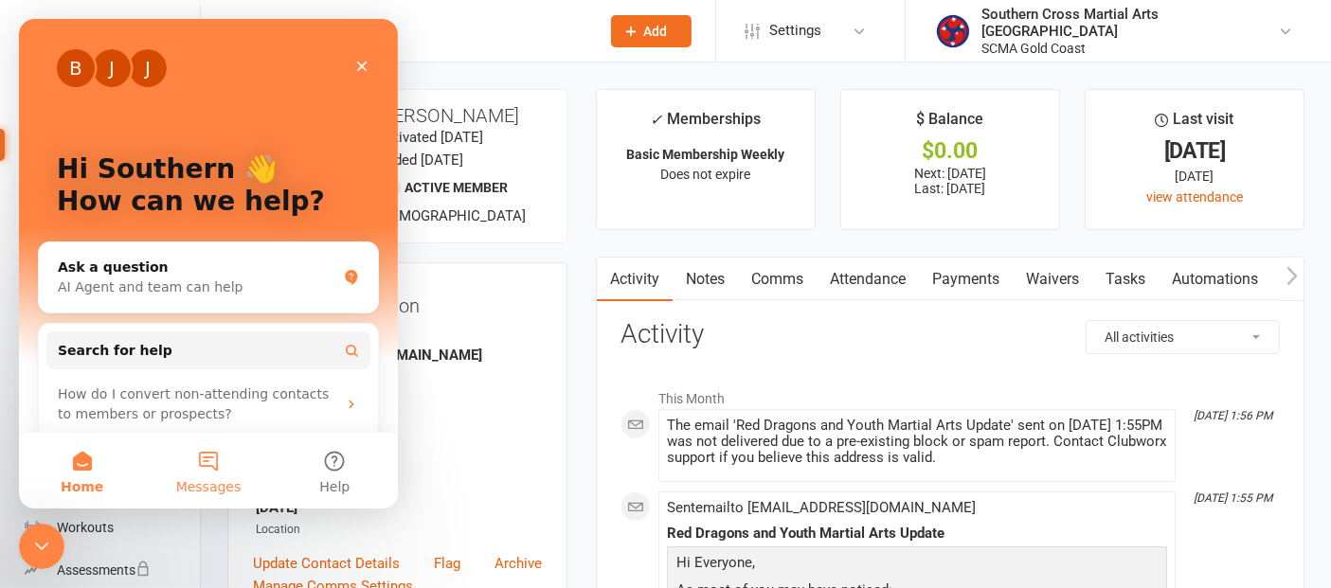
click at [209, 471] on button "Messages" at bounding box center [208, 471] width 126 height 76
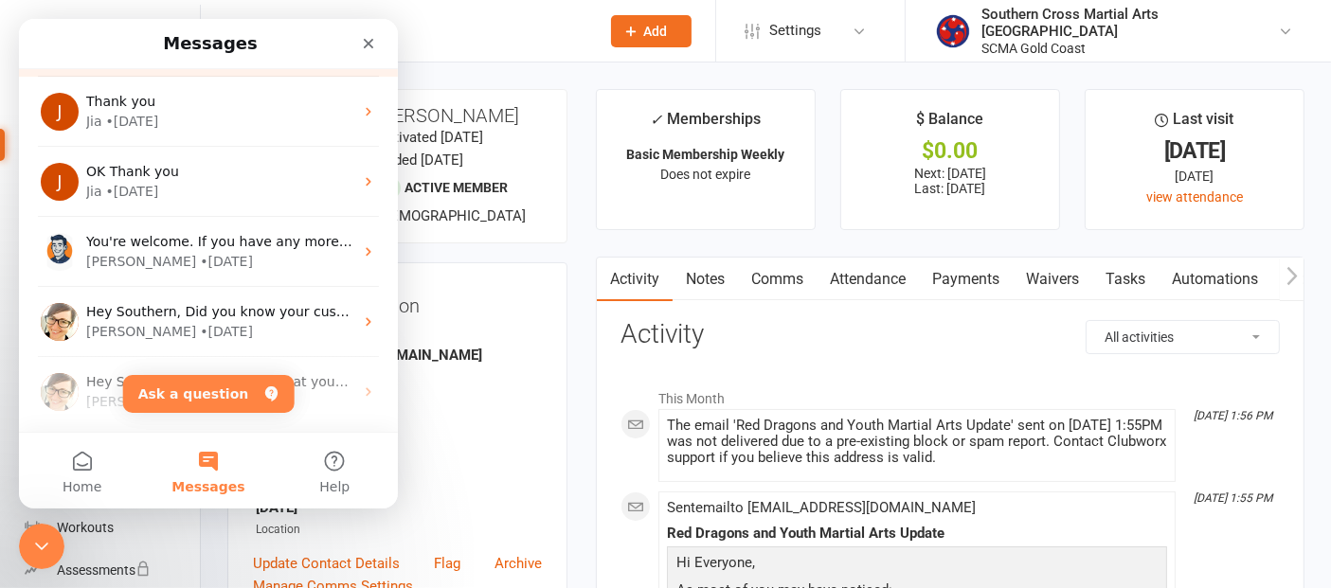
scroll to position [210, 0]
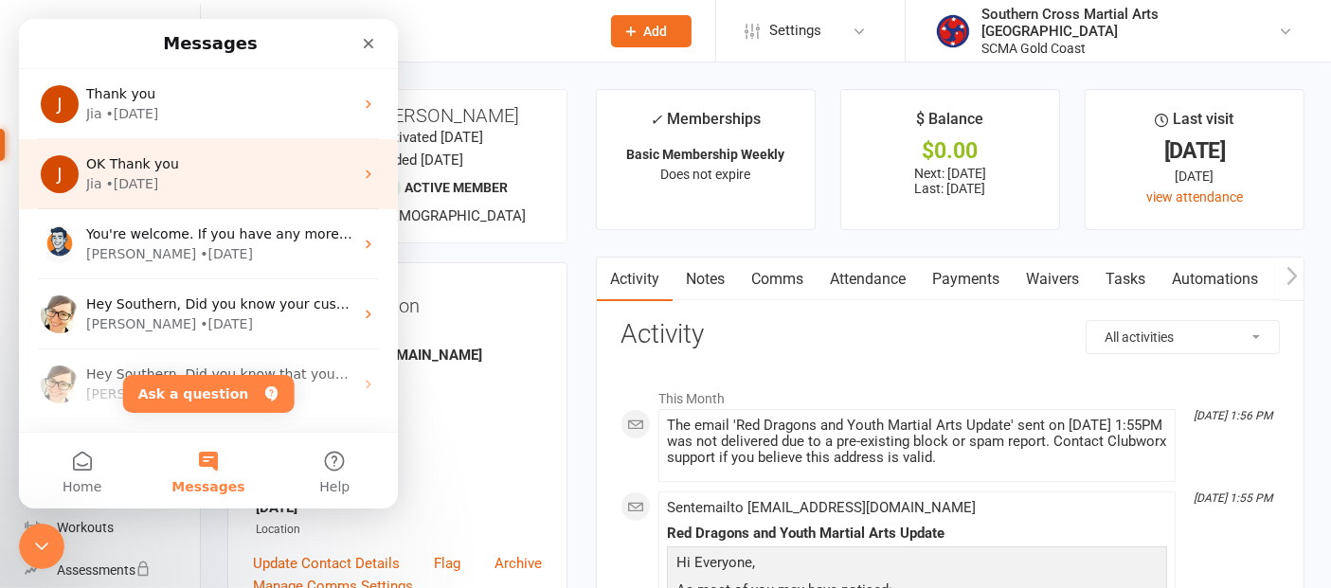
click at [226, 186] on div "Jia • 6w ago" at bounding box center [219, 184] width 267 height 20
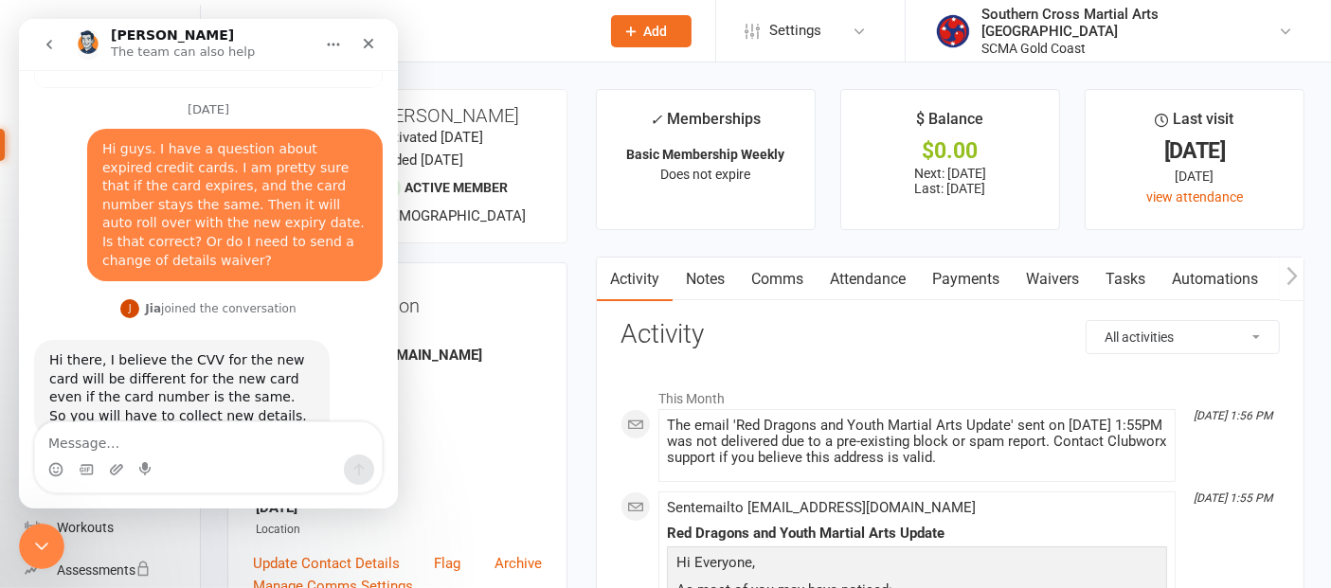
scroll to position [302, 0]
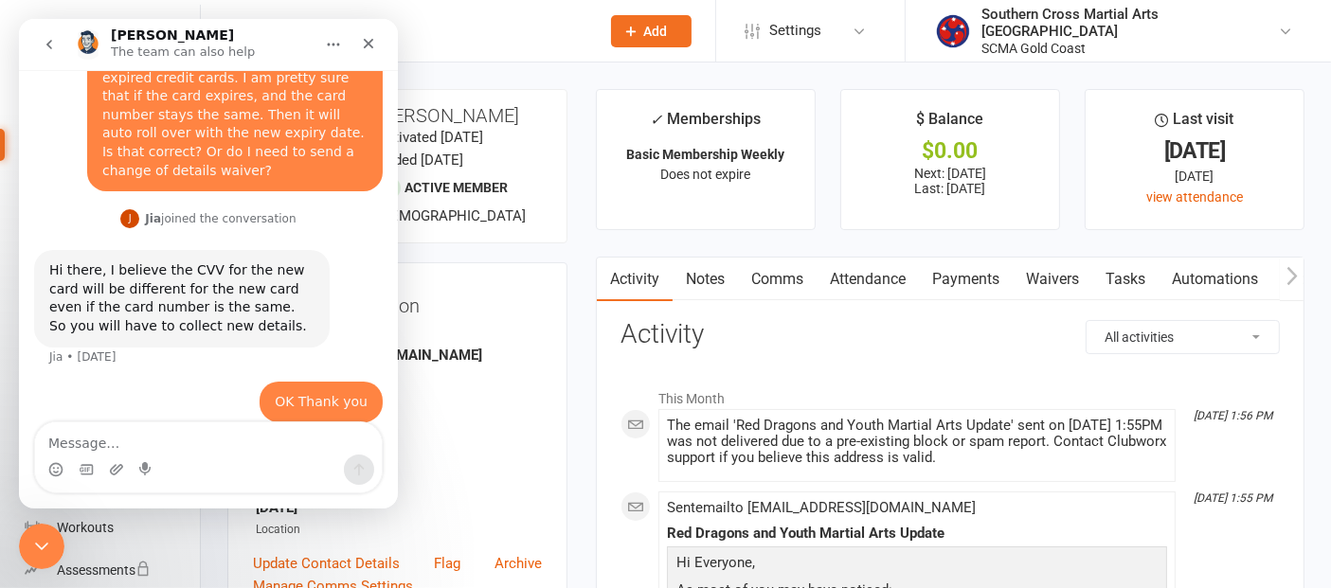
click at [43, 52] on button "go back" at bounding box center [49, 45] width 36 height 36
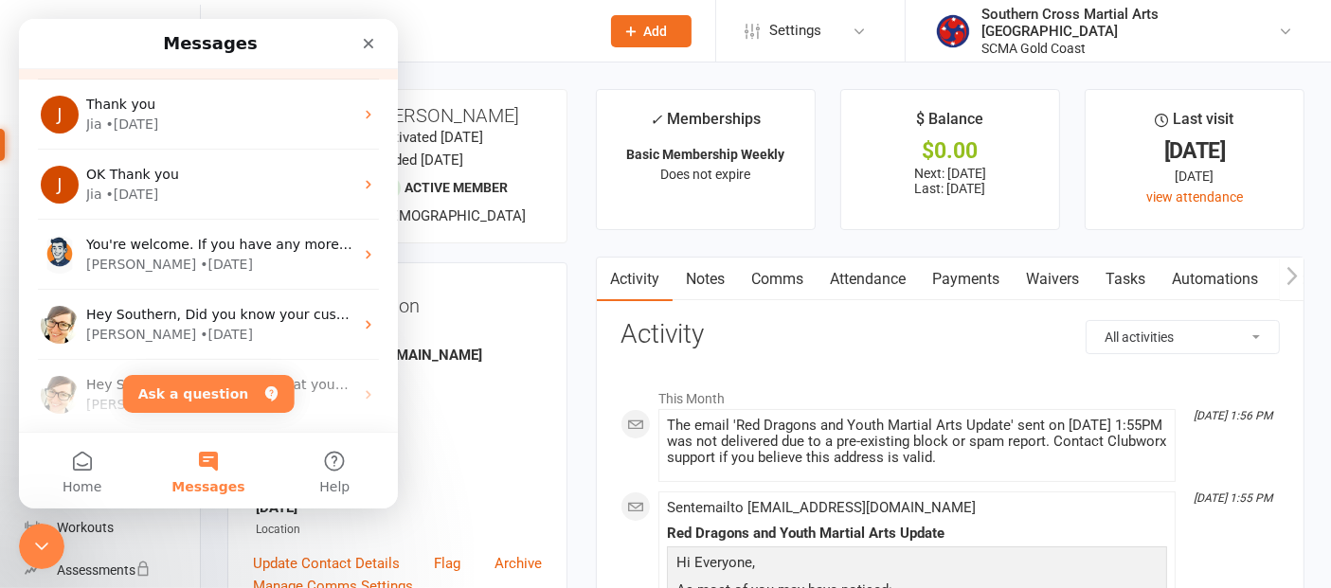
scroll to position [210, 0]
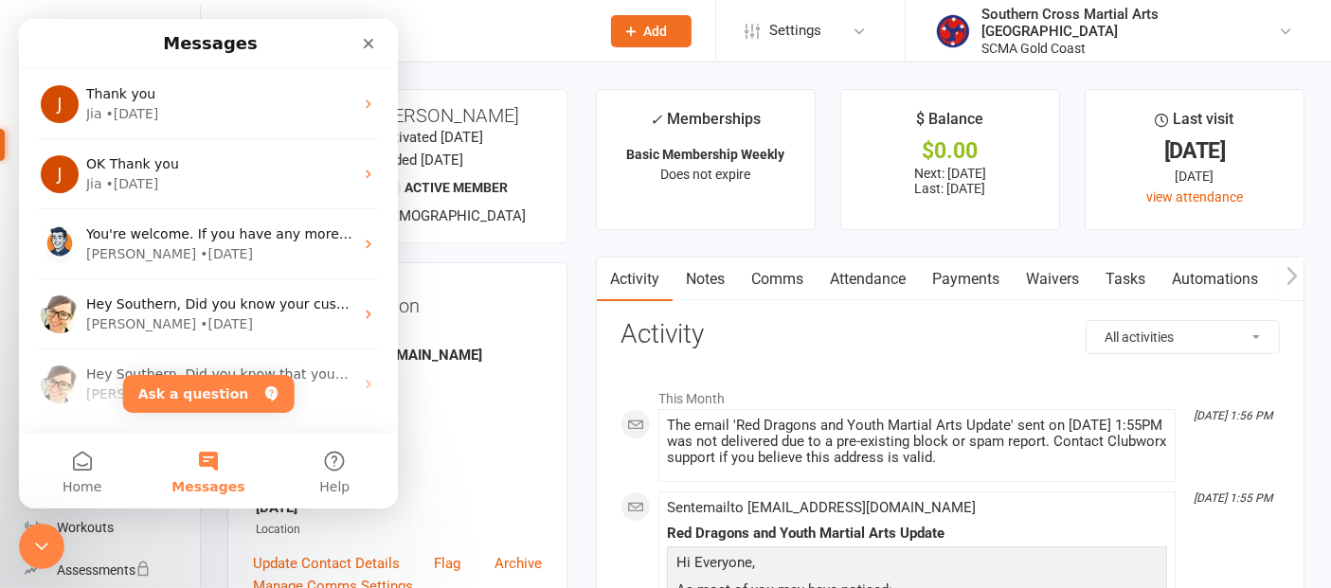
click at [200, 255] on div "• 7w ago" at bounding box center [226, 254] width 53 height 20
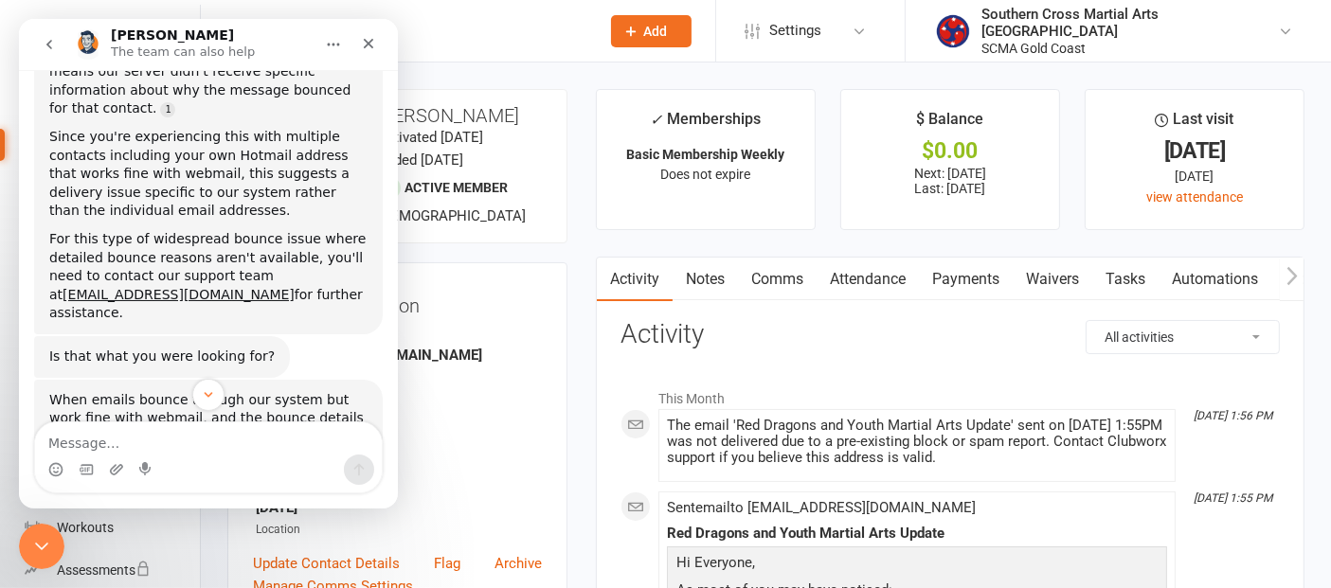
scroll to position [5818, 0]
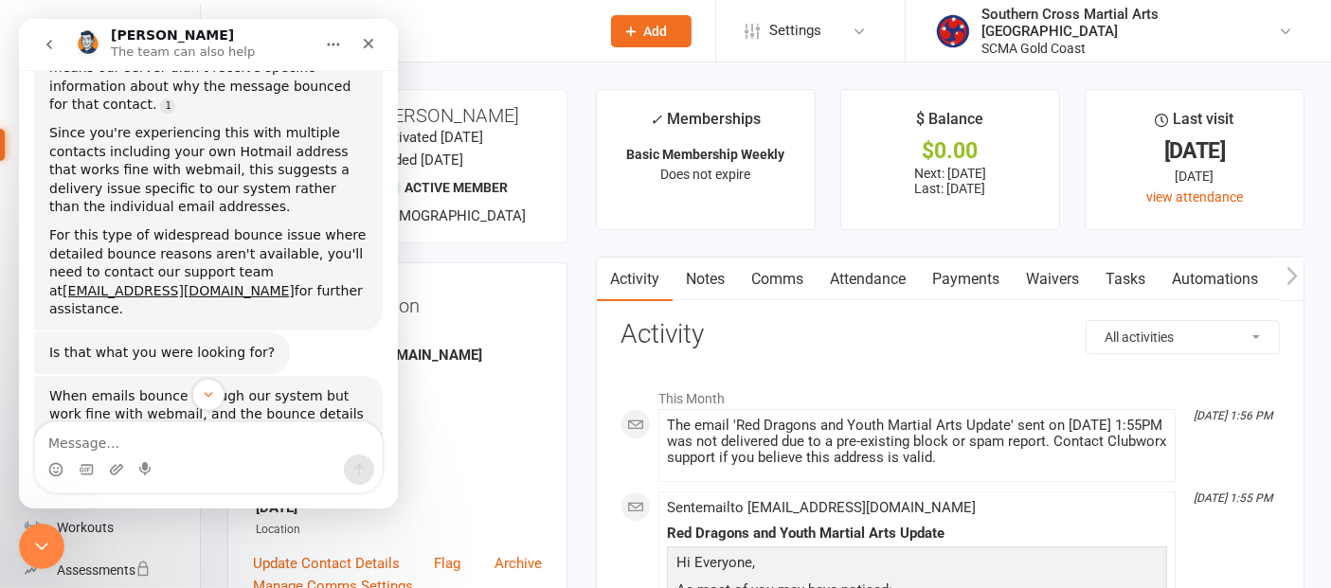
drag, startPoint x: 188, startPoint y: 195, endPoint x: 48, endPoint y: 196, distance: 139.3
click at [48, 376] on div "When emails bounce through our system but work fine with webmail, and the bounc…" at bounding box center [208, 594] width 349 height 437
copy link "[EMAIL_ADDRESS][DOMAIN_NAME]"
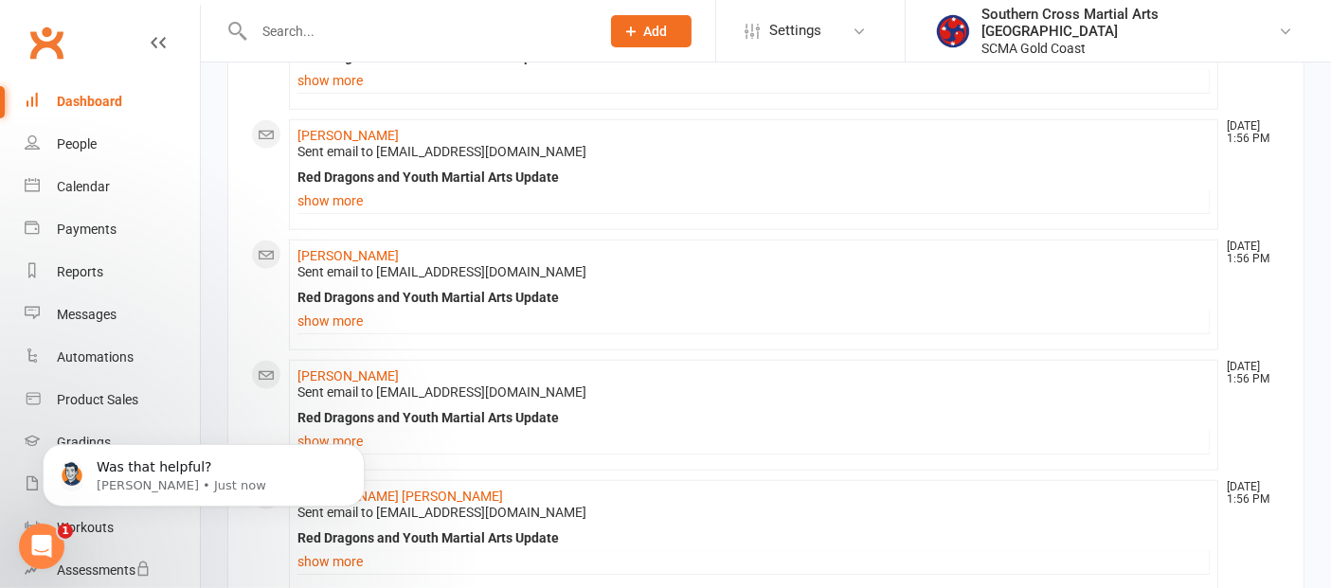
scroll to position [1682, 0]
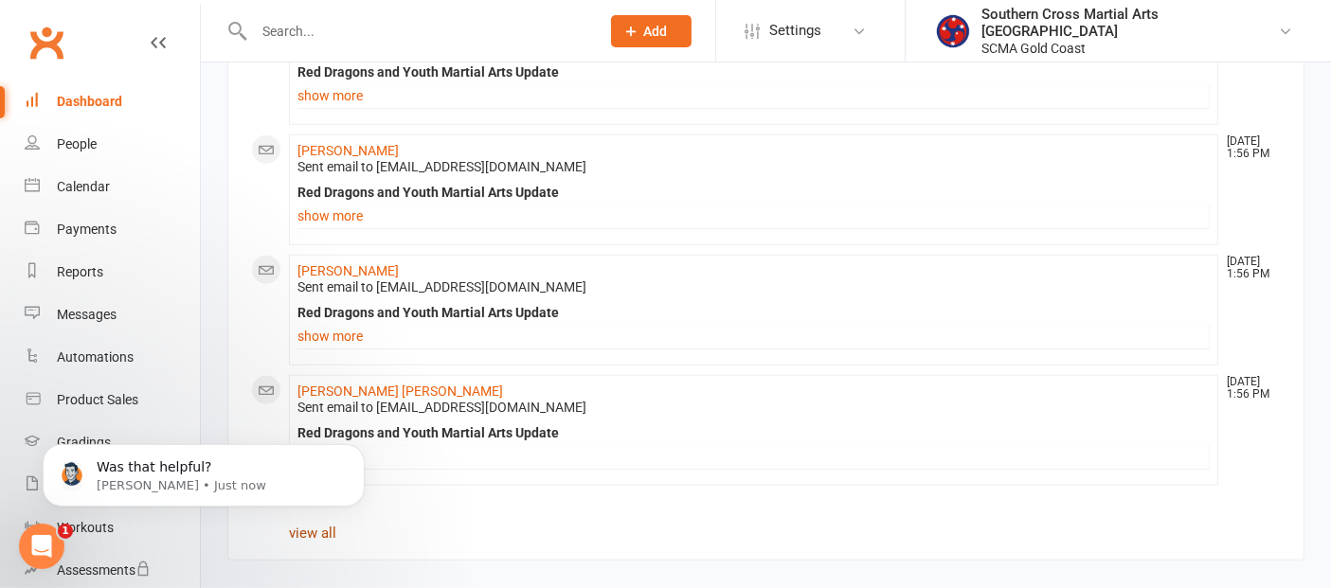
click at [316, 537] on link "view all" at bounding box center [312, 533] width 47 height 17
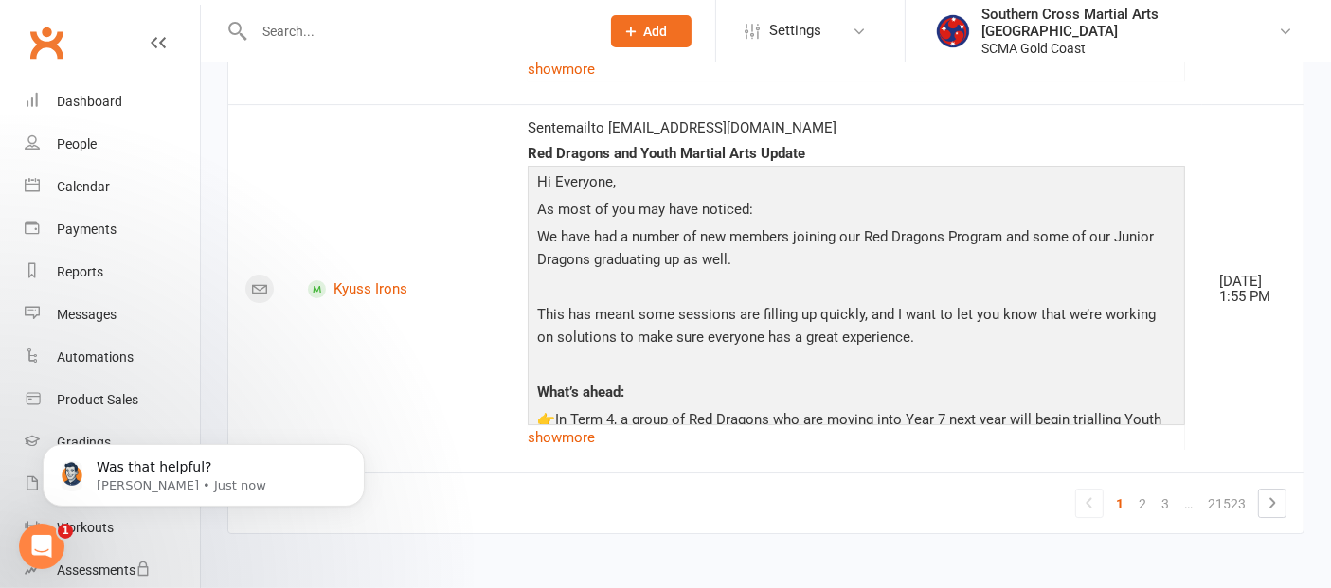
scroll to position [6574, 0]
click at [101, 101] on div "Dashboard" at bounding box center [89, 101] width 65 height 15
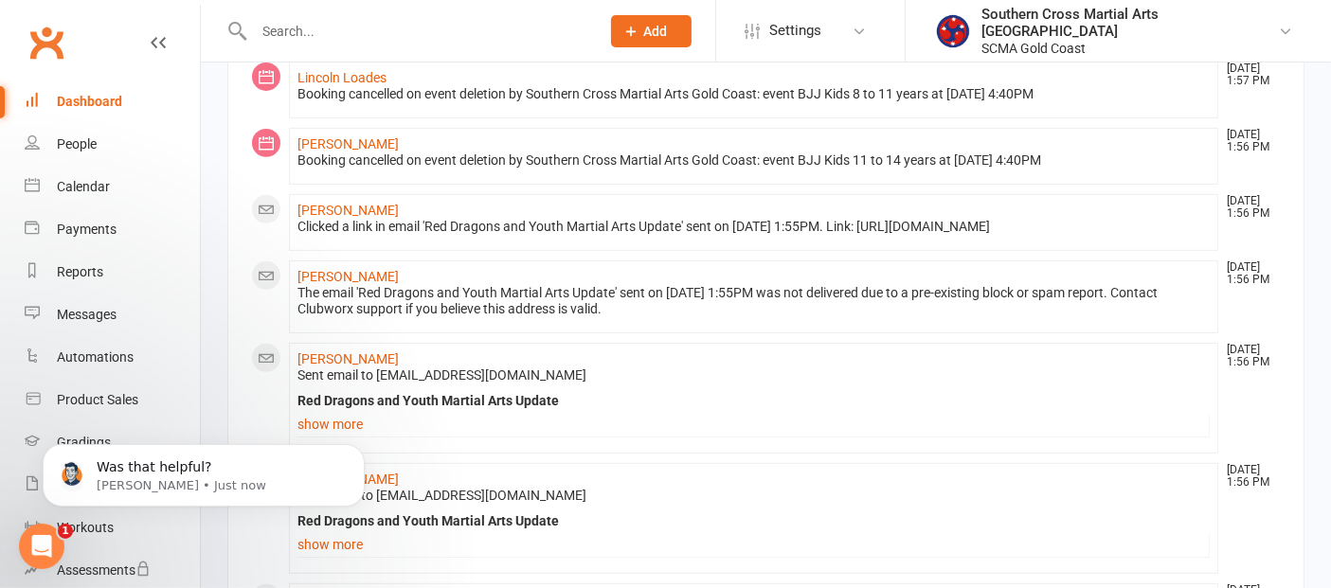
scroll to position [948, 0]
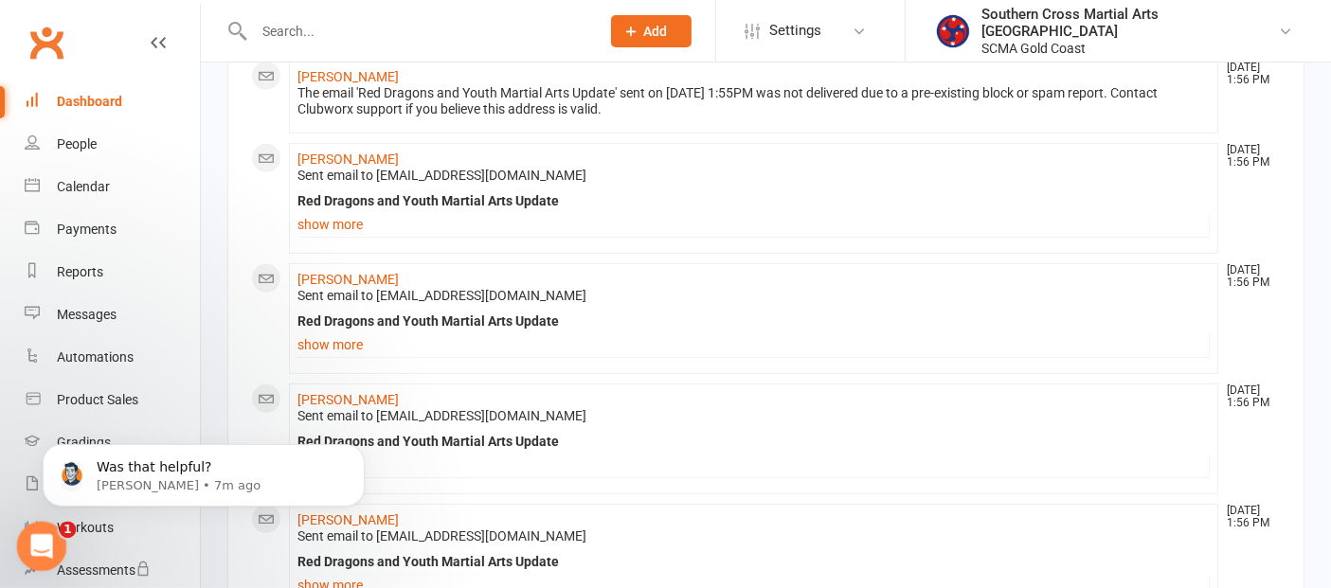
click at [45, 539] on icon "Open Intercom Messenger" at bounding box center [39, 544] width 31 height 31
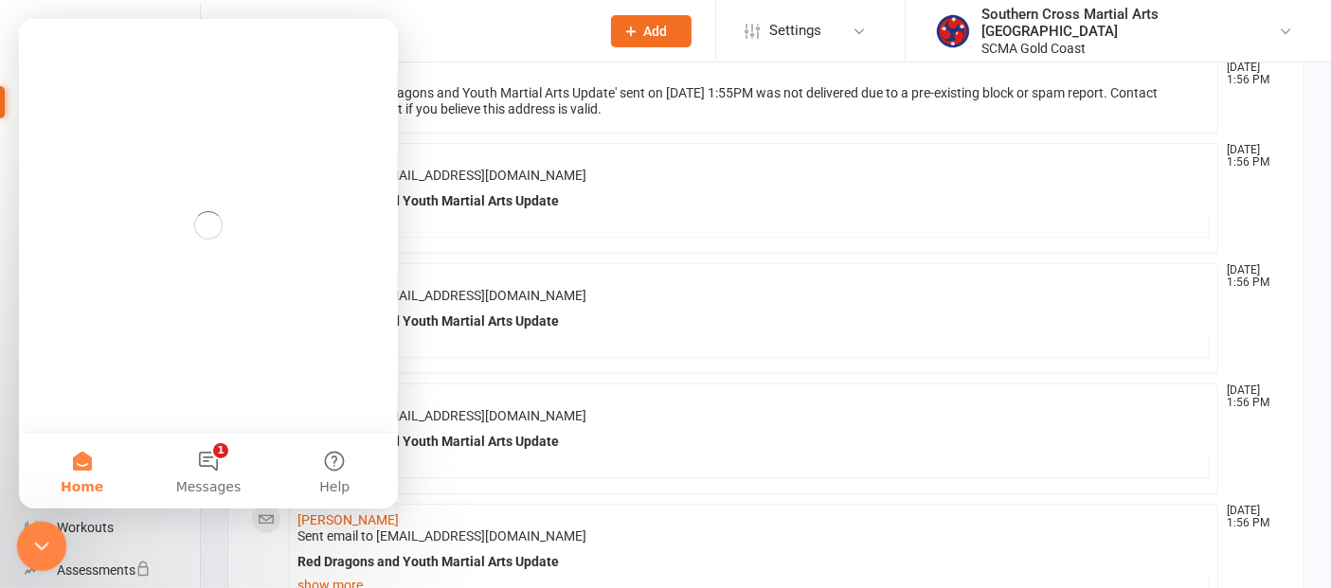
scroll to position [0, 0]
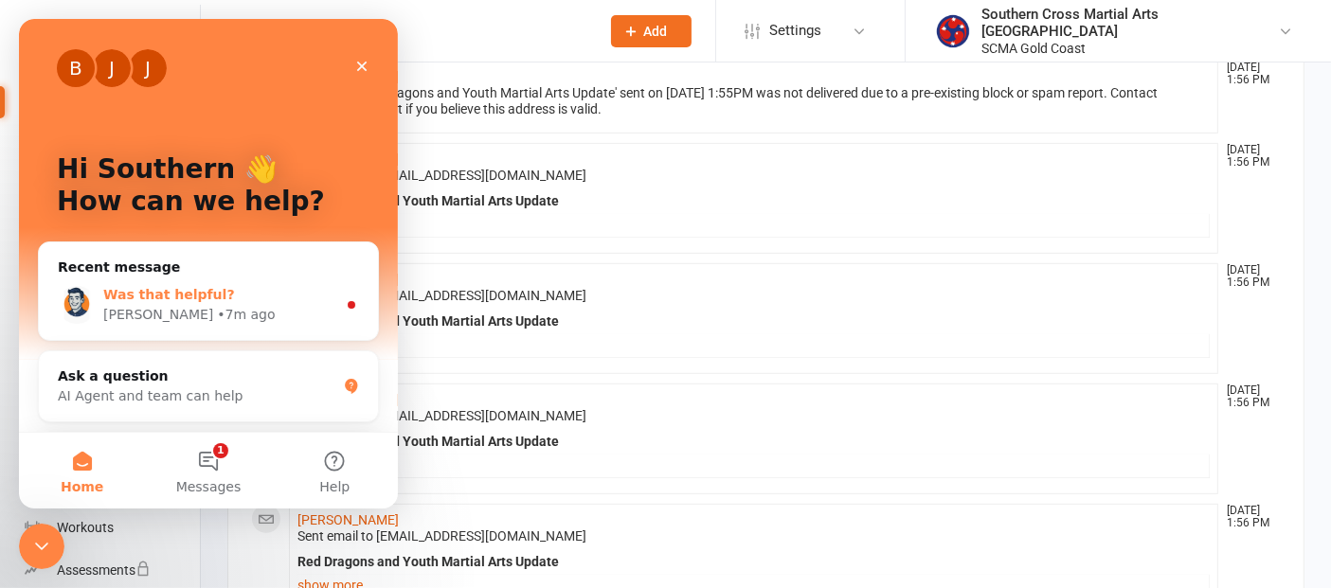
click at [195, 287] on span "Was that helpful?" at bounding box center [169, 294] width 132 height 15
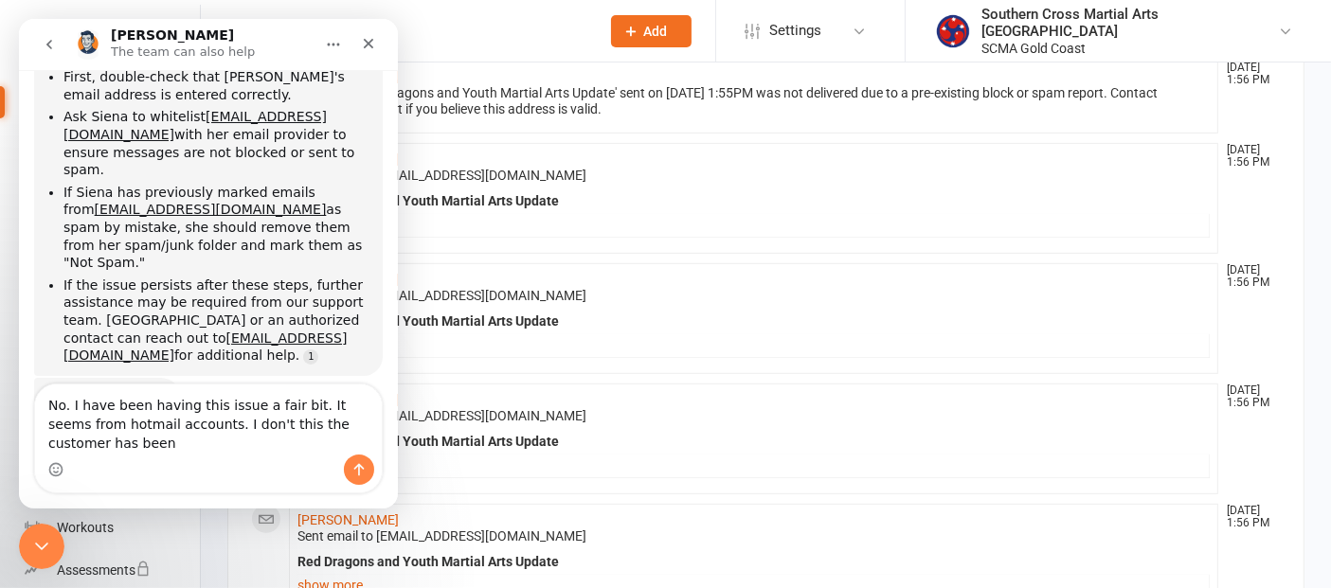
scroll to position [391, 0]
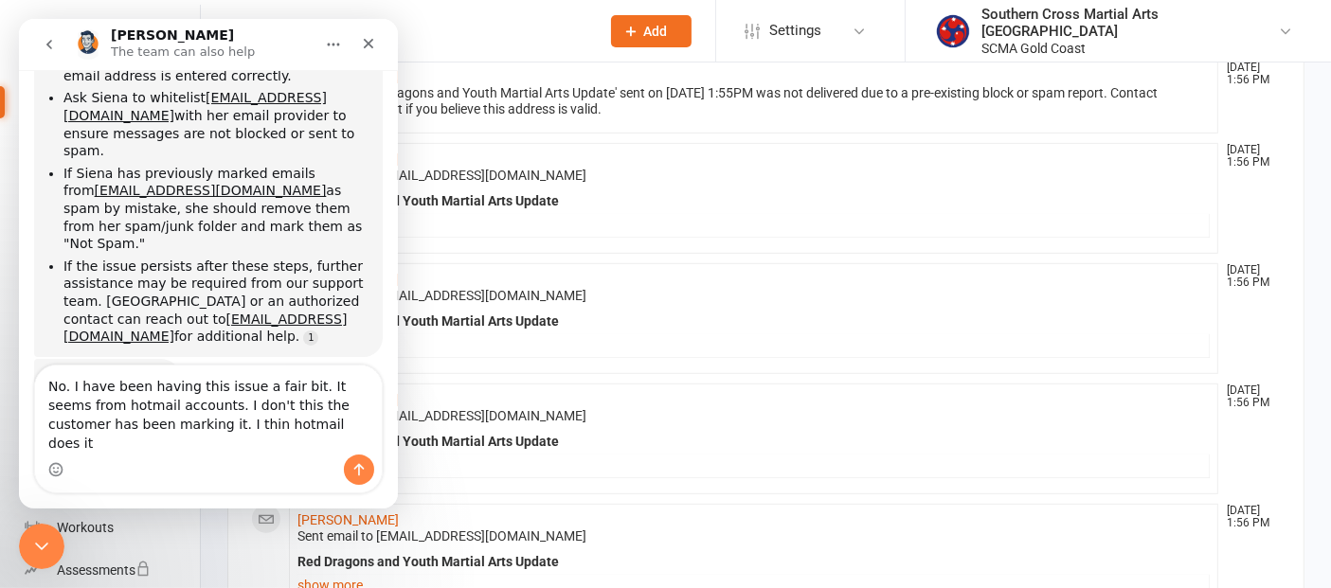
type textarea "No. I have been having this issue a fair bit. It seems from hotmail accounts. I…"
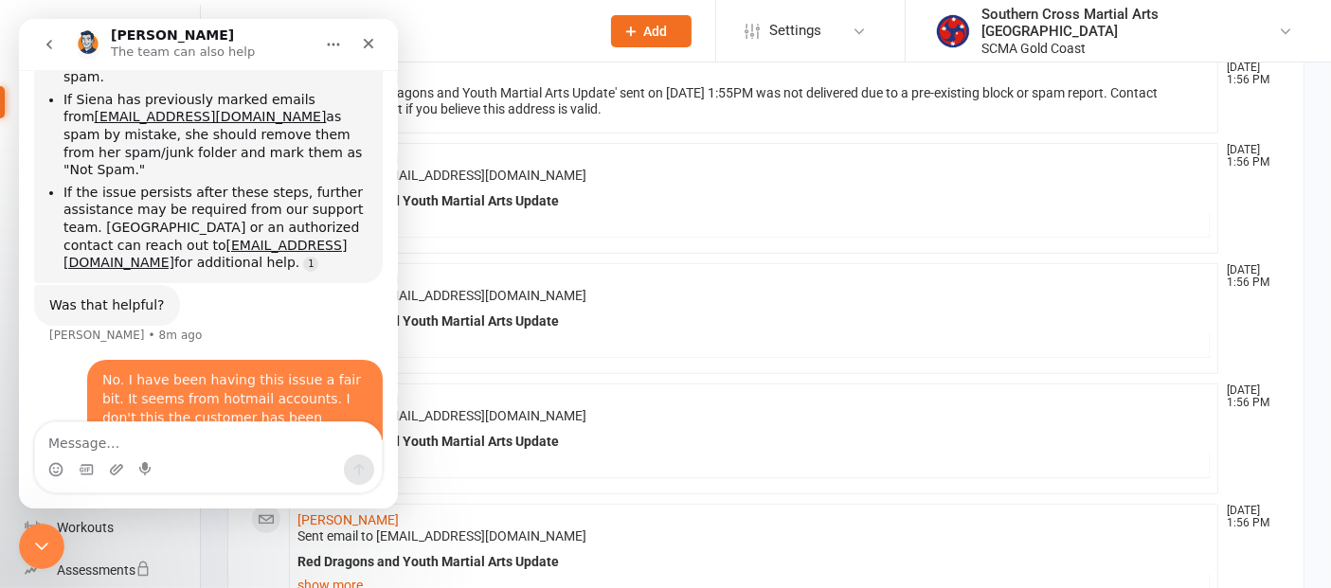
scroll to position [527, 0]
